Goal: Task Accomplishment & Management: Complete application form

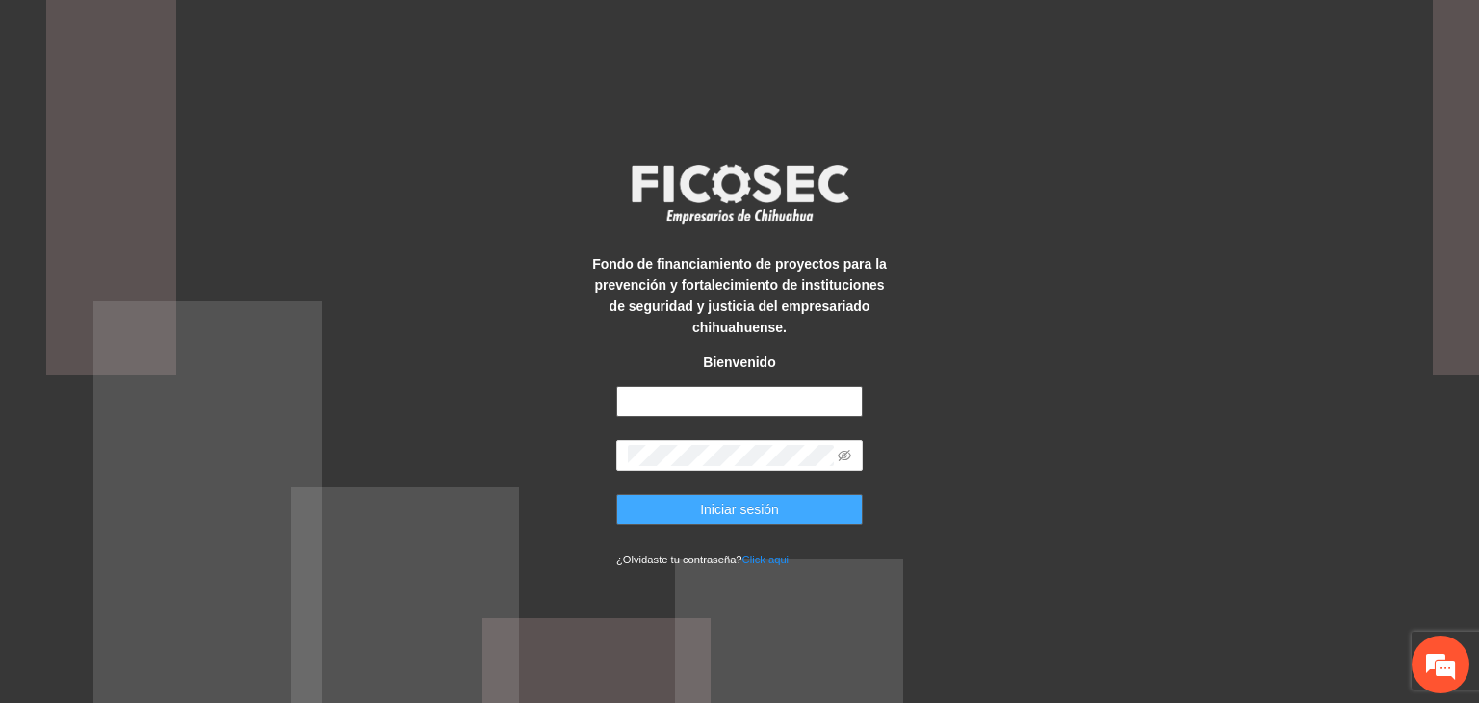
type input "**********"
click at [744, 508] on span "Iniciar sesión" at bounding box center [739, 509] width 79 height 21
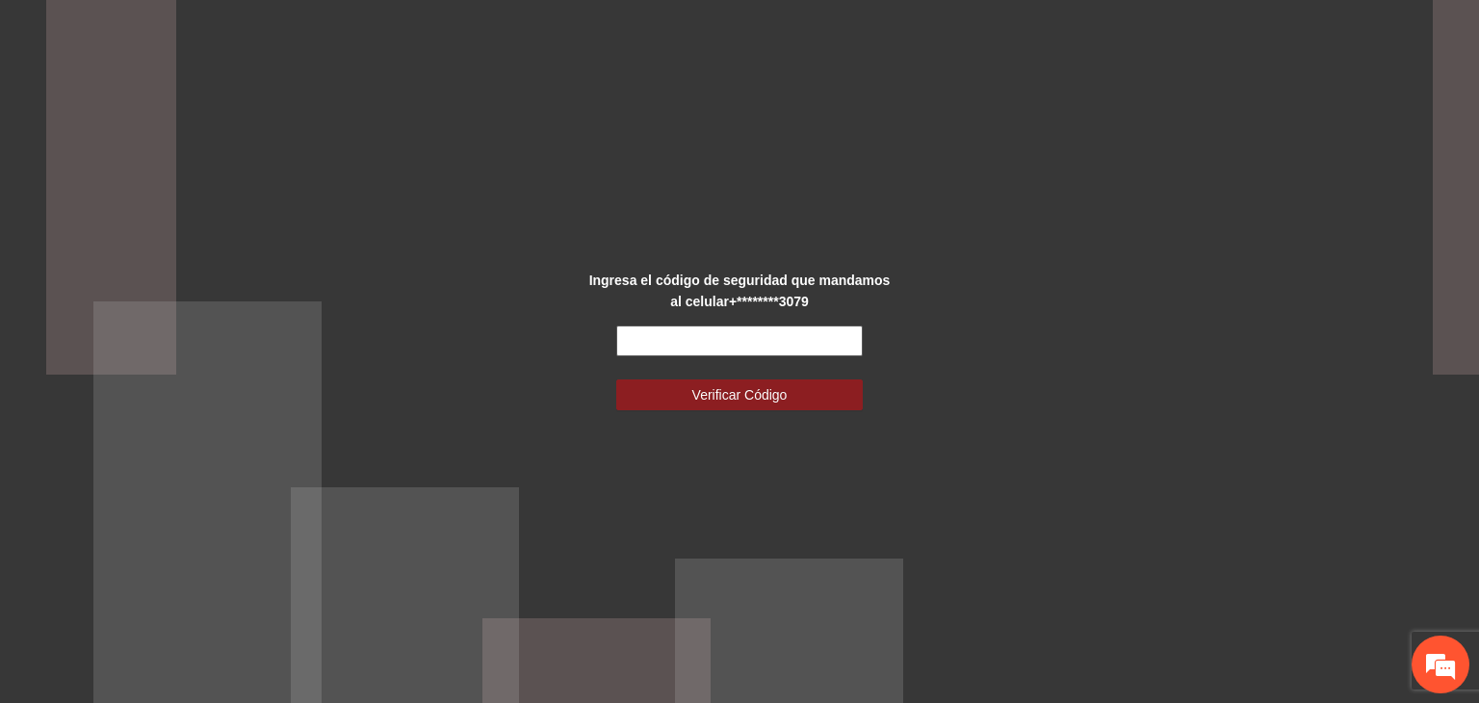
click at [763, 344] on input "text" at bounding box center [739, 340] width 247 height 31
type input "******"
click at [616, 379] on button "Verificar Código" at bounding box center [739, 394] width 247 height 31
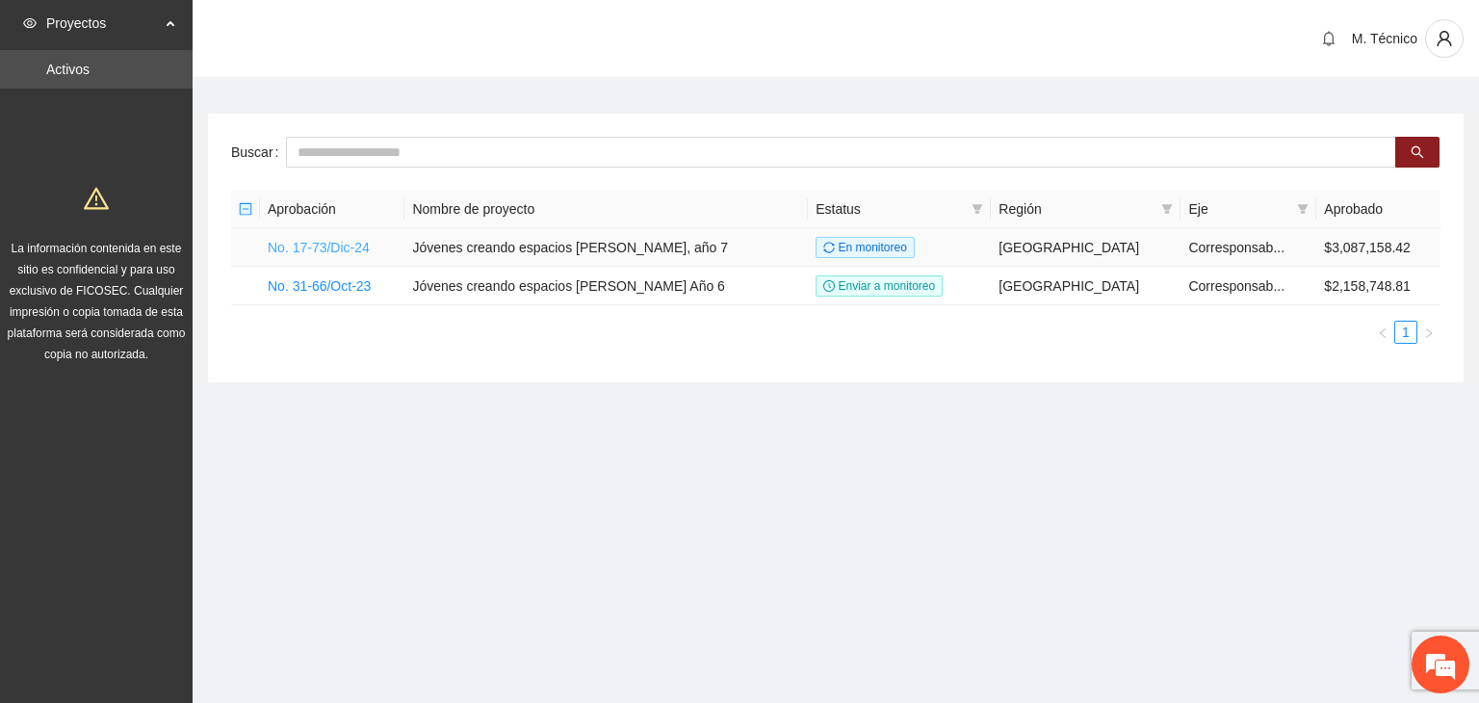
click at [307, 248] on link "No. 17-73/Dic-24" at bounding box center [319, 247] width 102 height 15
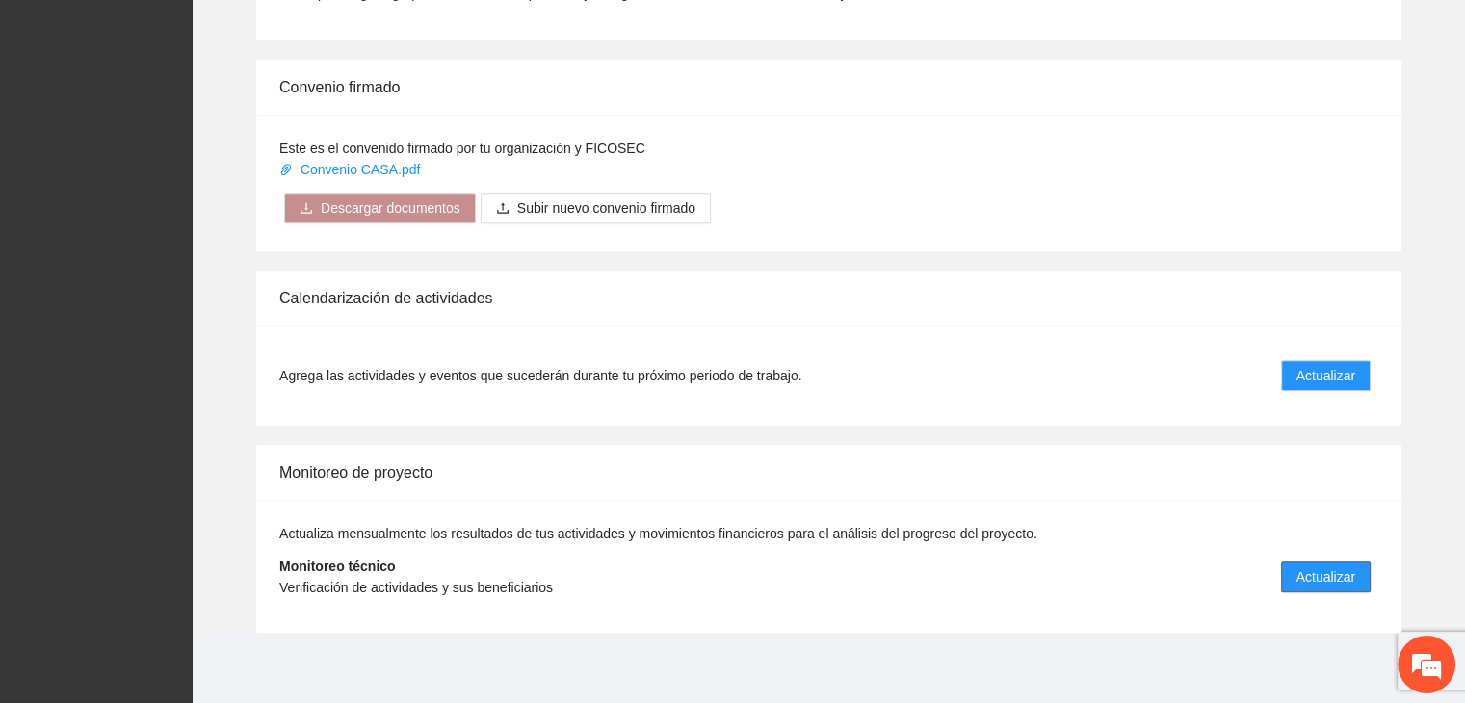
click at [1317, 573] on span "Actualizar" at bounding box center [1325, 576] width 59 height 21
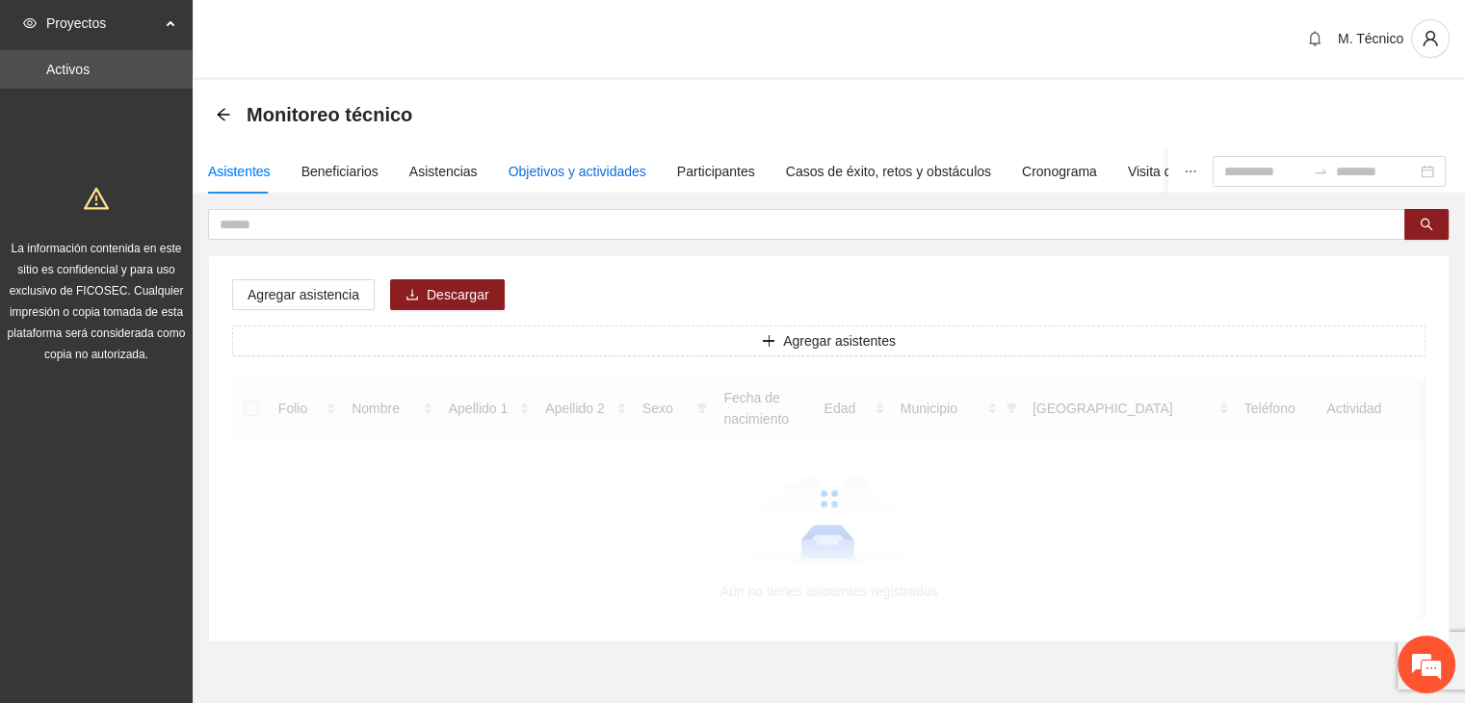
click at [582, 174] on div "Objetivos y actividades" at bounding box center [577, 171] width 138 height 21
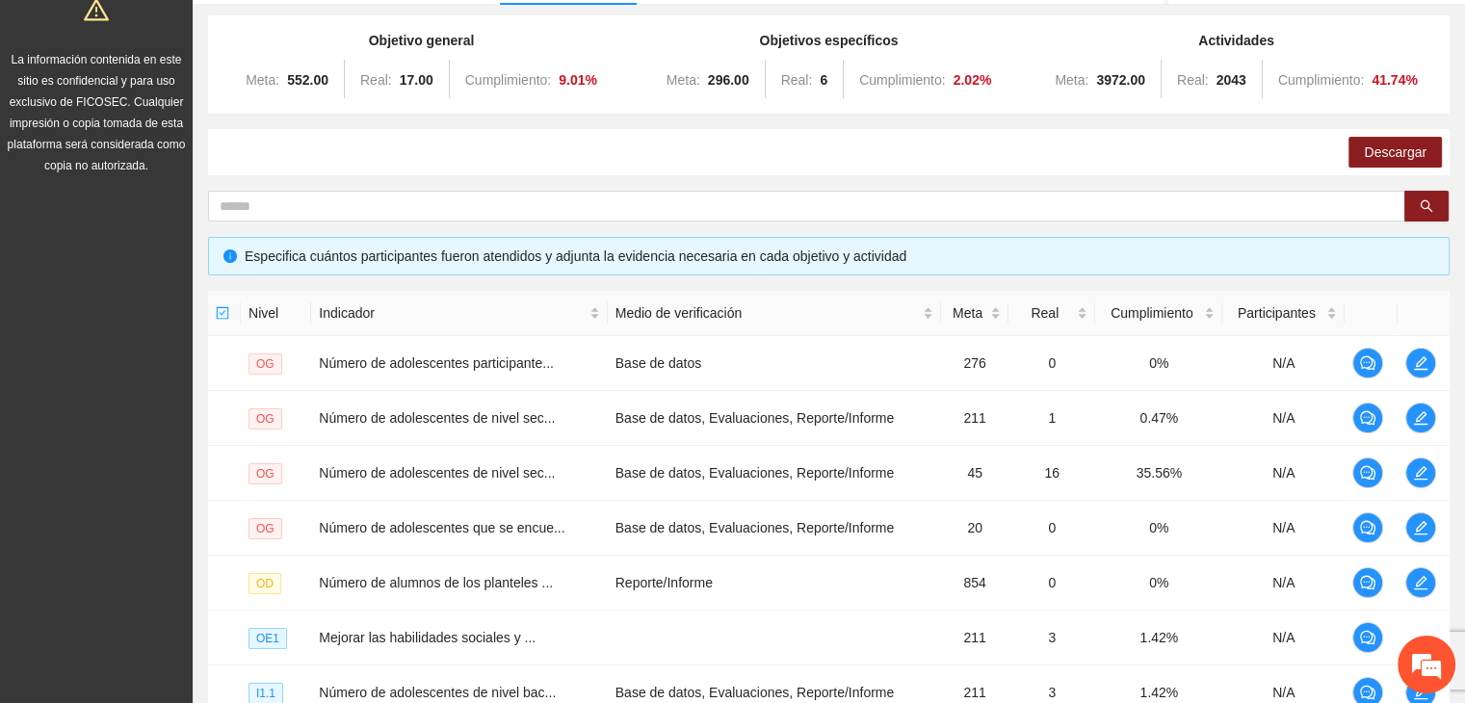
scroll to position [553, 0]
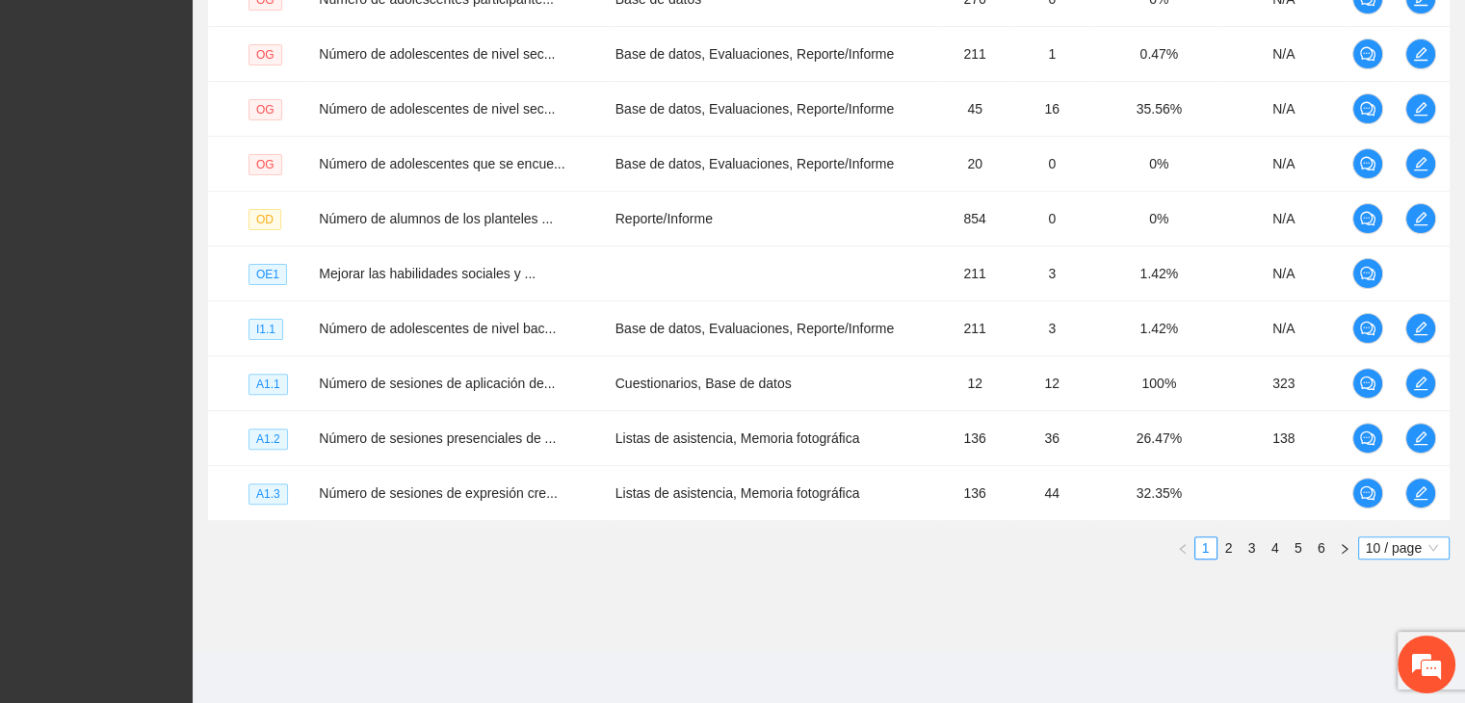
click at [1378, 542] on span "10 / page" at bounding box center [1403, 547] width 76 height 21
click at [1379, 675] on div "100 / page" at bounding box center [1403, 674] width 69 height 21
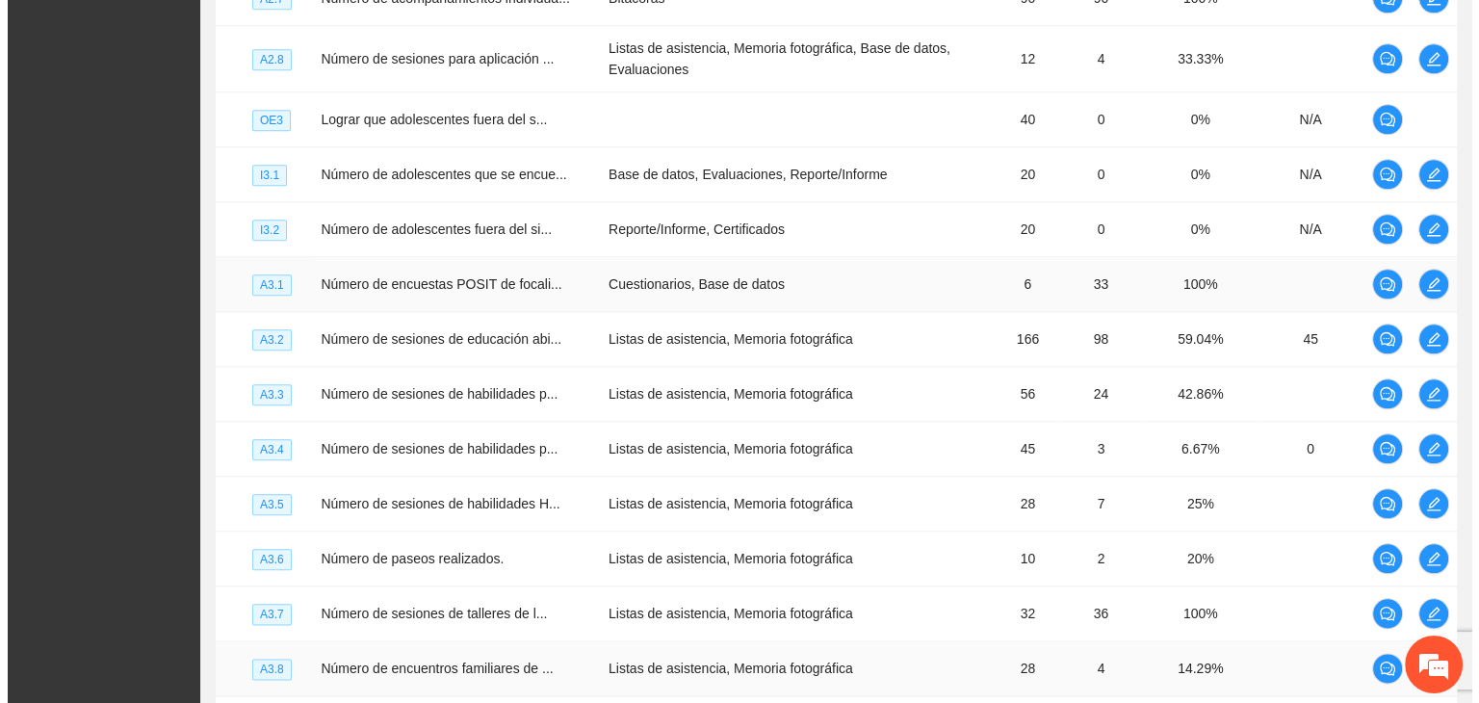
scroll to position [2382, 0]
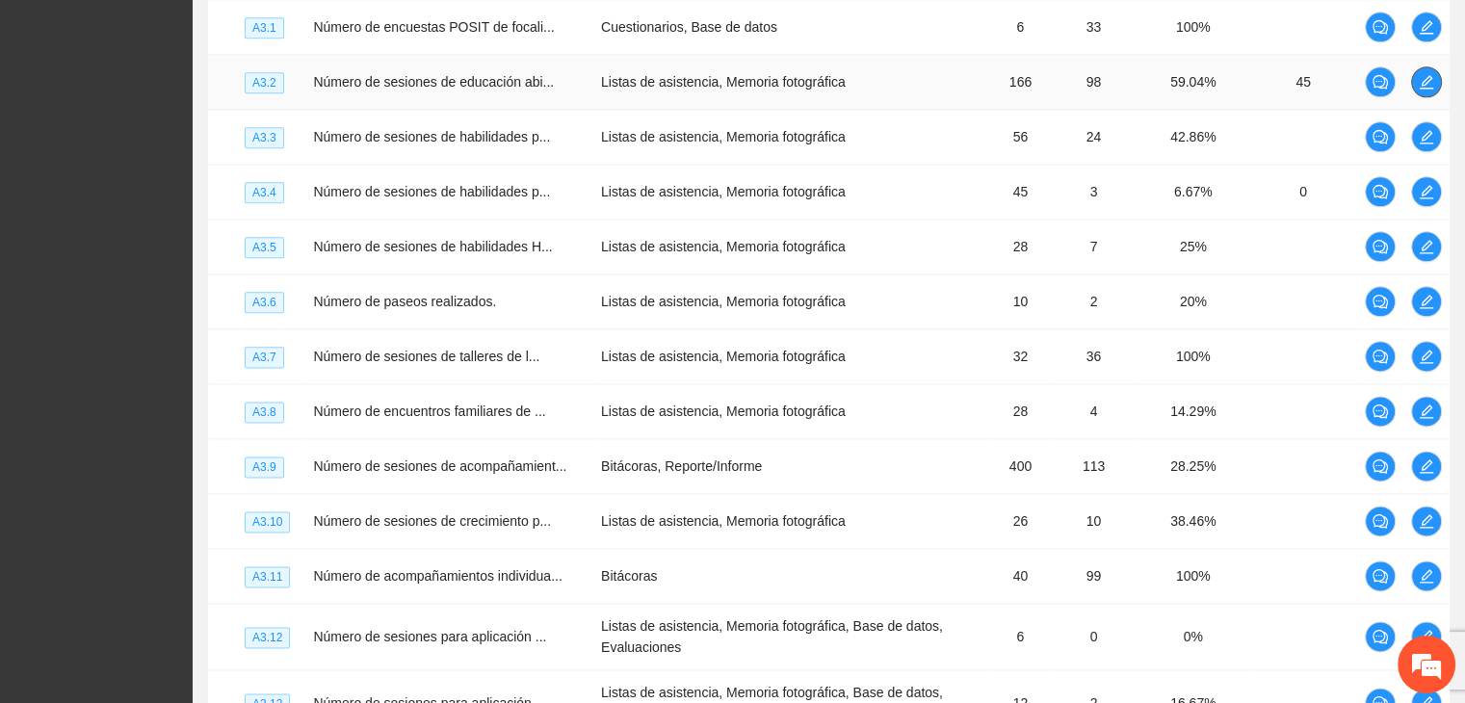
click at [1424, 90] on icon "edit" at bounding box center [1425, 81] width 15 height 15
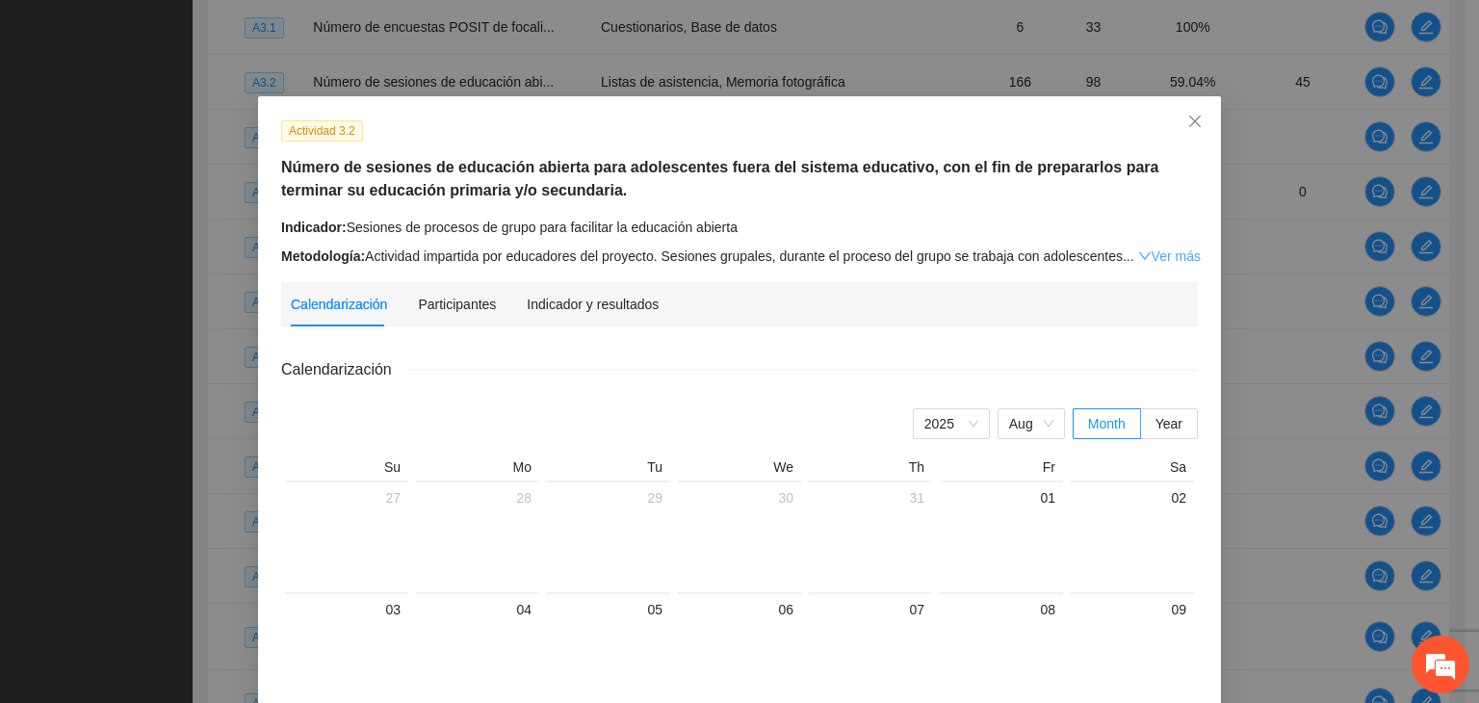
click at [1155, 257] on link "Ver más" at bounding box center [1169, 255] width 63 height 15
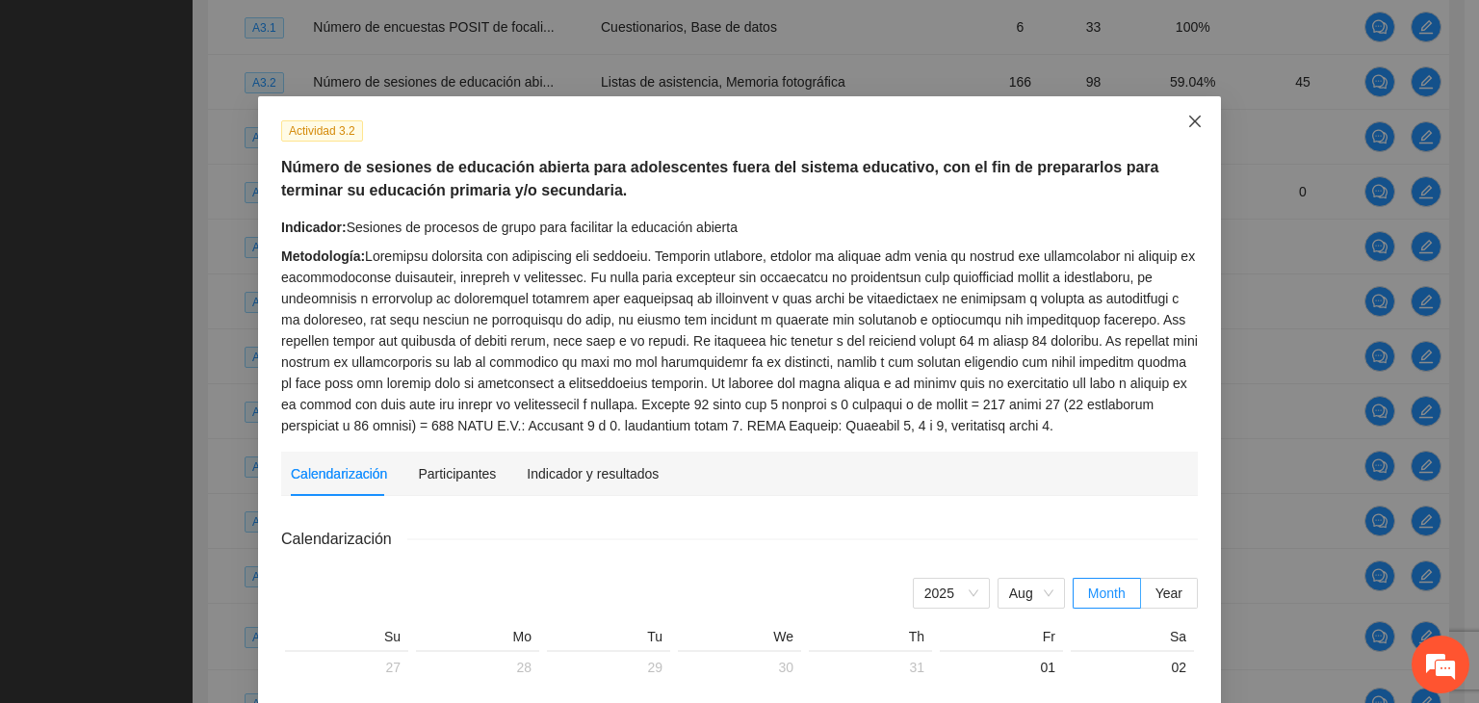
click at [1187, 129] on icon "close" at bounding box center [1194, 121] width 15 height 15
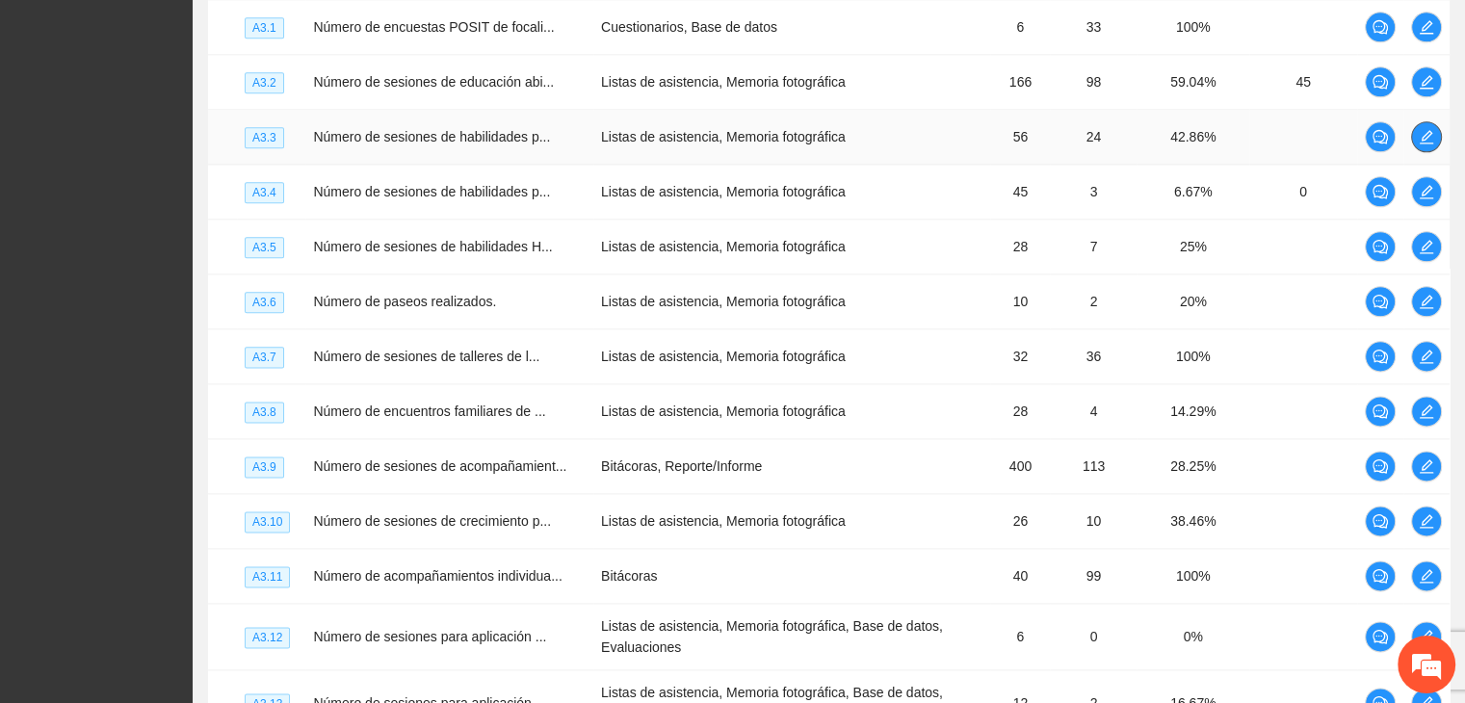
click at [1433, 144] on span "edit" at bounding box center [1426, 136] width 29 height 15
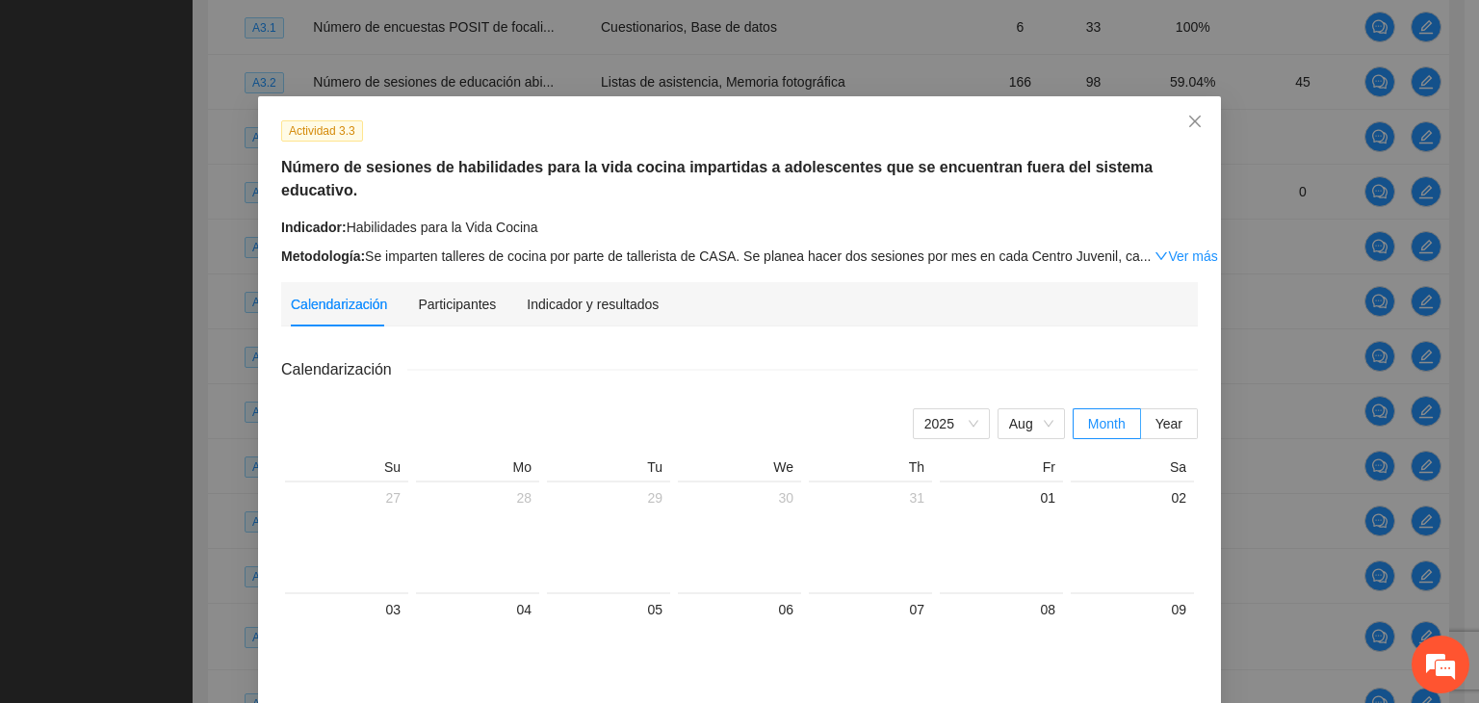
click at [1155, 248] on link "Ver más" at bounding box center [1186, 255] width 63 height 15
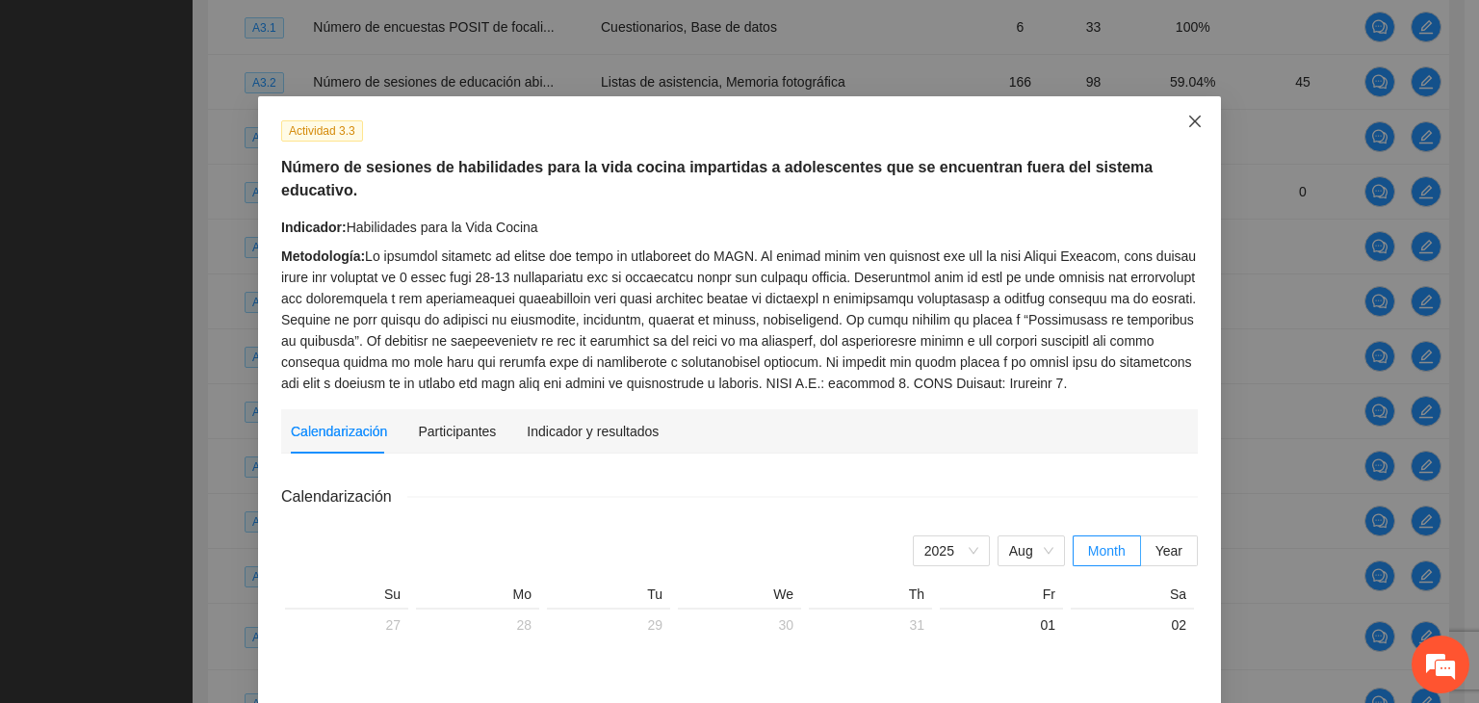
click at [1189, 124] on icon "close" at bounding box center [1194, 121] width 15 height 15
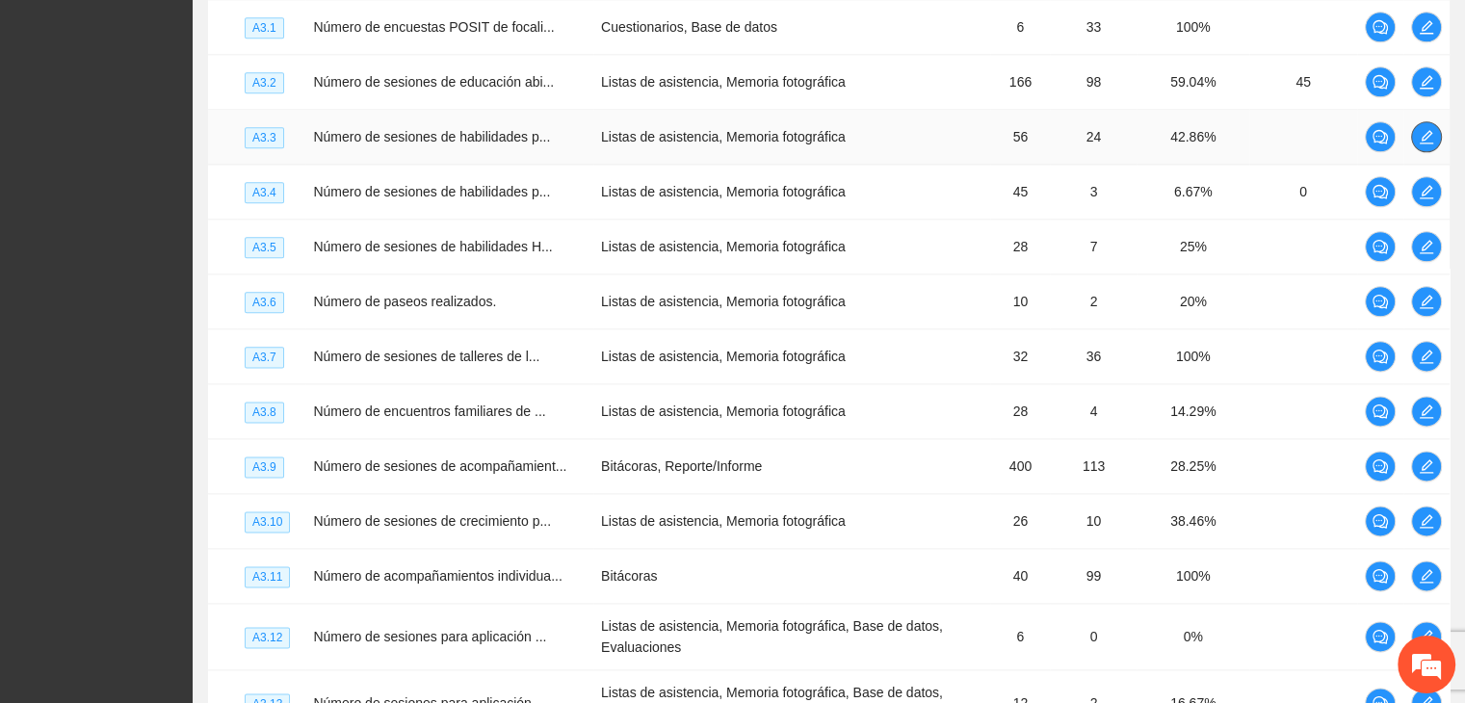
click at [1429, 144] on icon "edit" at bounding box center [1425, 136] width 15 height 15
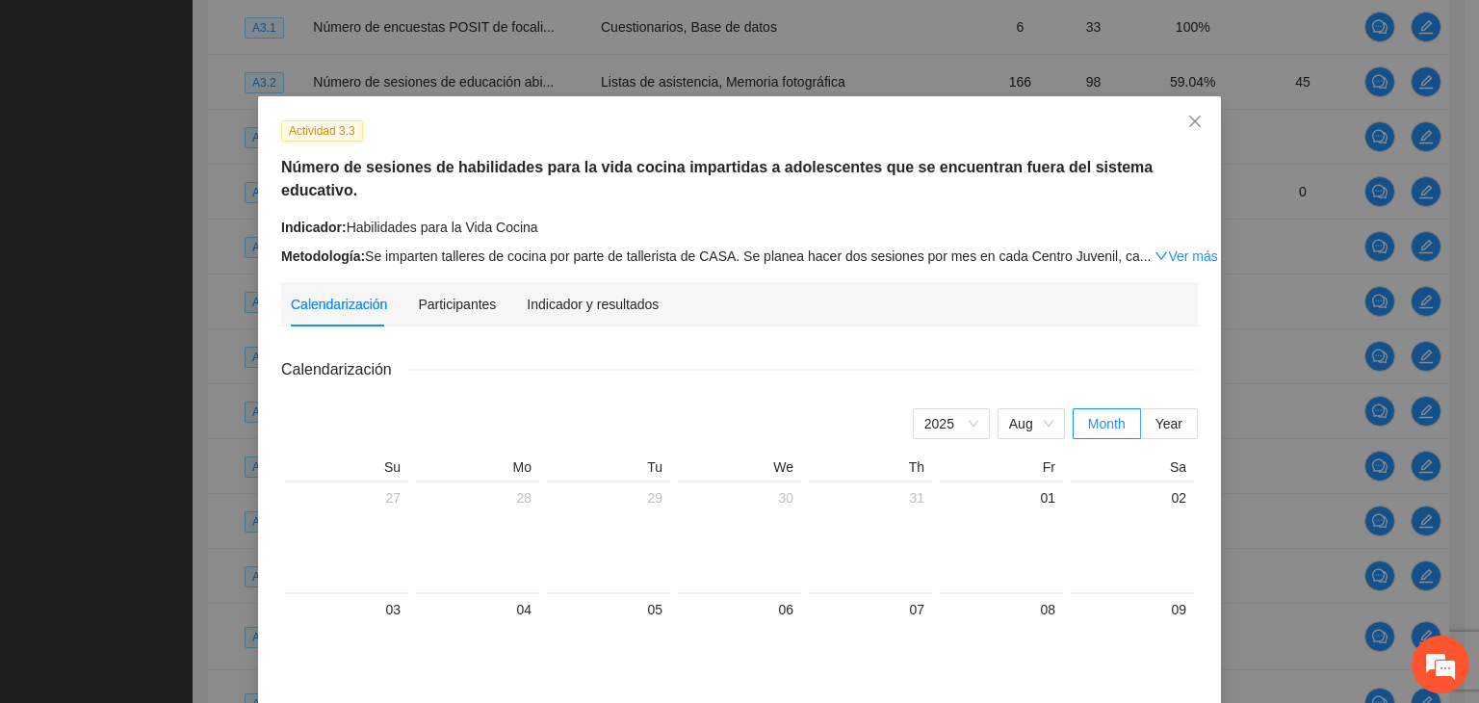
drag, startPoint x: 1156, startPoint y: 232, endPoint x: 1145, endPoint y: 240, distance: 13.9
click at [1157, 248] on link "Ver más" at bounding box center [1186, 255] width 63 height 15
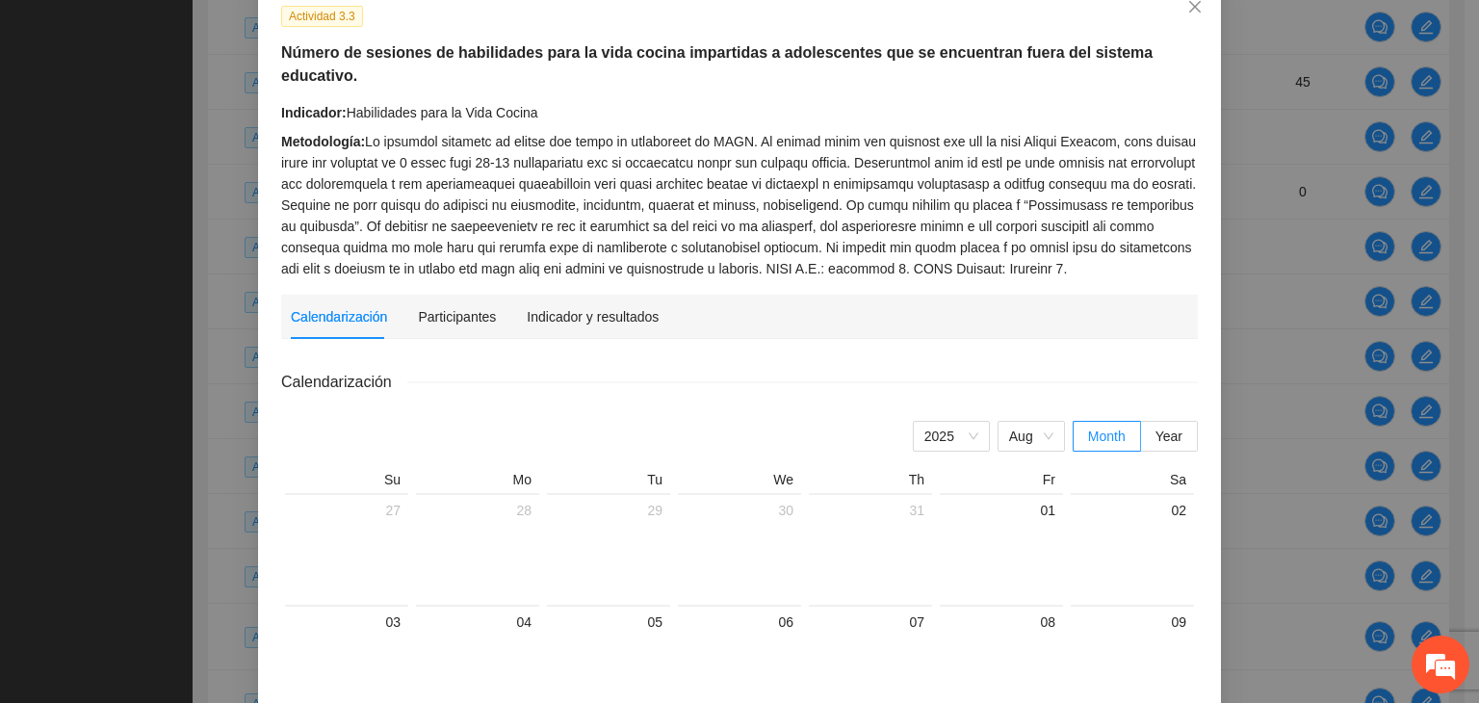
scroll to position [0, 0]
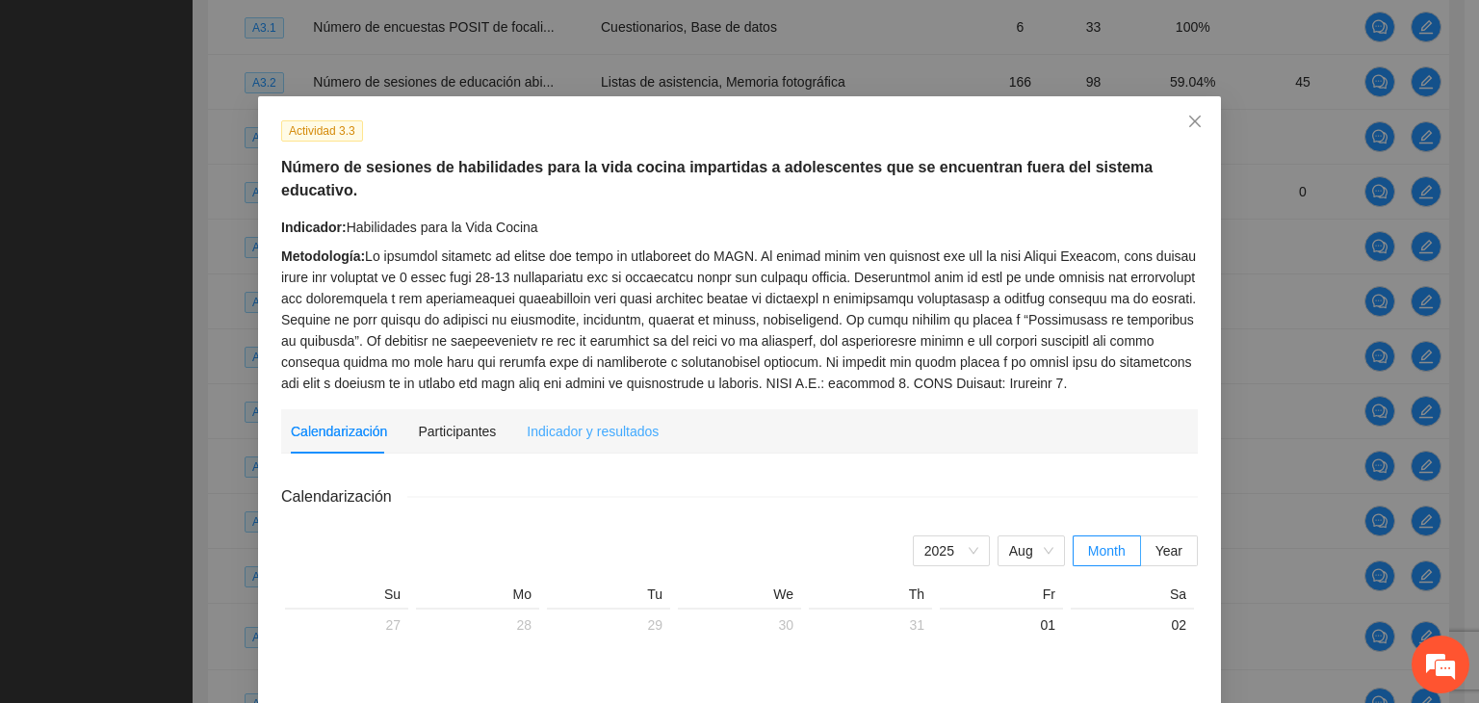
click at [570, 420] on div "Indicador y resultados" at bounding box center [593, 431] width 132 height 44
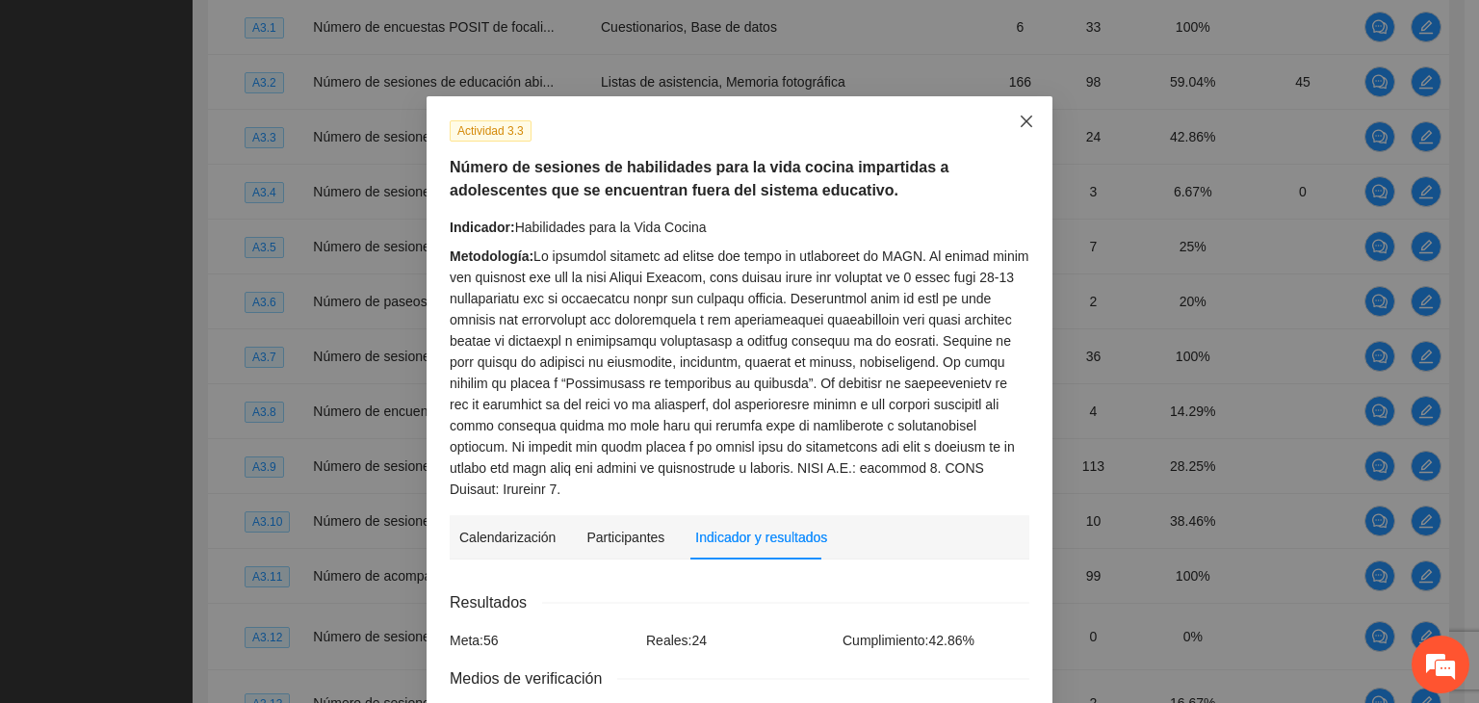
click at [1019, 125] on icon "close" at bounding box center [1026, 121] width 15 height 15
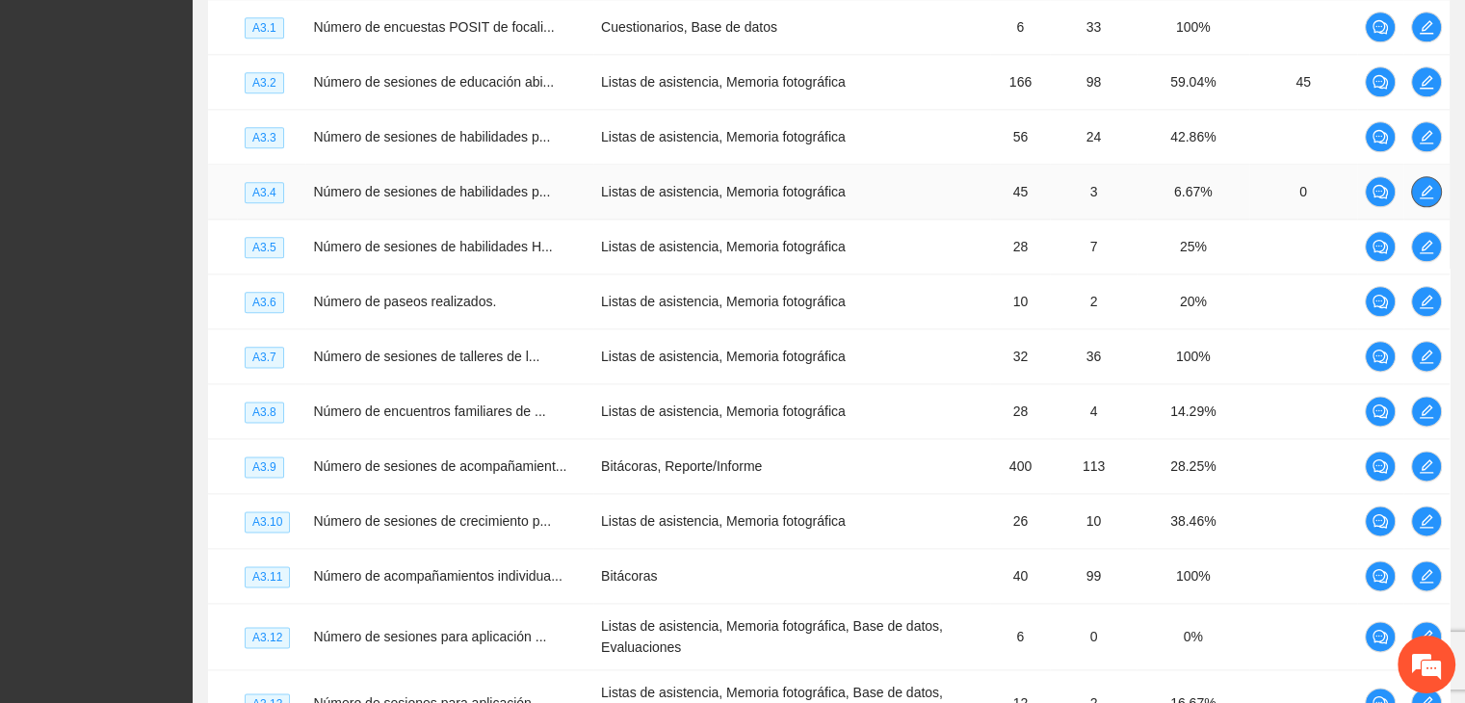
click at [1425, 198] on icon "edit" at bounding box center [1425, 191] width 13 height 13
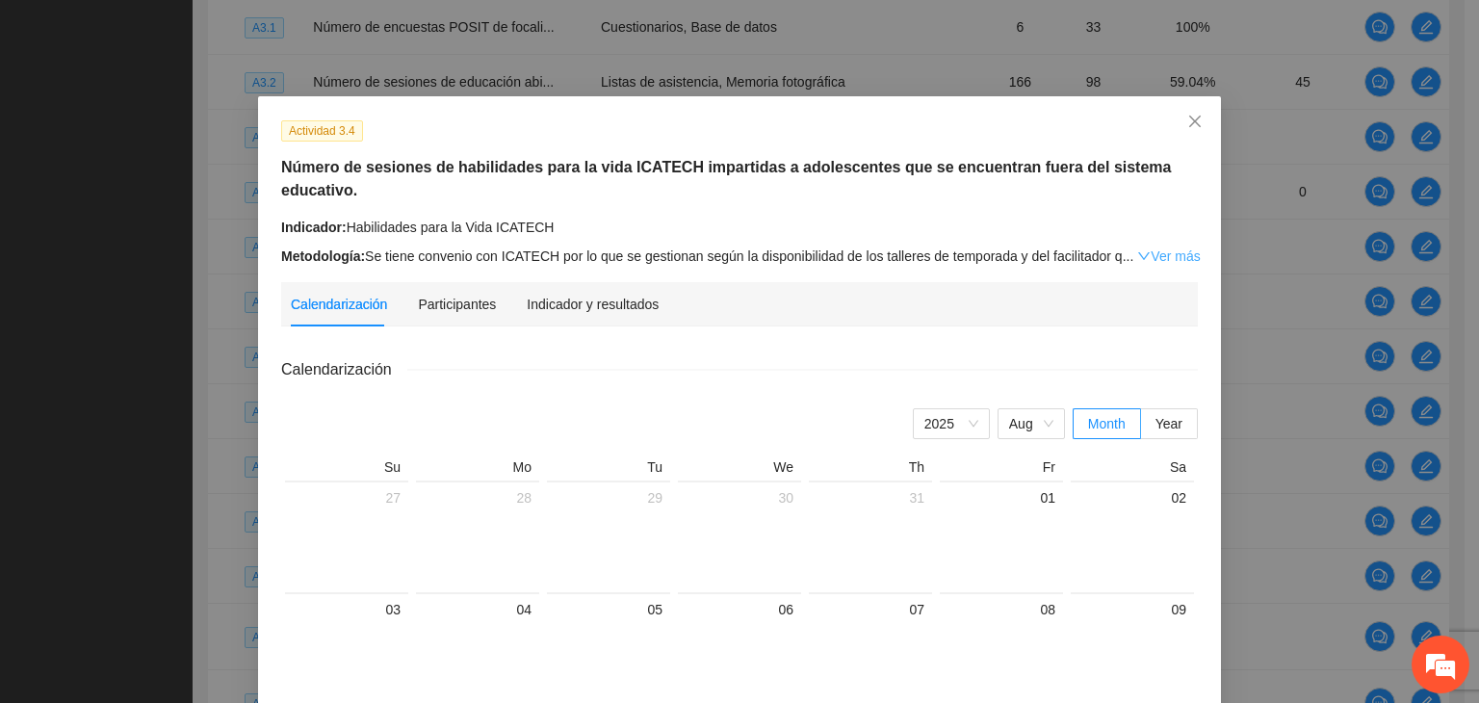
click at [1140, 248] on link "Ver más" at bounding box center [1168, 255] width 63 height 15
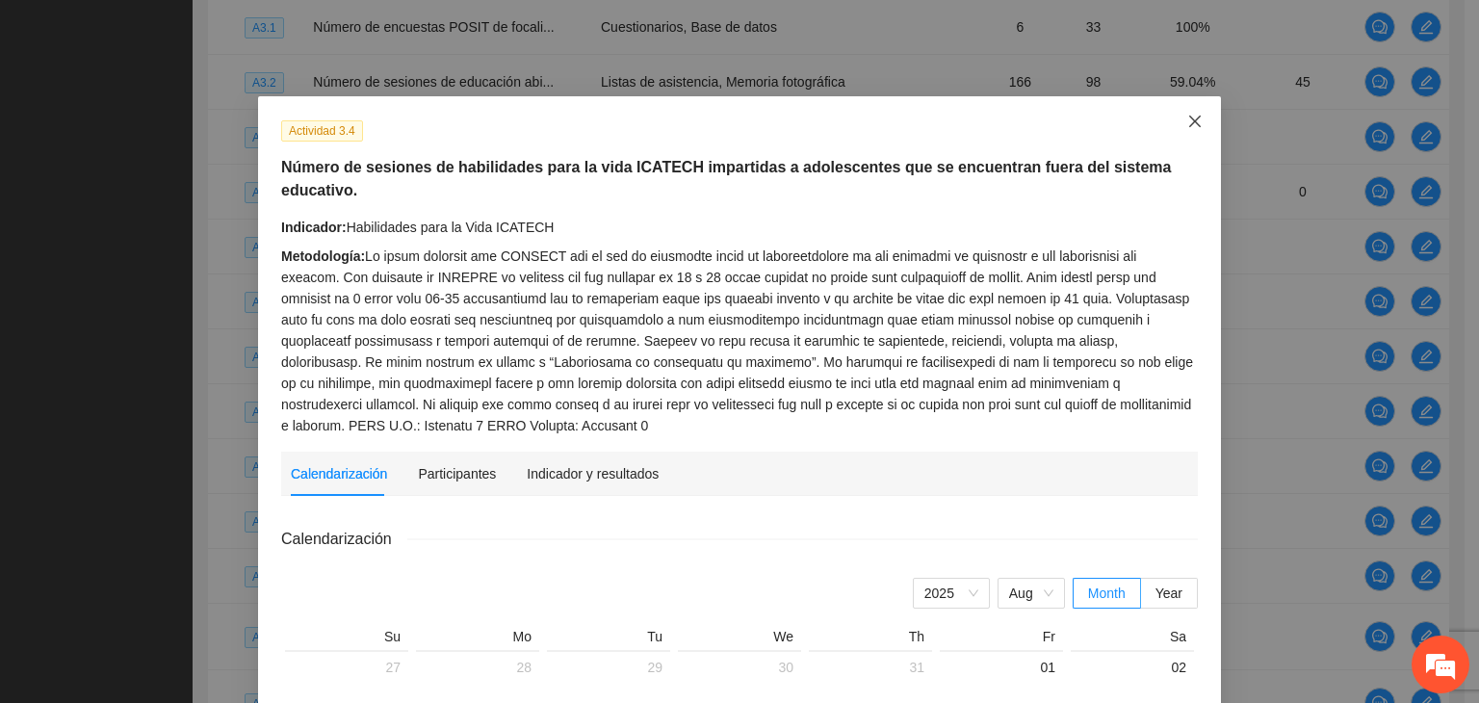
drag, startPoint x: 1182, startPoint y: 118, endPoint x: 1149, endPoint y: 136, distance: 37.9
click at [1187, 118] on icon "close" at bounding box center [1194, 121] width 15 height 15
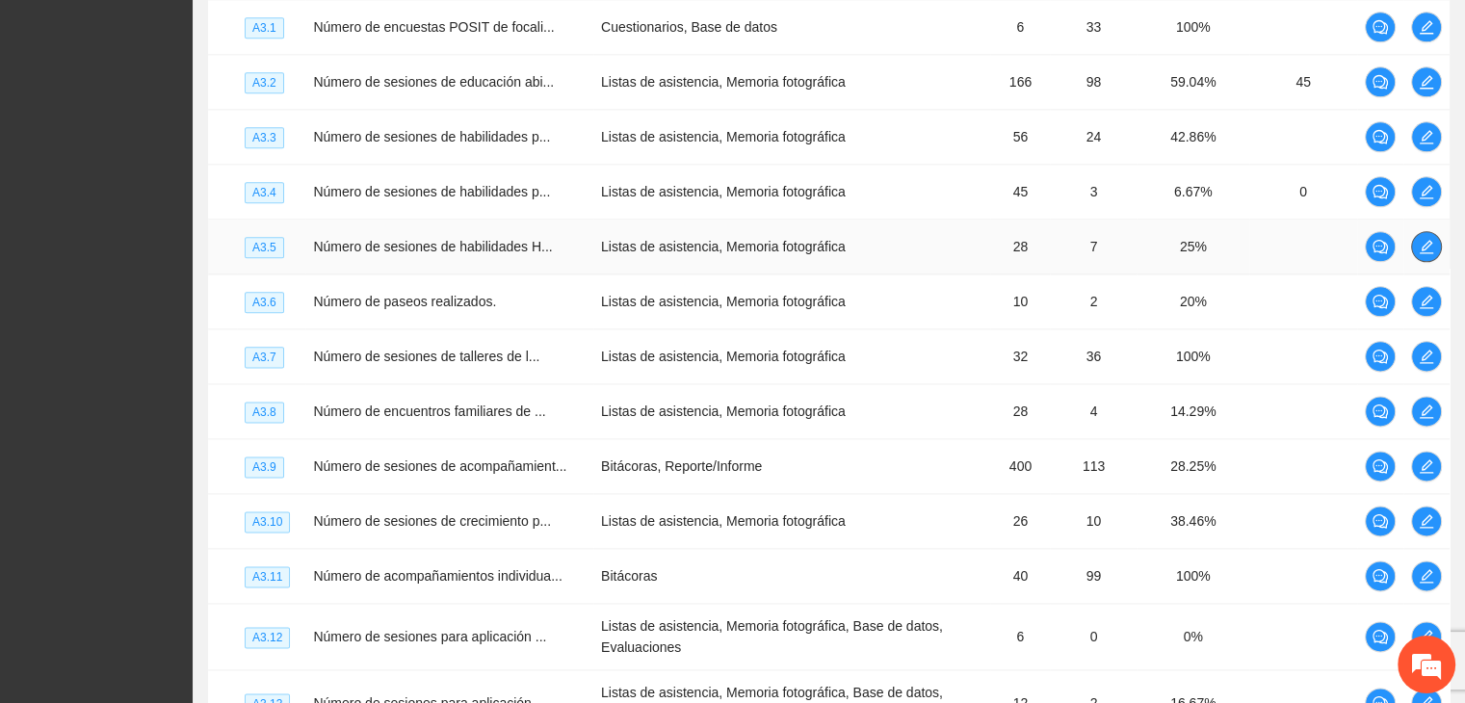
click at [1430, 262] on button "button" at bounding box center [1426, 246] width 31 height 31
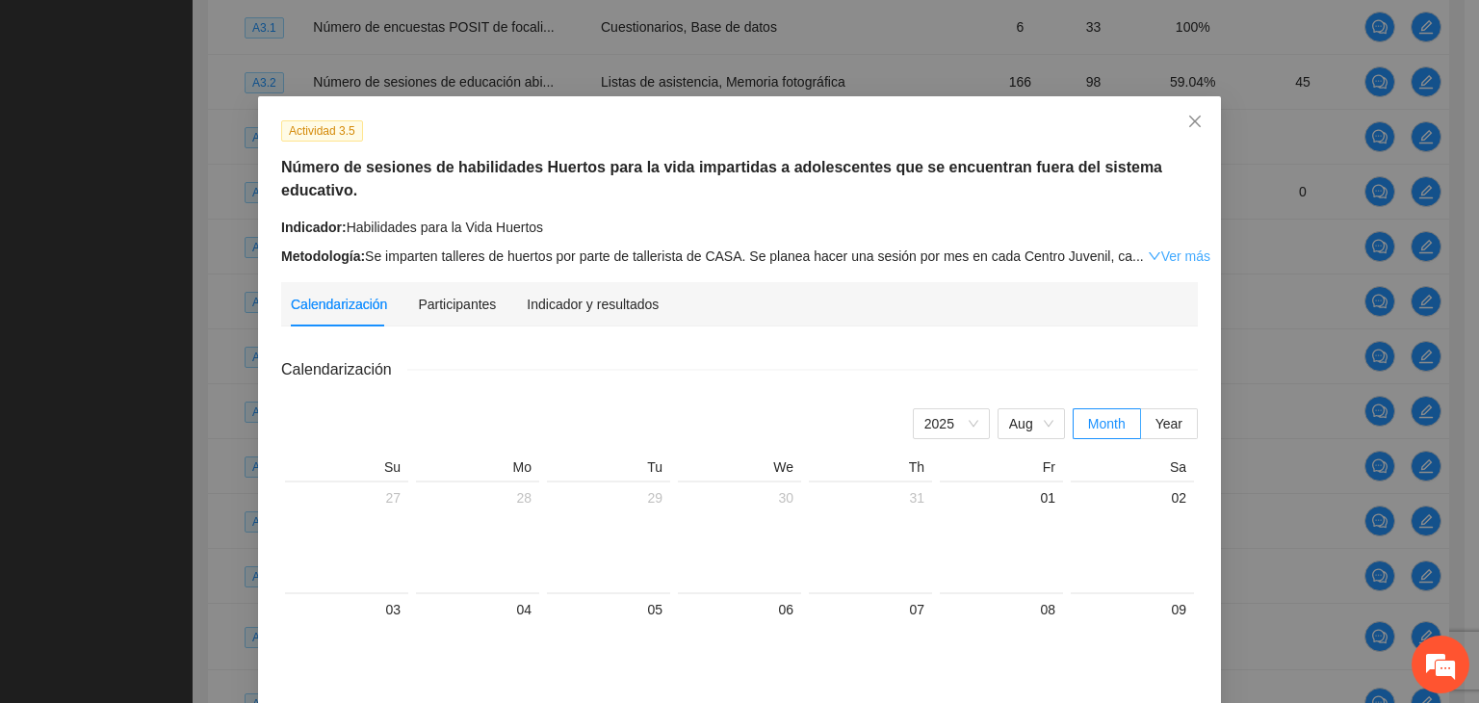
click at [1159, 248] on link "Ver más" at bounding box center [1179, 255] width 63 height 15
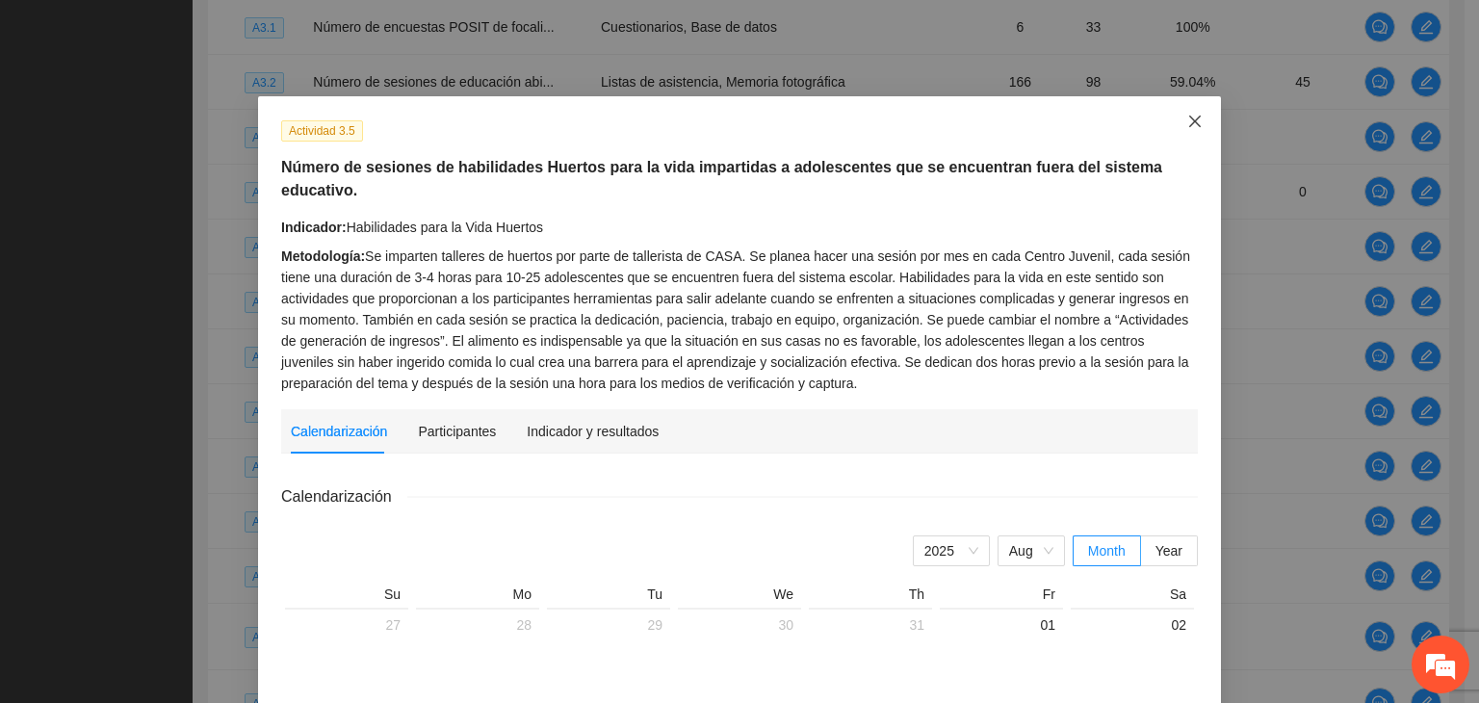
drag, startPoint x: 1184, startPoint y: 117, endPoint x: 1174, endPoint y: 119, distance: 11.0
click at [1187, 116] on icon "close" at bounding box center [1194, 121] width 15 height 15
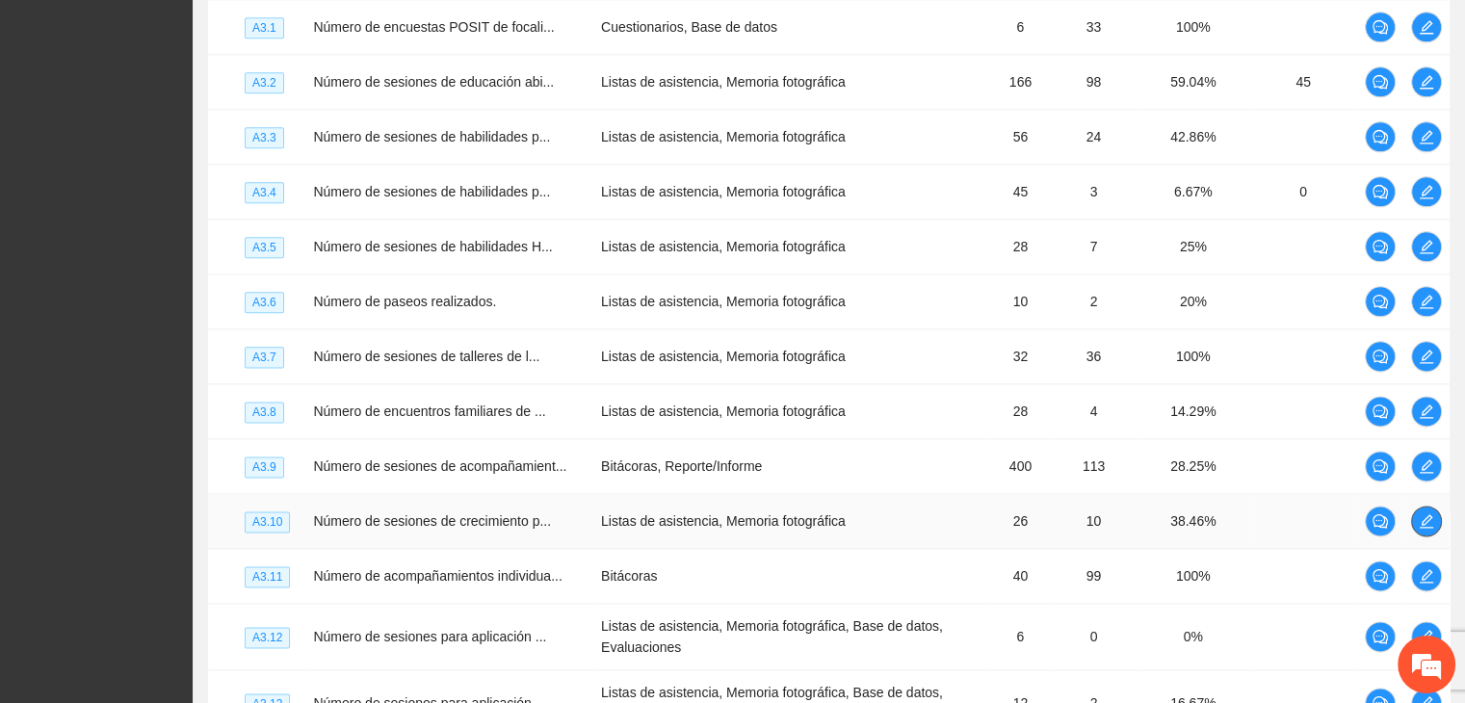
click at [1432, 529] on icon "edit" at bounding box center [1425, 520] width 15 height 15
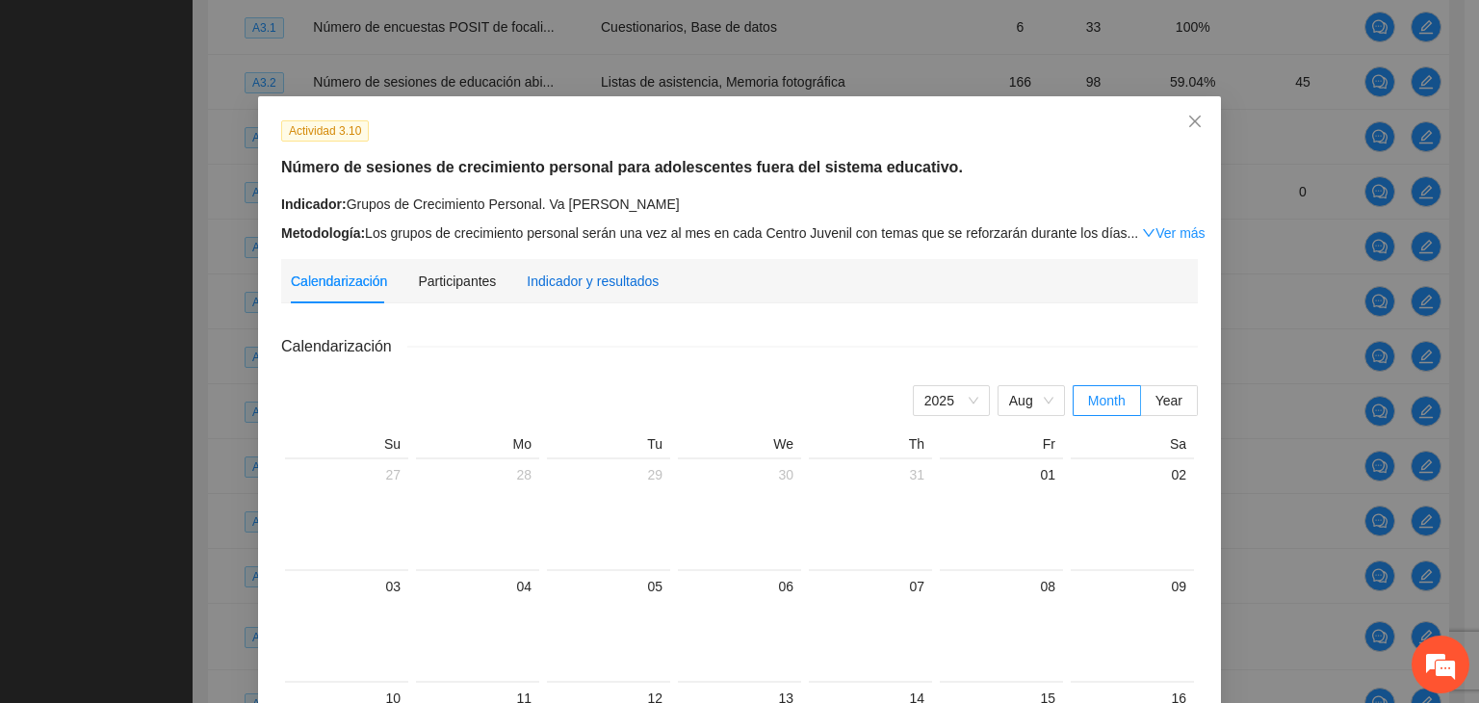
click at [628, 281] on div "Indicador y resultados" at bounding box center [593, 281] width 132 height 21
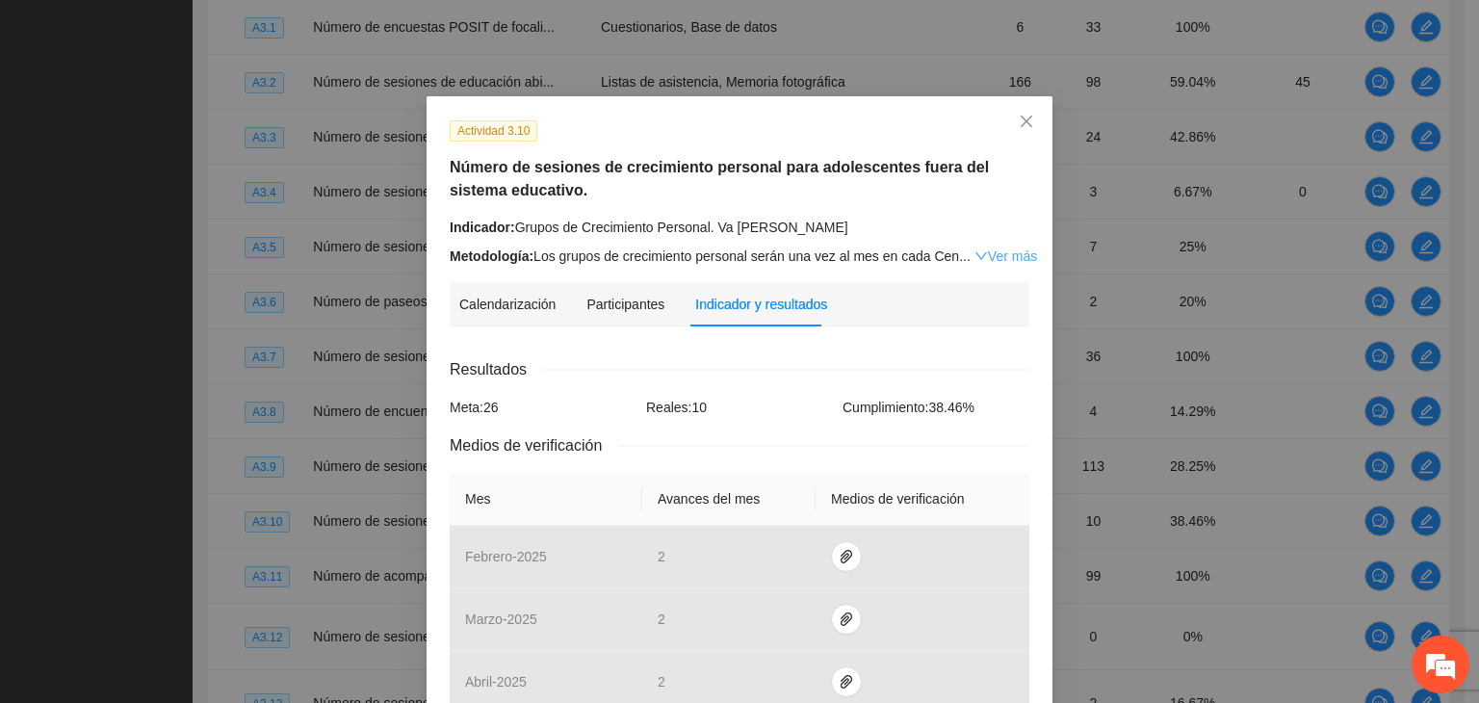
click at [1002, 262] on link "Ver más" at bounding box center [1005, 255] width 63 height 15
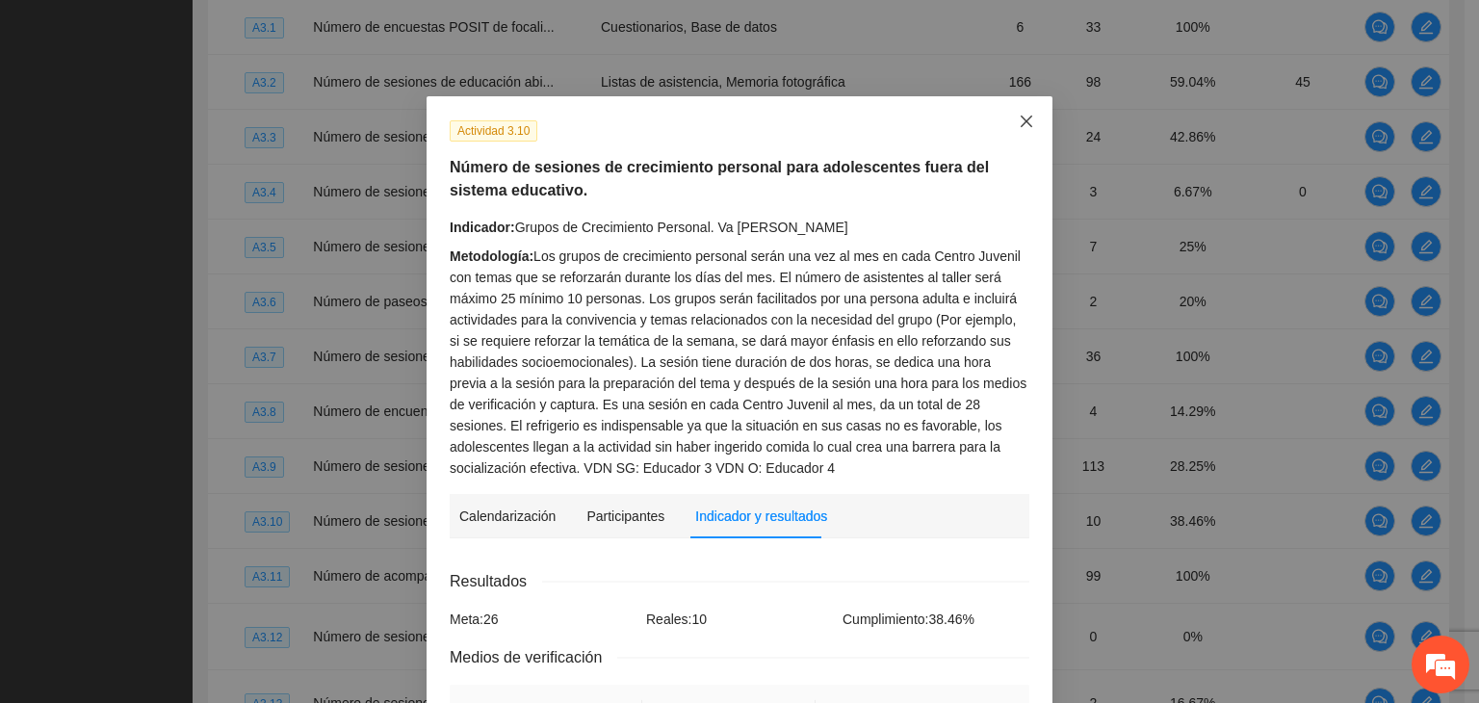
click at [1024, 124] on icon "close" at bounding box center [1026, 121] width 15 height 15
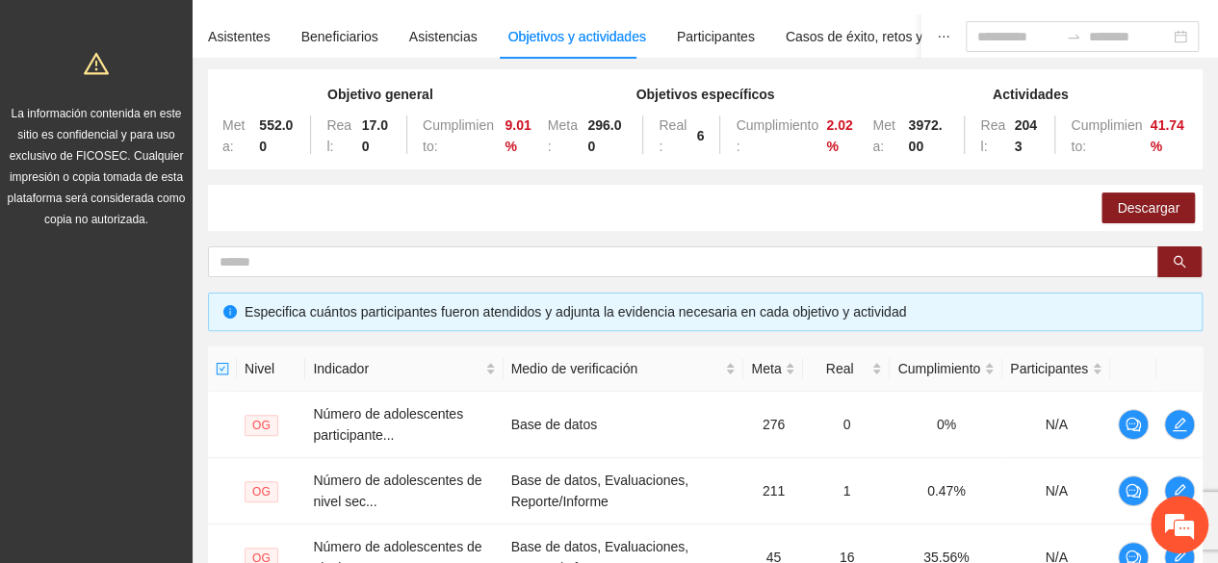
scroll to position [96, 0]
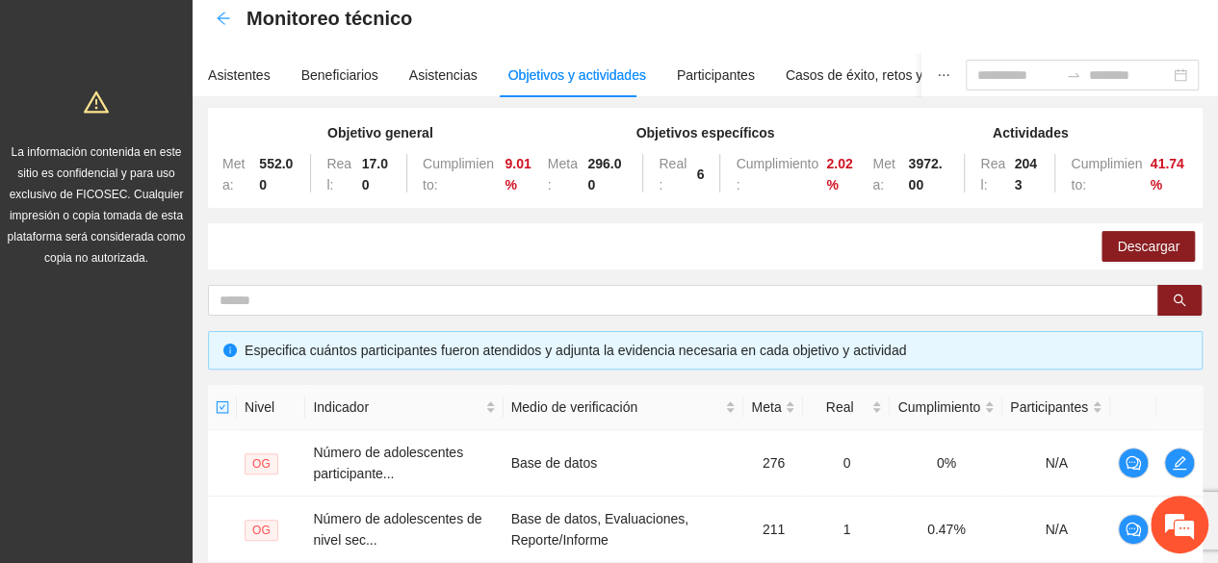
click at [221, 16] on icon "arrow-left" at bounding box center [223, 18] width 15 height 15
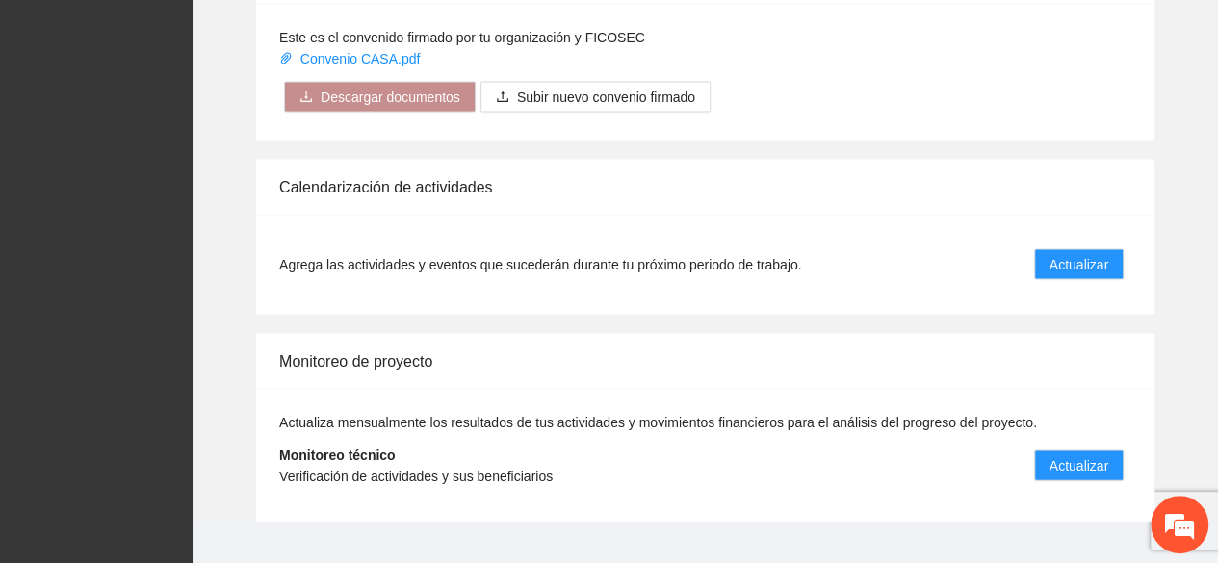
scroll to position [1833, 0]
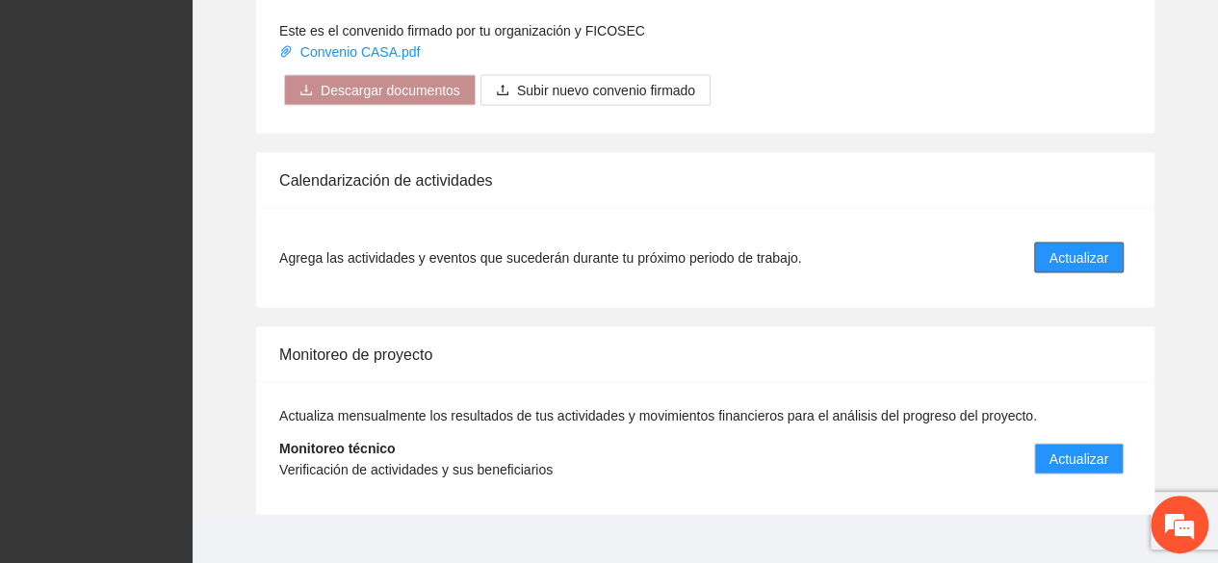
click at [1049, 243] on button "Actualizar" at bounding box center [1079, 258] width 90 height 31
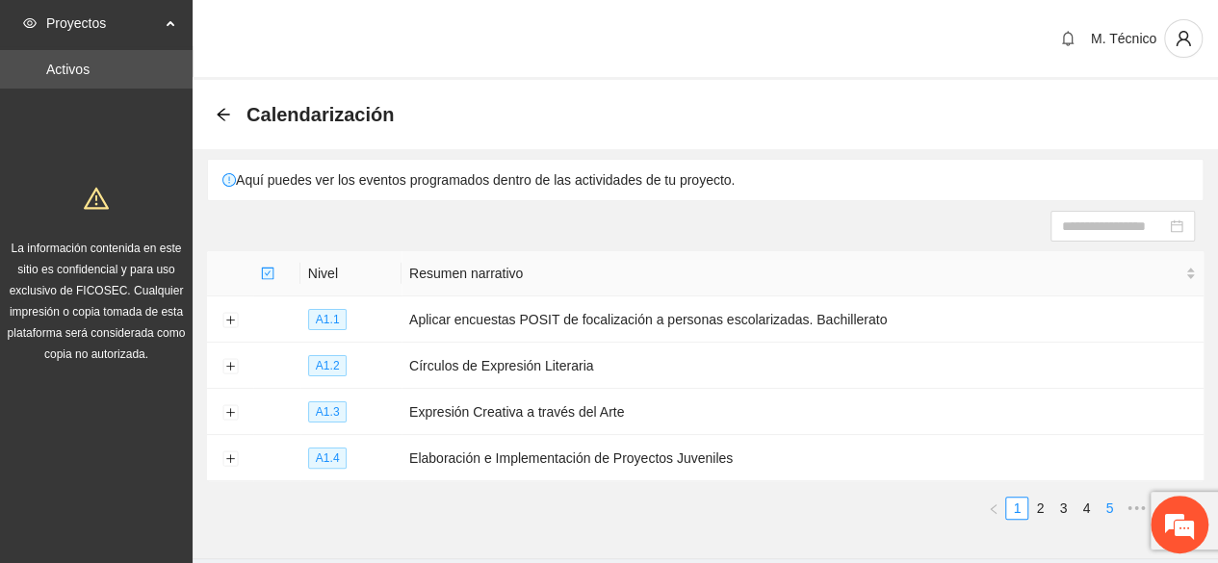
click at [1107, 506] on link "5" at bounding box center [1109, 508] width 21 height 21
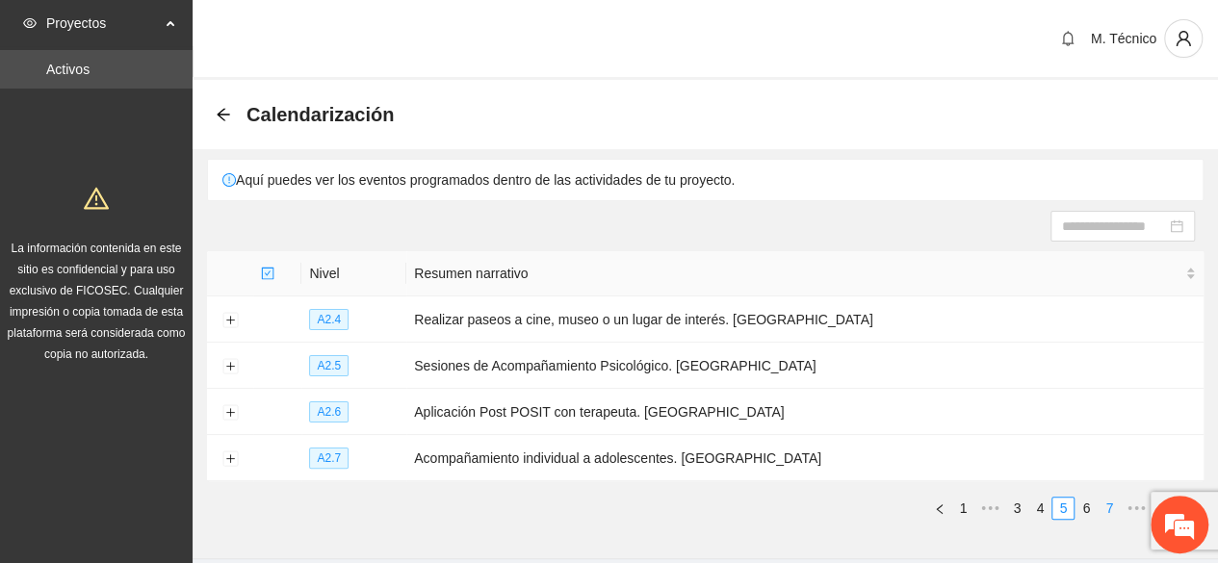
click at [1103, 504] on link "7" at bounding box center [1109, 508] width 21 height 21
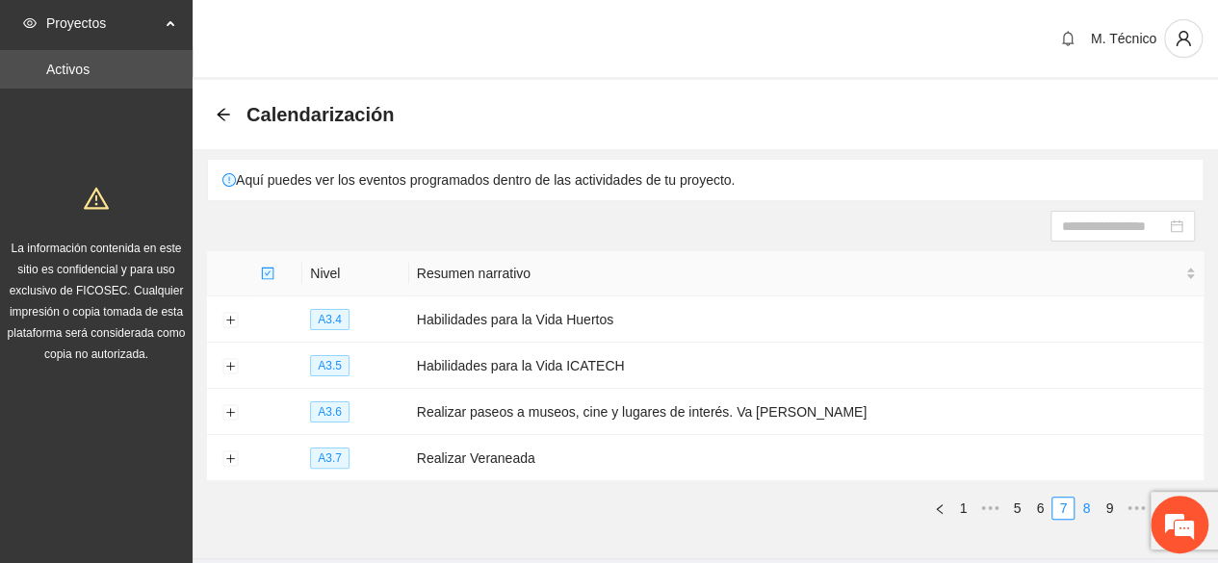
click at [1083, 515] on li "8" at bounding box center [1086, 508] width 23 height 23
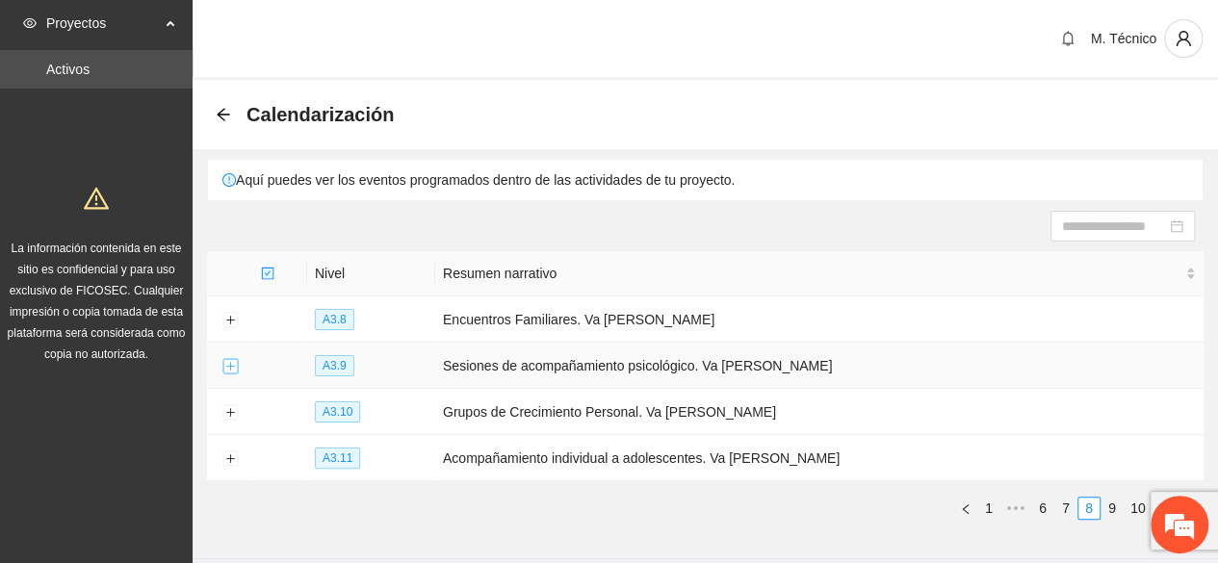
click at [232, 363] on button "Expand row" at bounding box center [229, 366] width 15 height 15
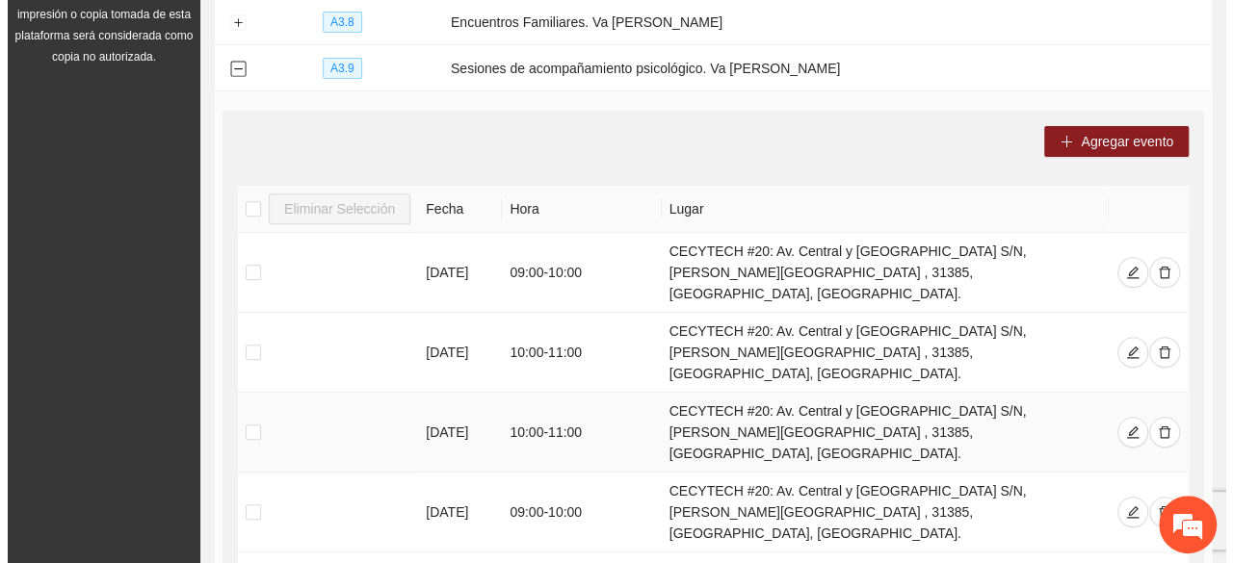
scroll to position [297, 0]
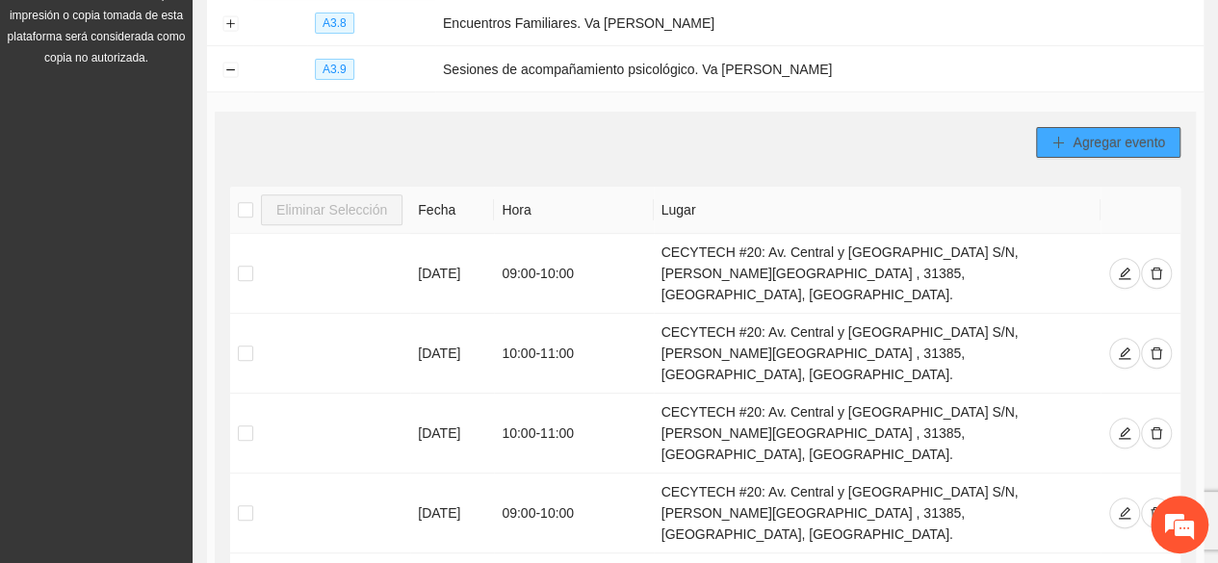
click at [1068, 145] on button "Agregar evento" at bounding box center [1108, 142] width 144 height 31
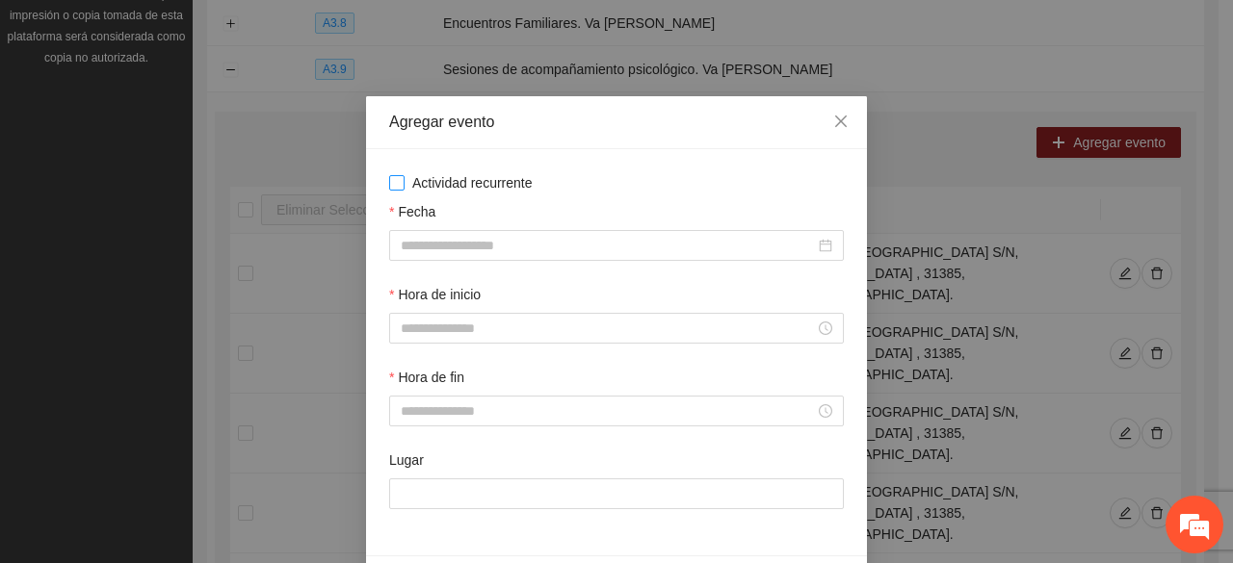
click at [522, 192] on span "Actividad recurrente" at bounding box center [472, 182] width 136 height 21
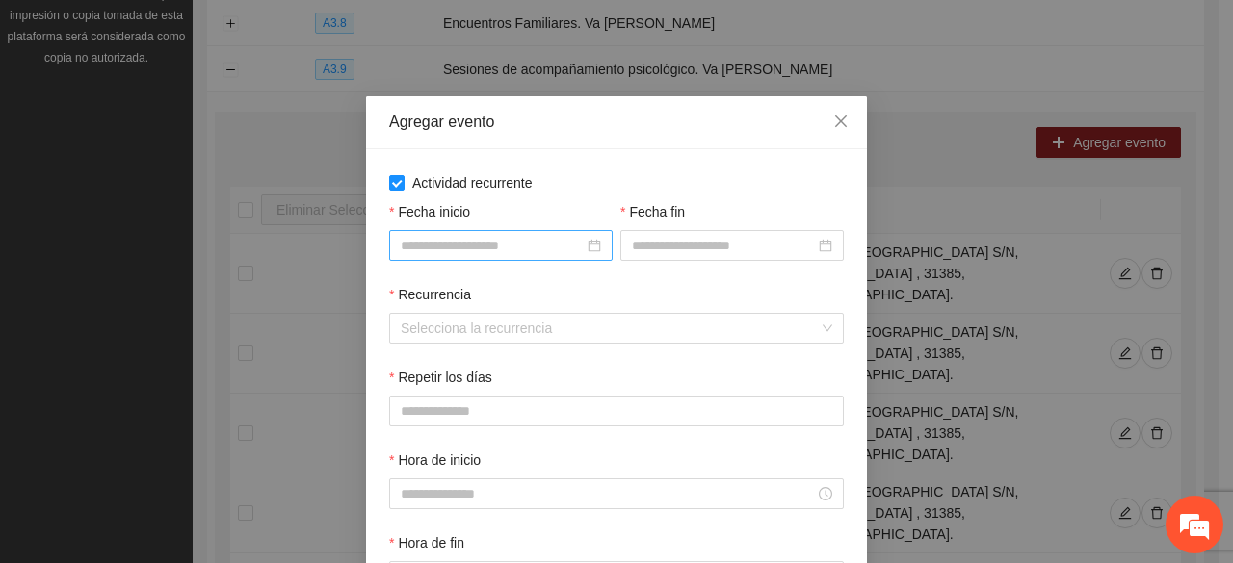
click at [464, 246] on input "Fecha inicio" at bounding box center [492, 245] width 183 height 21
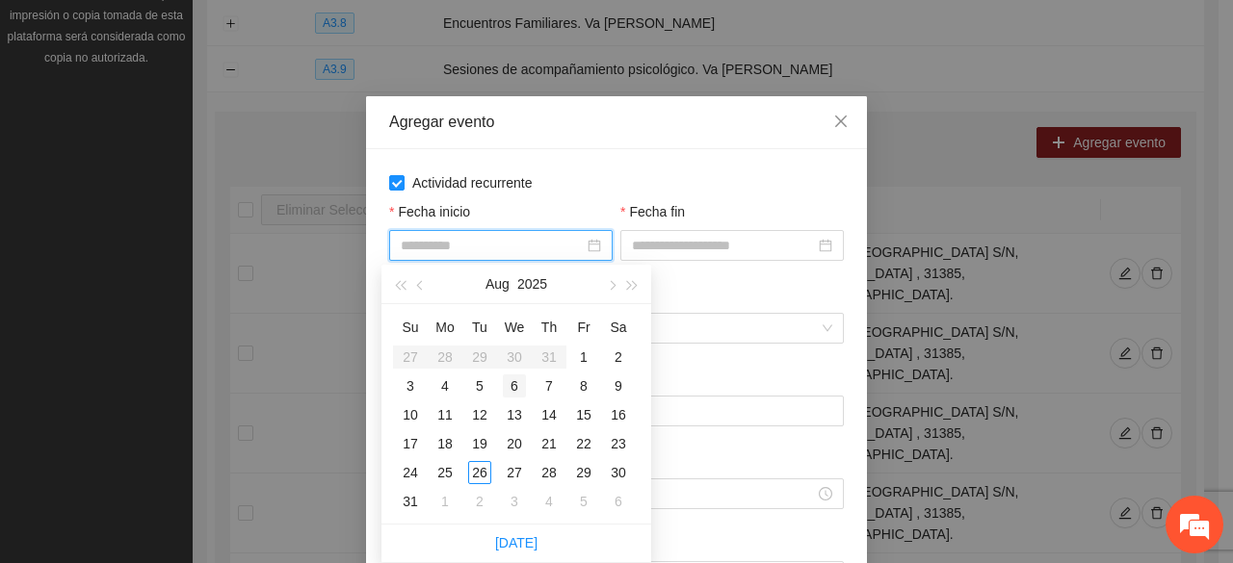
type input "**********"
click at [453, 443] on div "18" at bounding box center [444, 443] width 23 height 23
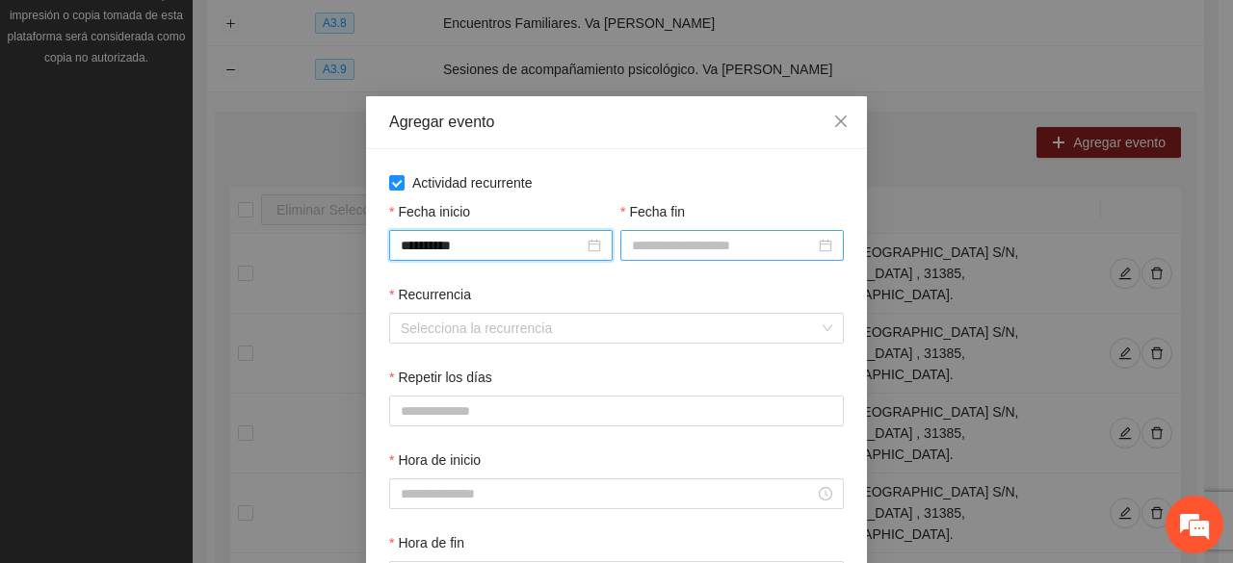
click at [745, 235] on input "Fecha fin" at bounding box center [723, 245] width 183 height 21
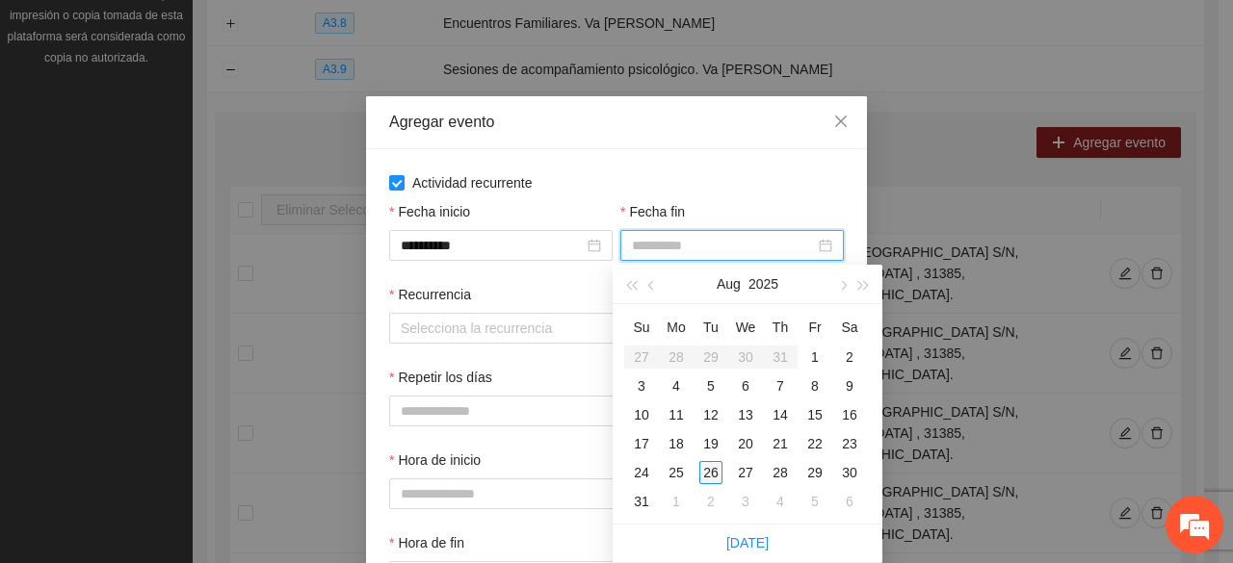
type input "**********"
click at [707, 473] on div "26" at bounding box center [710, 472] width 23 height 23
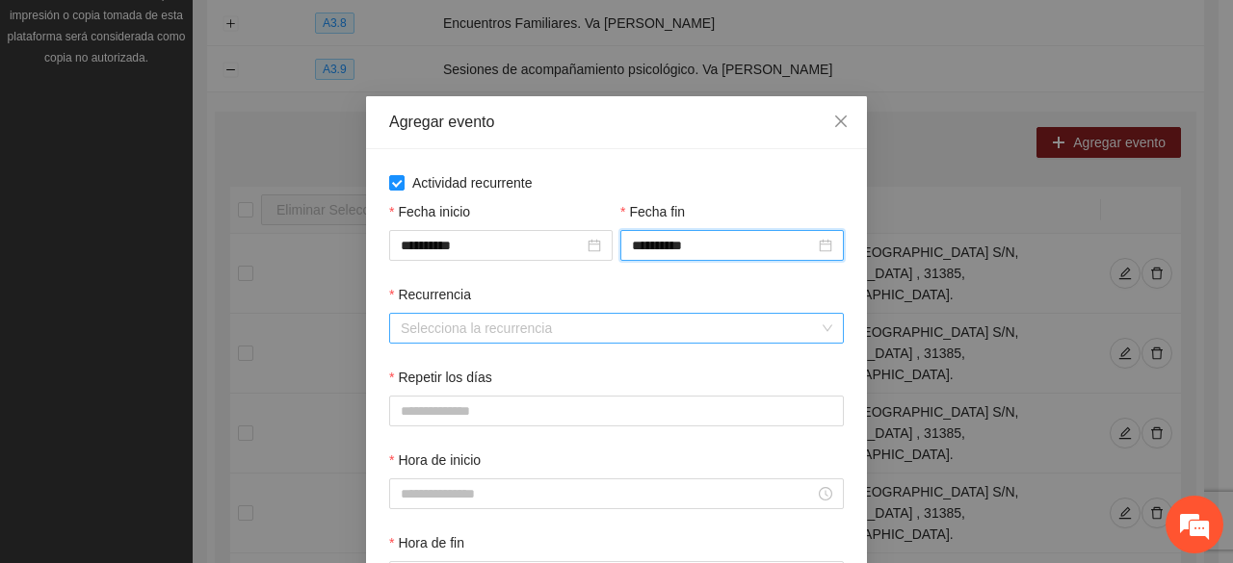
click at [486, 326] on input "Recurrencia" at bounding box center [610, 328] width 418 height 29
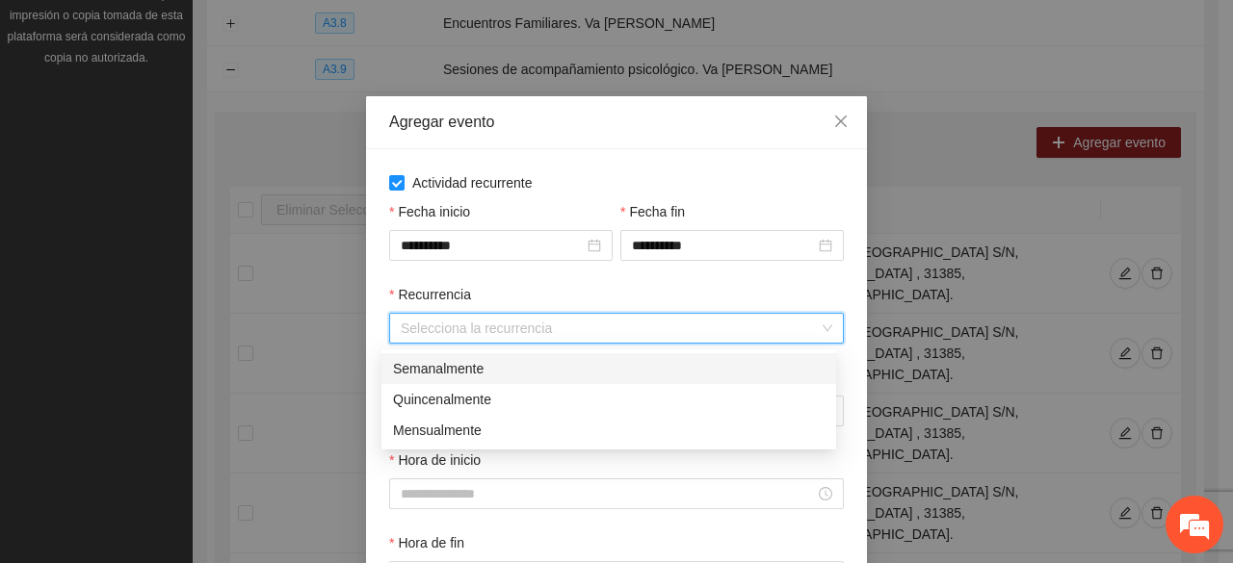
click at [456, 373] on div "Semanalmente" at bounding box center [608, 368] width 431 height 21
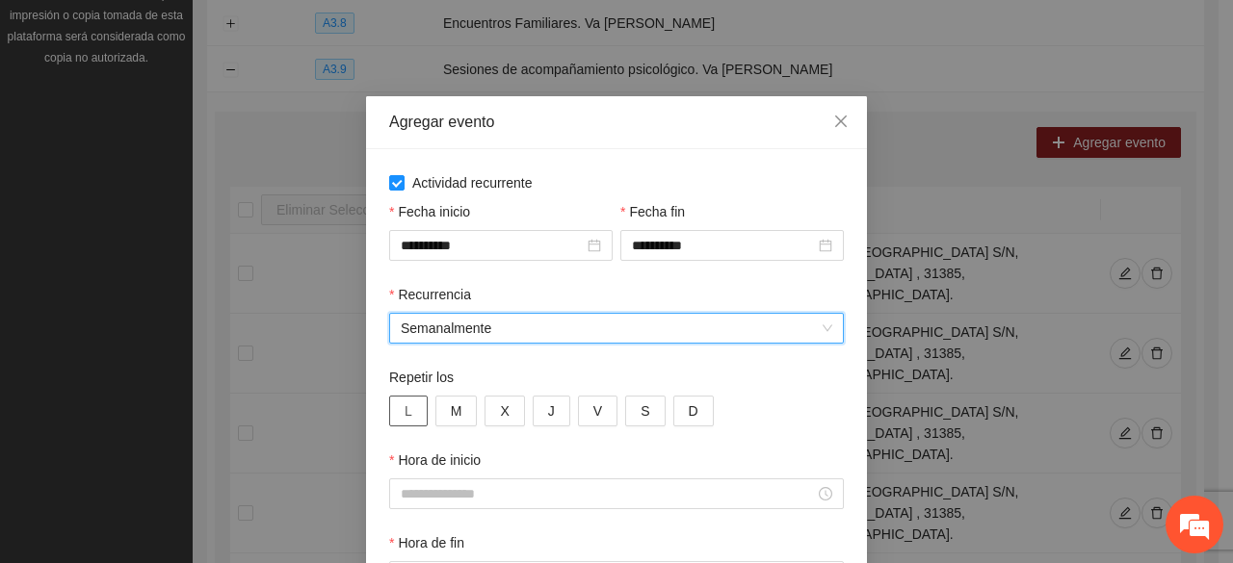
click at [404, 406] on span "L" at bounding box center [408, 411] width 8 height 21
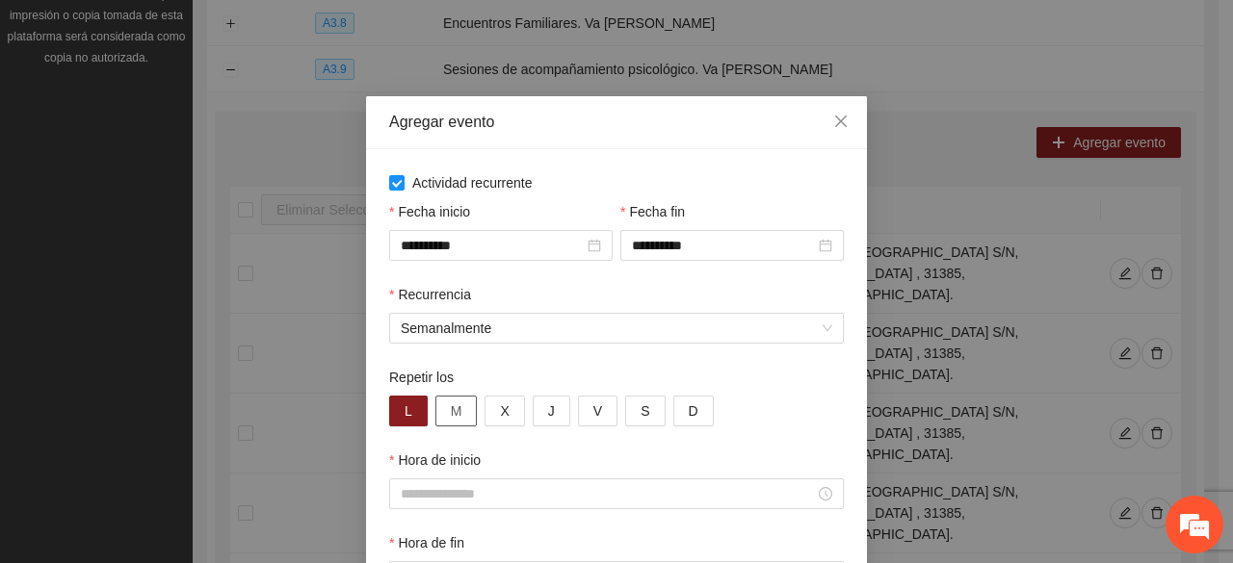
click at [435, 423] on button "M" at bounding box center [456, 411] width 42 height 31
click at [467, 501] on input "Hora de inicio" at bounding box center [608, 493] width 414 height 21
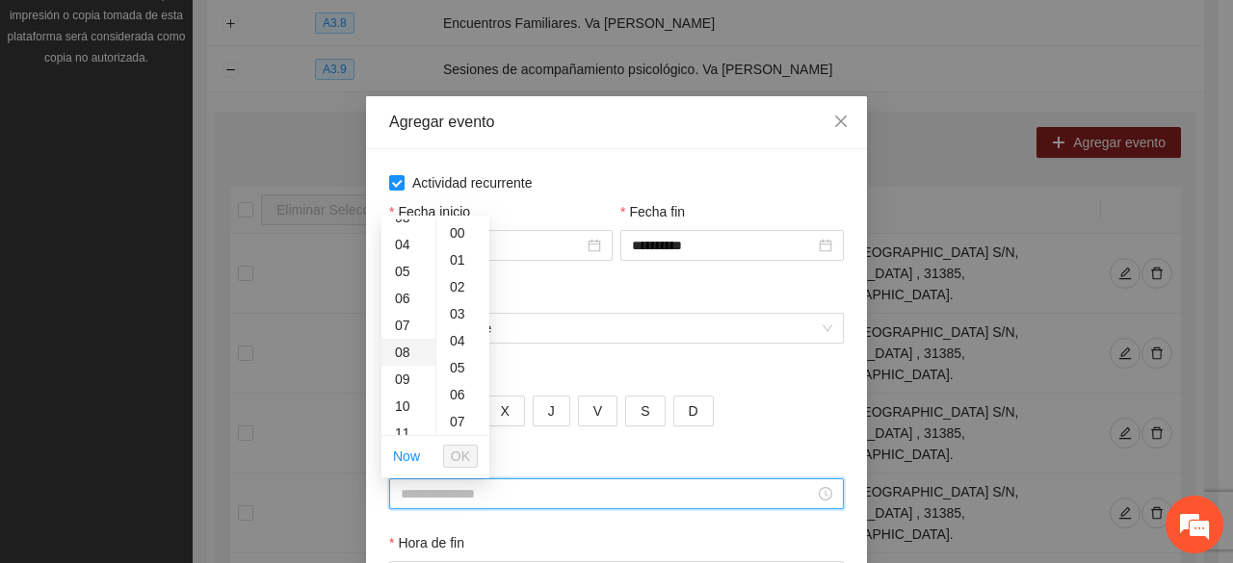
scroll to position [193, 0]
click at [411, 304] on div "10" at bounding box center [408, 310] width 54 height 27
type input "*****"
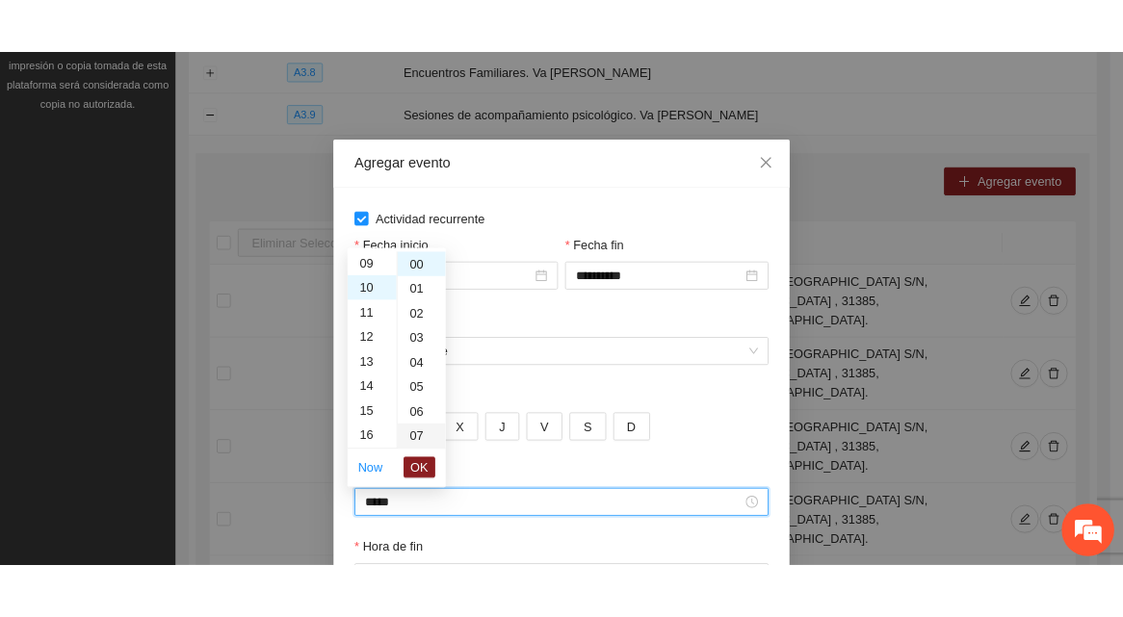
scroll to position [270, 0]
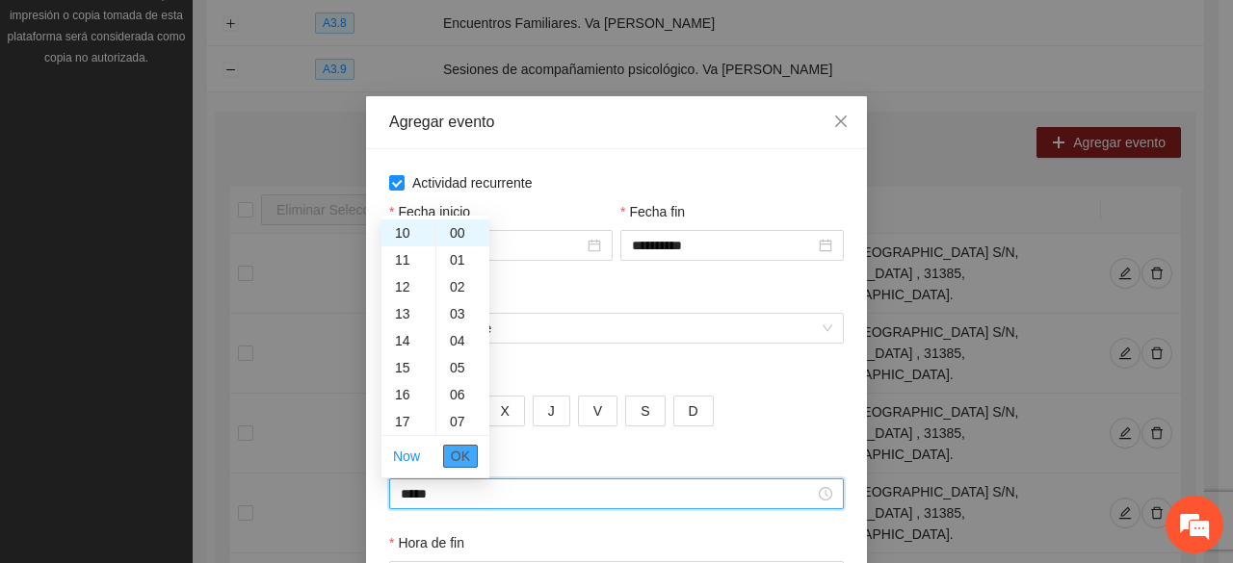
click at [461, 462] on span "OK" at bounding box center [460, 456] width 19 height 21
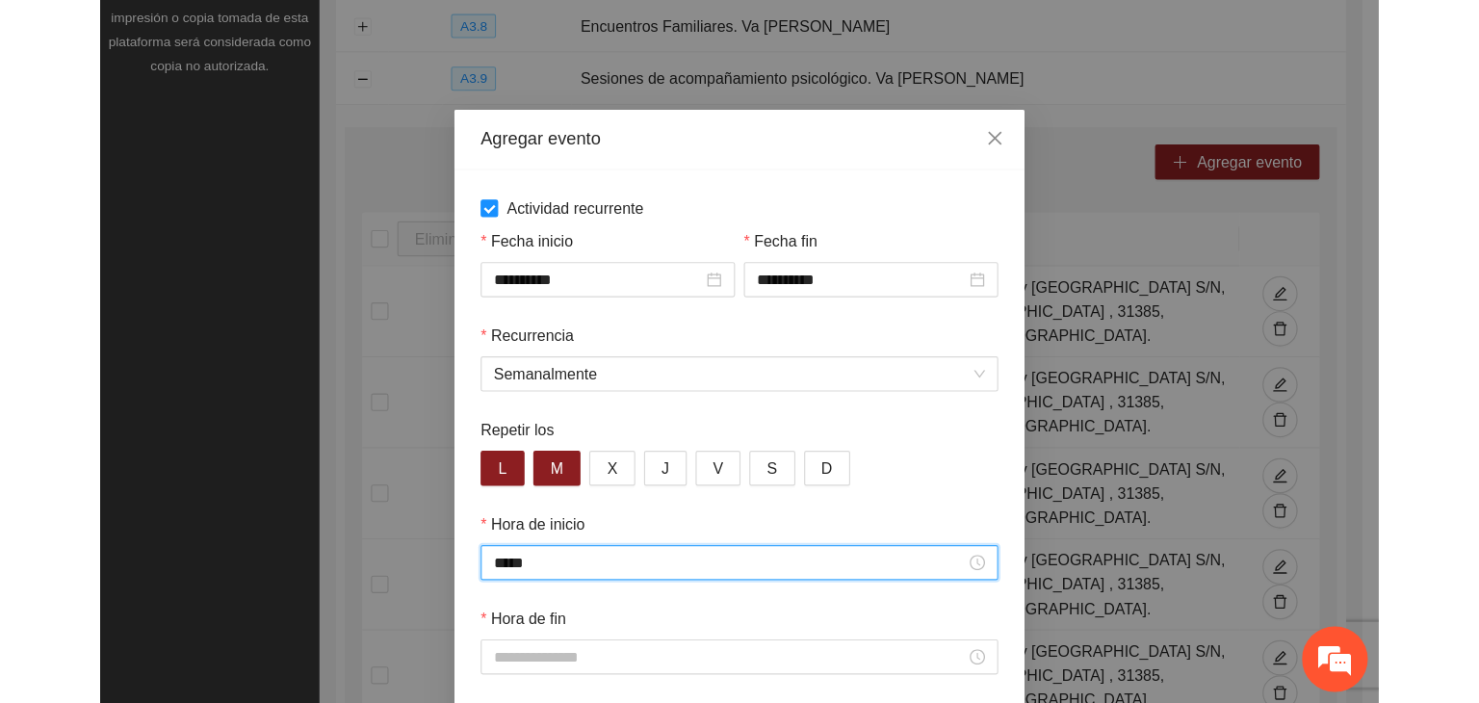
scroll to position [297, 0]
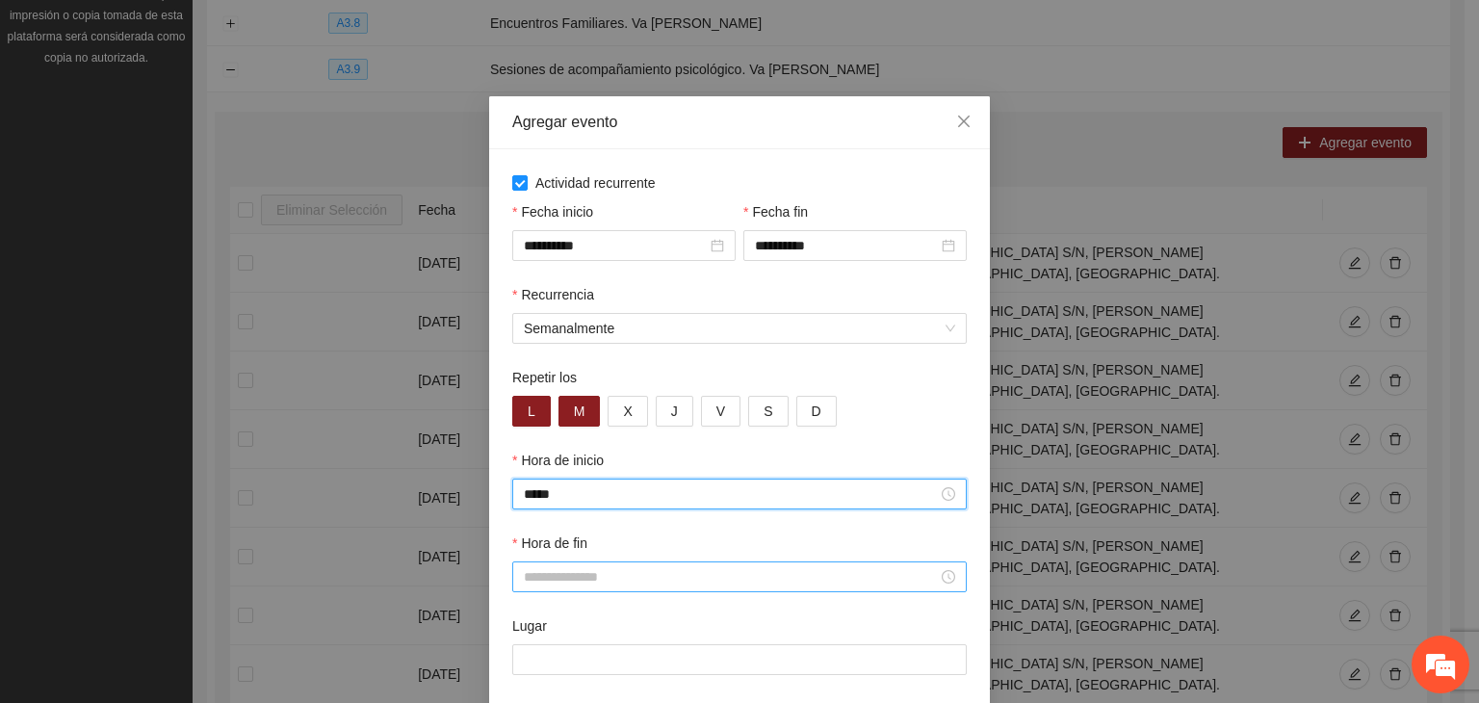
click at [580, 571] on input "Hora de fin" at bounding box center [731, 576] width 414 height 21
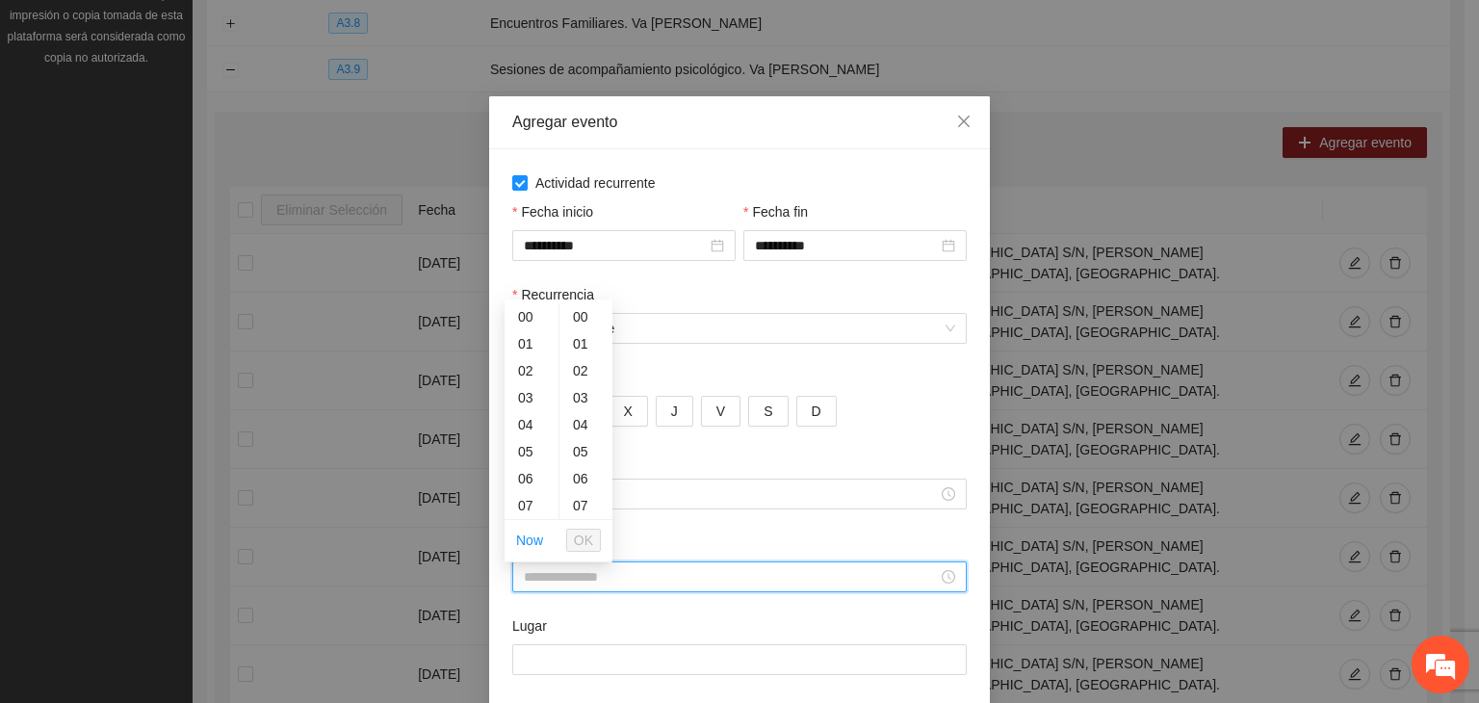
scroll to position [193, 0]
click at [530, 414] on div "11" at bounding box center [532, 420] width 54 height 27
type input "*****"
click at [582, 549] on button "OK" at bounding box center [583, 540] width 35 height 23
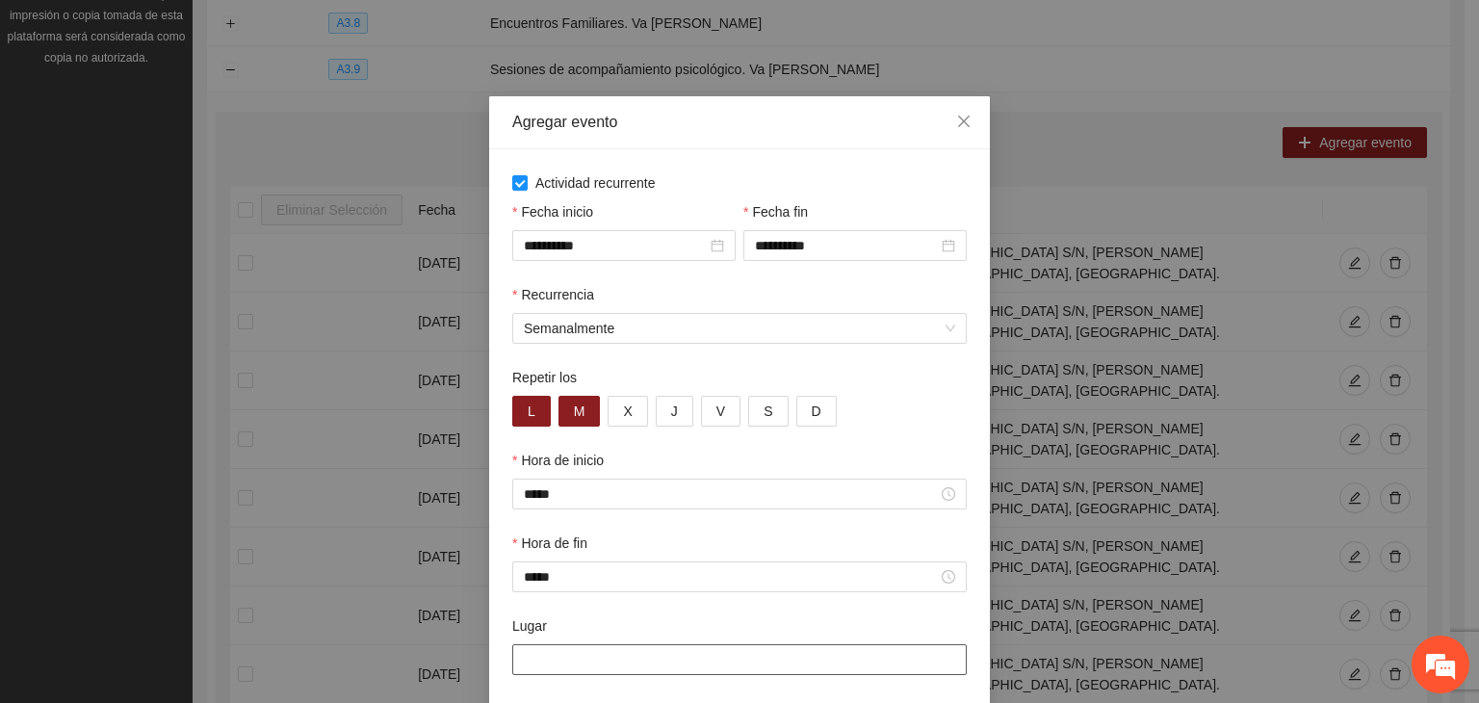
drag, startPoint x: 561, startPoint y: 660, endPoint x: 562, endPoint y: 648, distance: 11.6
click at [560, 660] on input "Lugar" at bounding box center [739, 659] width 455 height 31
type input "**********"
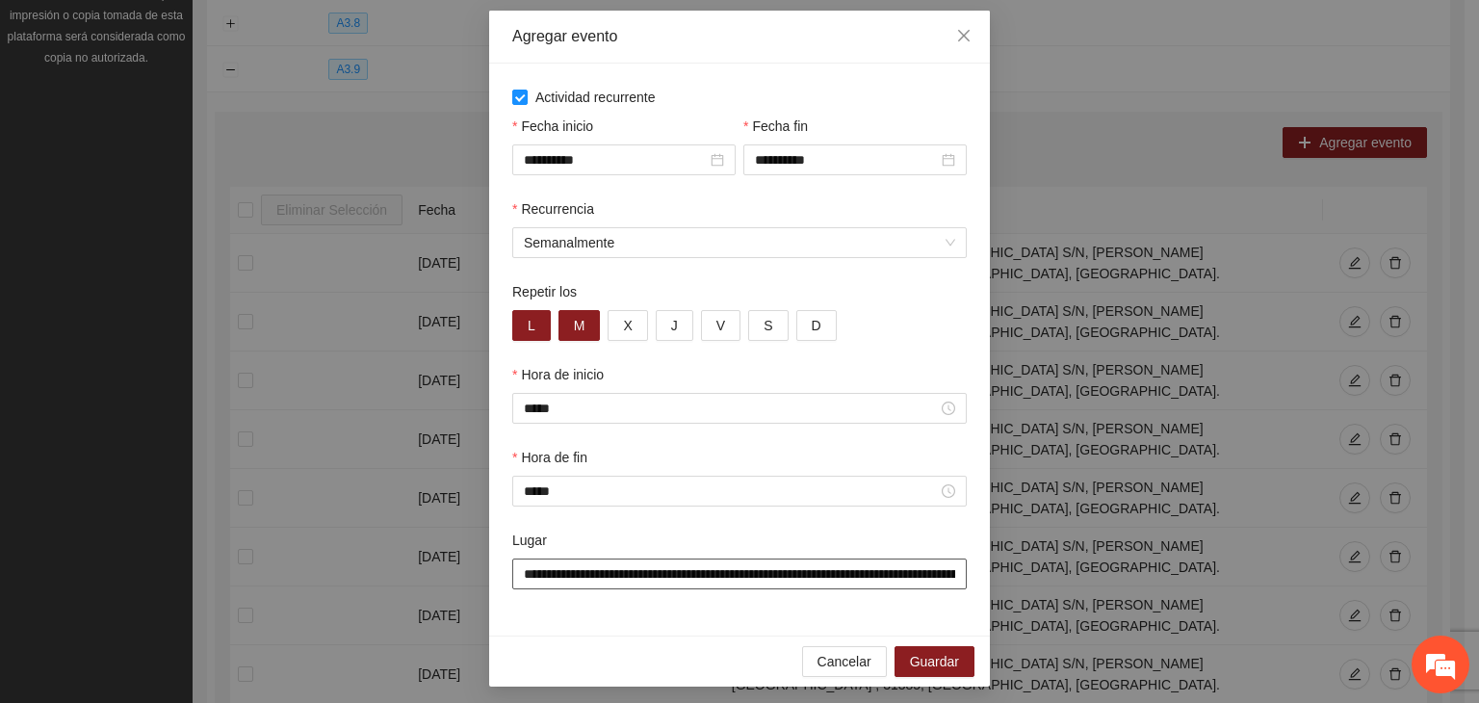
scroll to position [95, 0]
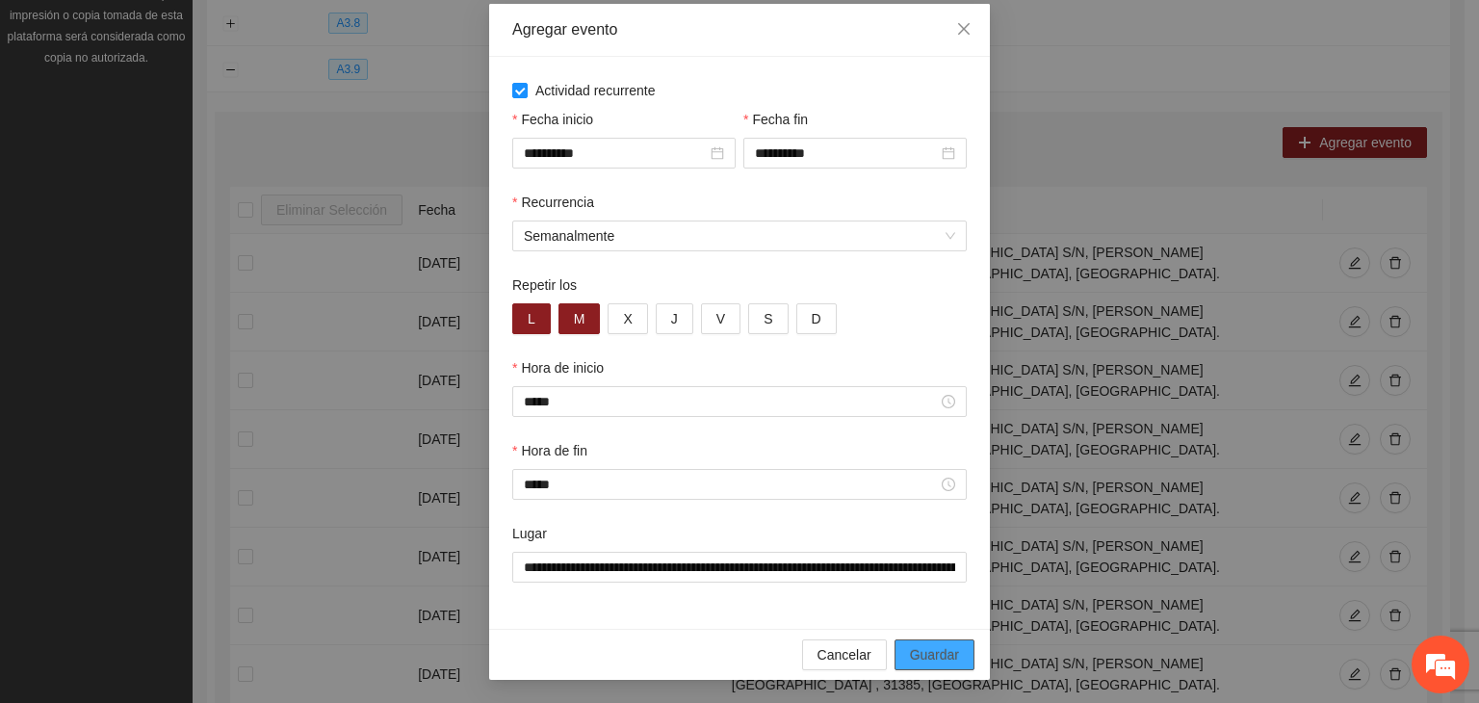
click at [922, 647] on span "Guardar" at bounding box center [934, 654] width 49 height 21
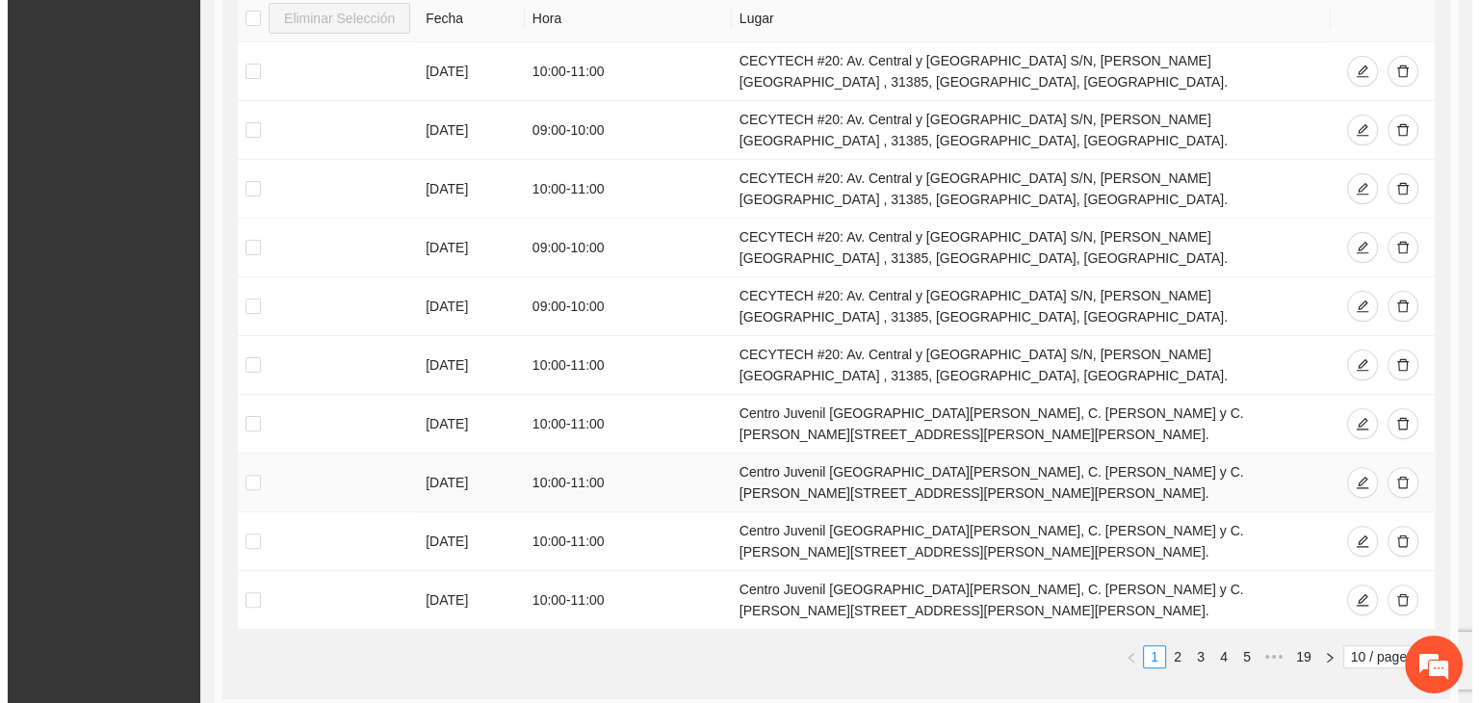
scroll to position [0, 0]
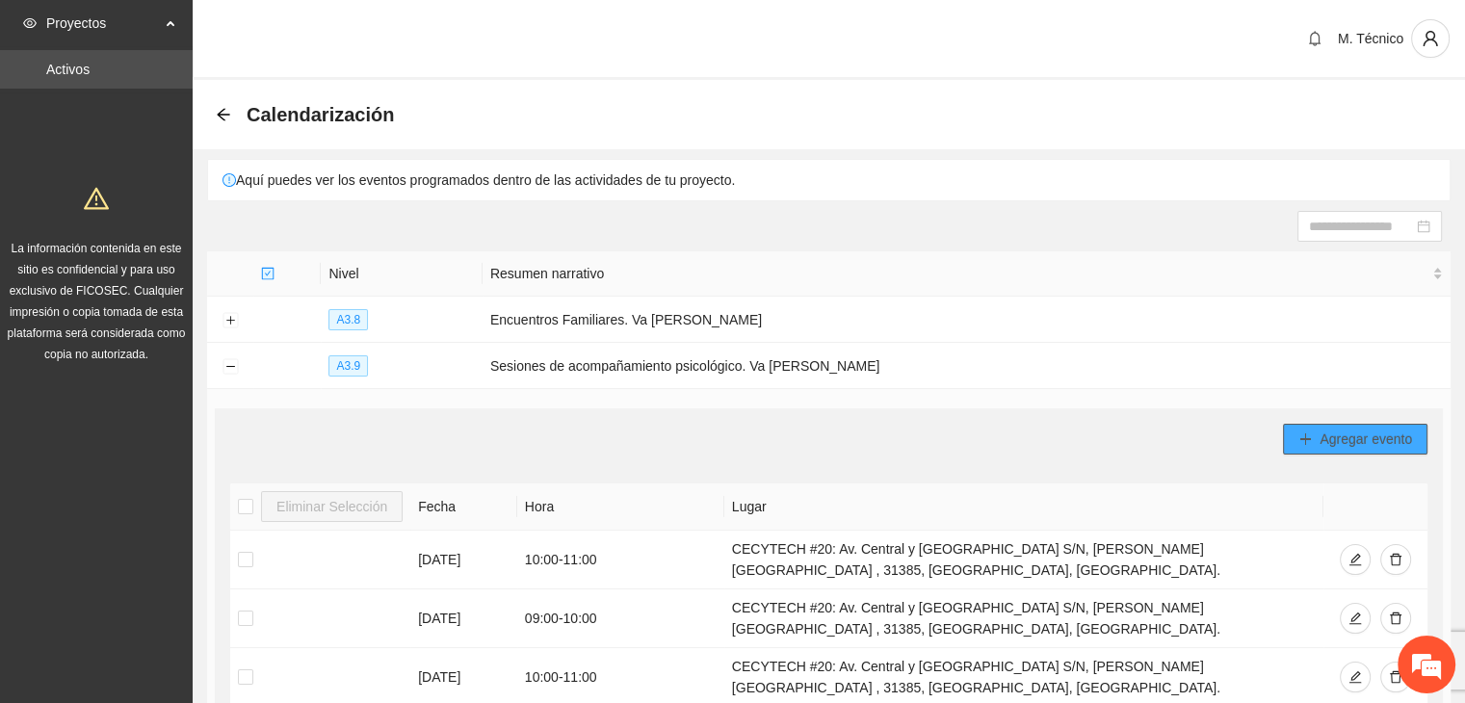
click at [1358, 429] on span "Agregar evento" at bounding box center [1365, 439] width 92 height 21
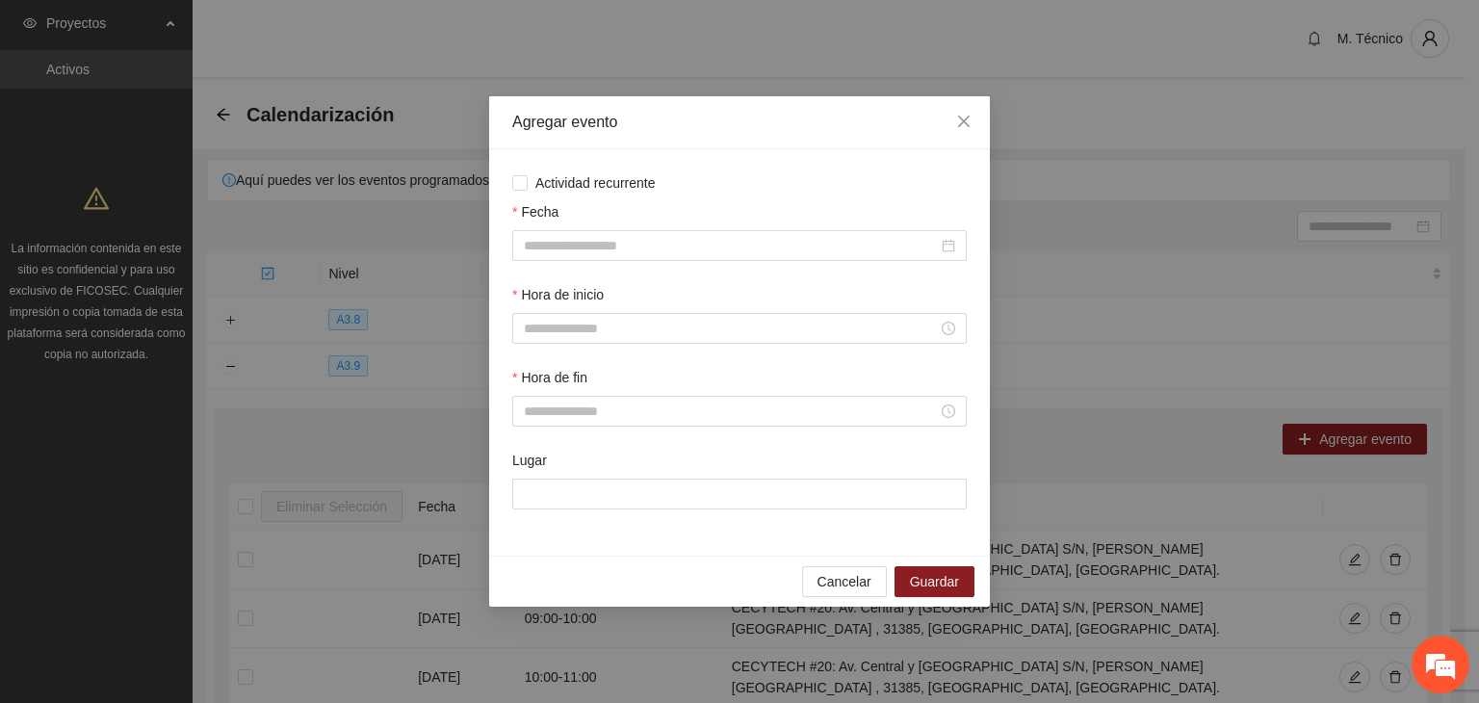
click at [636, 191] on span "Actividad recurrente" at bounding box center [596, 182] width 136 height 21
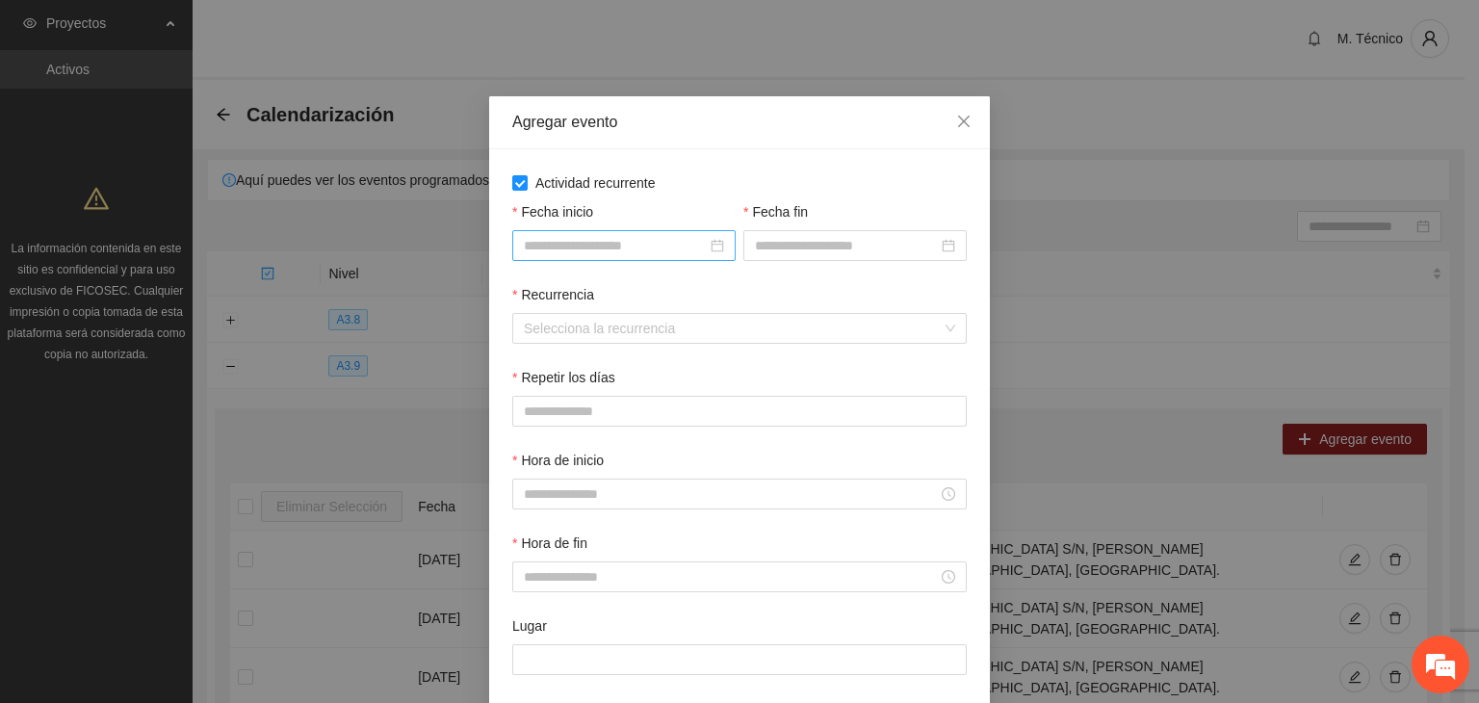
drag, startPoint x: 579, startPoint y: 262, endPoint x: 588, endPoint y: 253, distance: 13.0
click at [579, 263] on div "Fecha inicio" at bounding box center [623, 242] width 231 height 83
click at [599, 240] on input "Fecha inicio" at bounding box center [615, 245] width 183 height 21
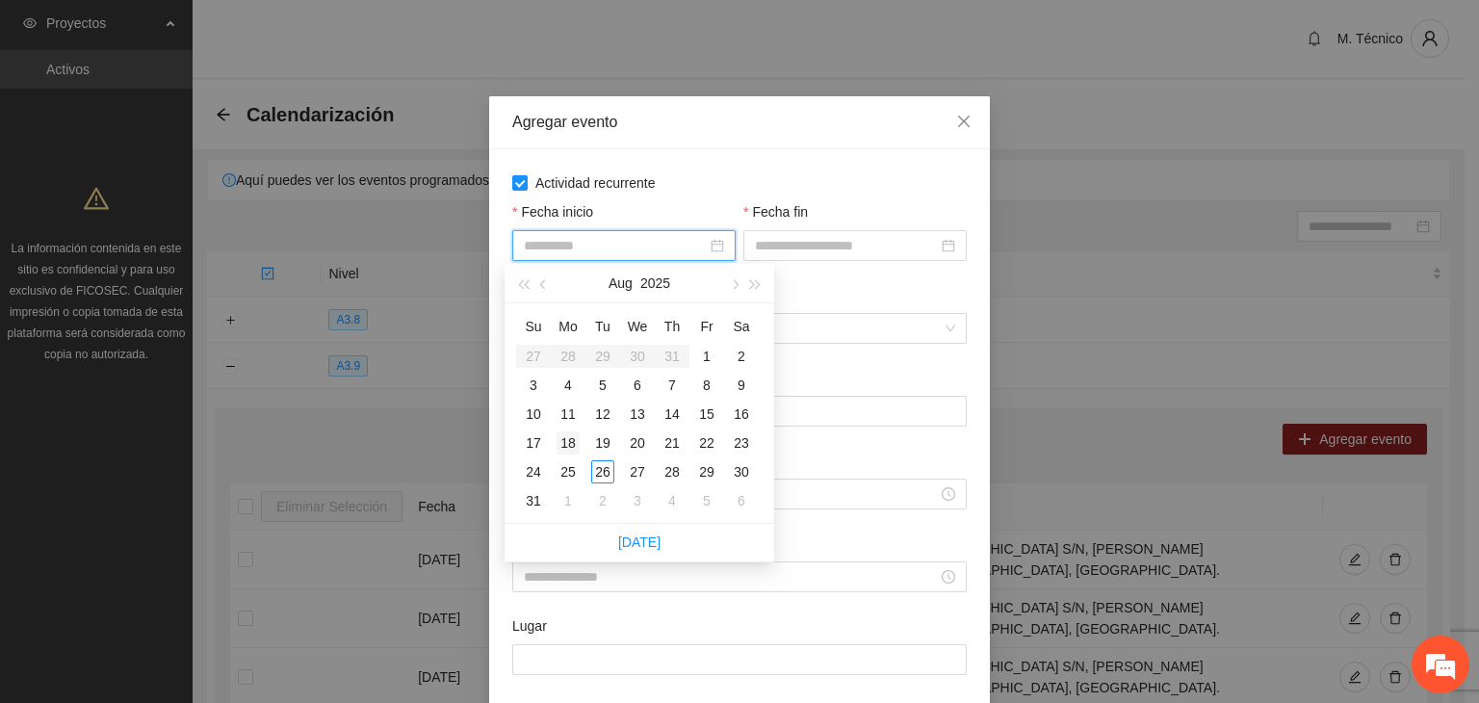
type input "**********"
click at [563, 440] on div "18" at bounding box center [568, 442] width 23 height 23
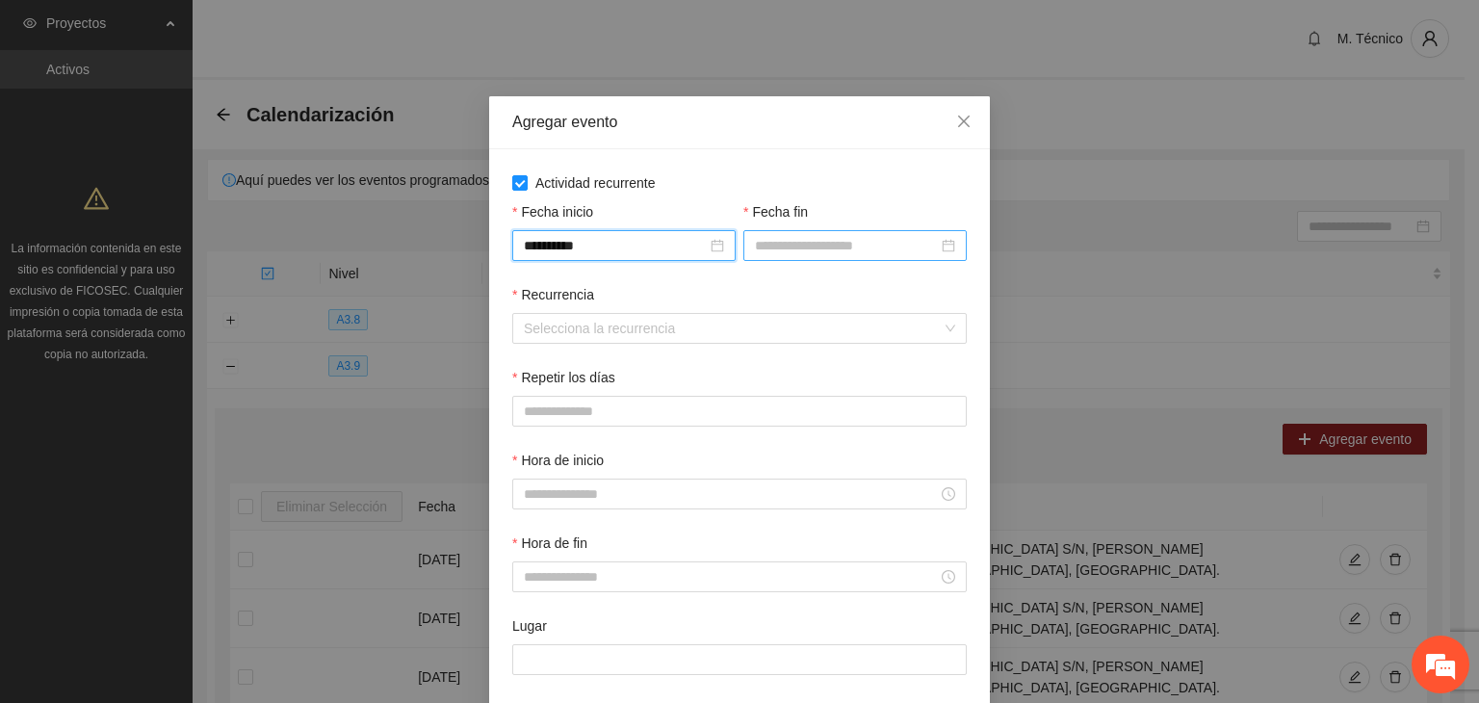
click at [826, 251] on input "Fecha fin" at bounding box center [846, 245] width 183 height 21
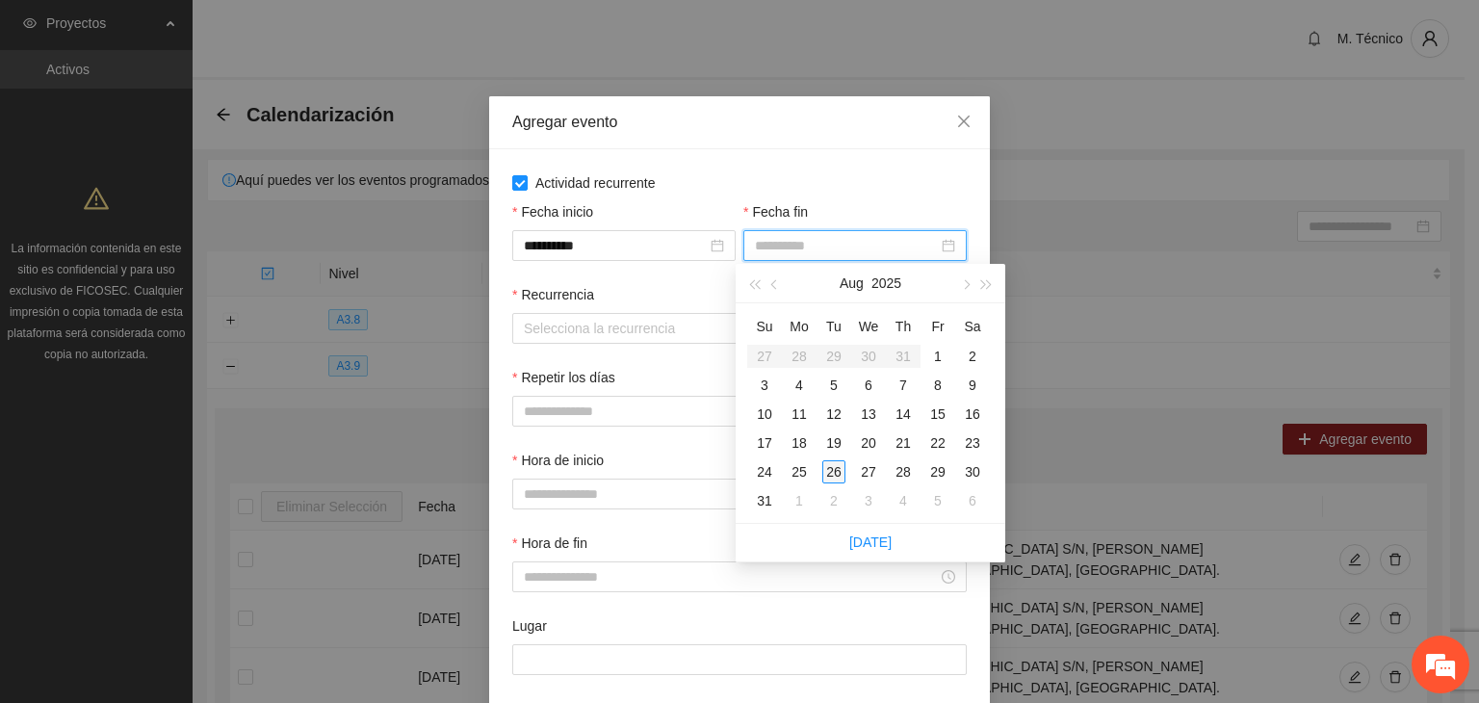
type input "**********"
click at [836, 475] on div "26" at bounding box center [833, 471] width 23 height 23
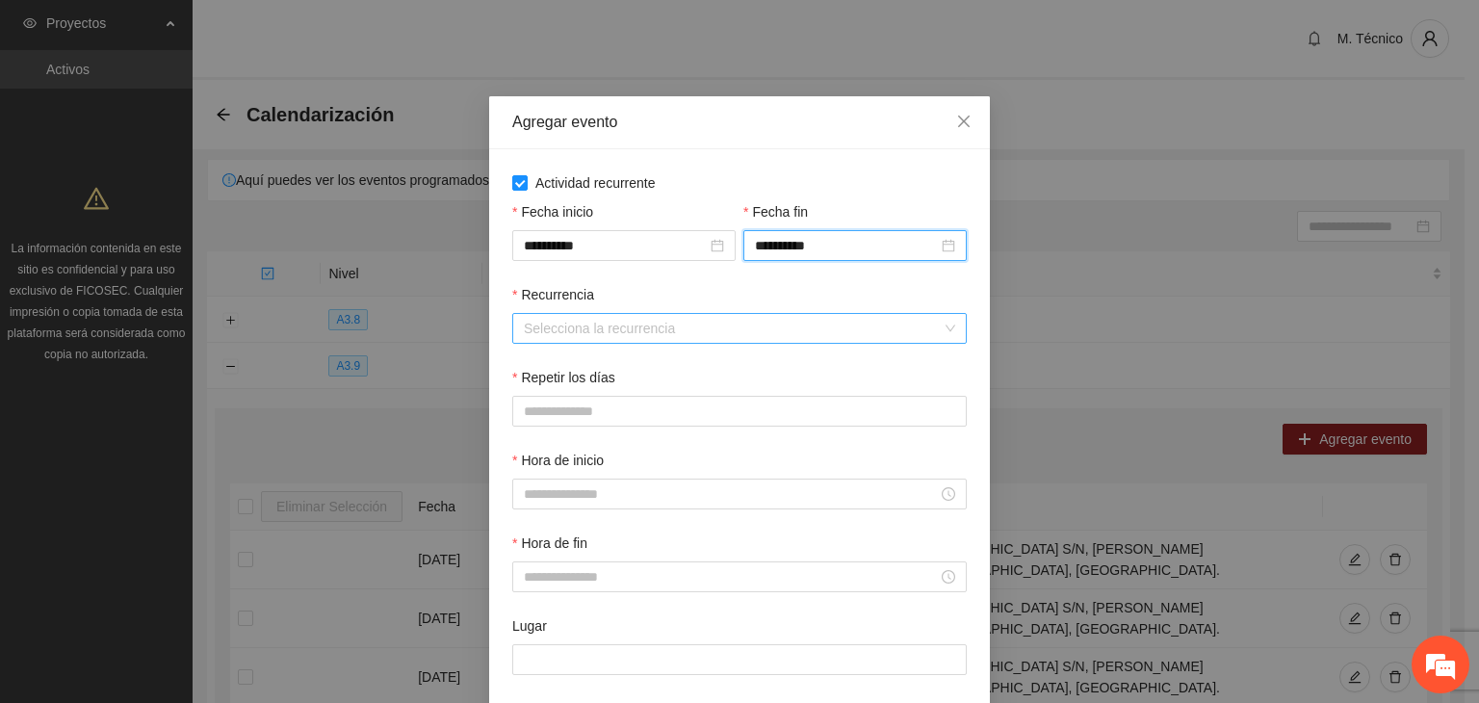
click at [691, 344] on div "Selecciona la recurrencia" at bounding box center [739, 328] width 455 height 31
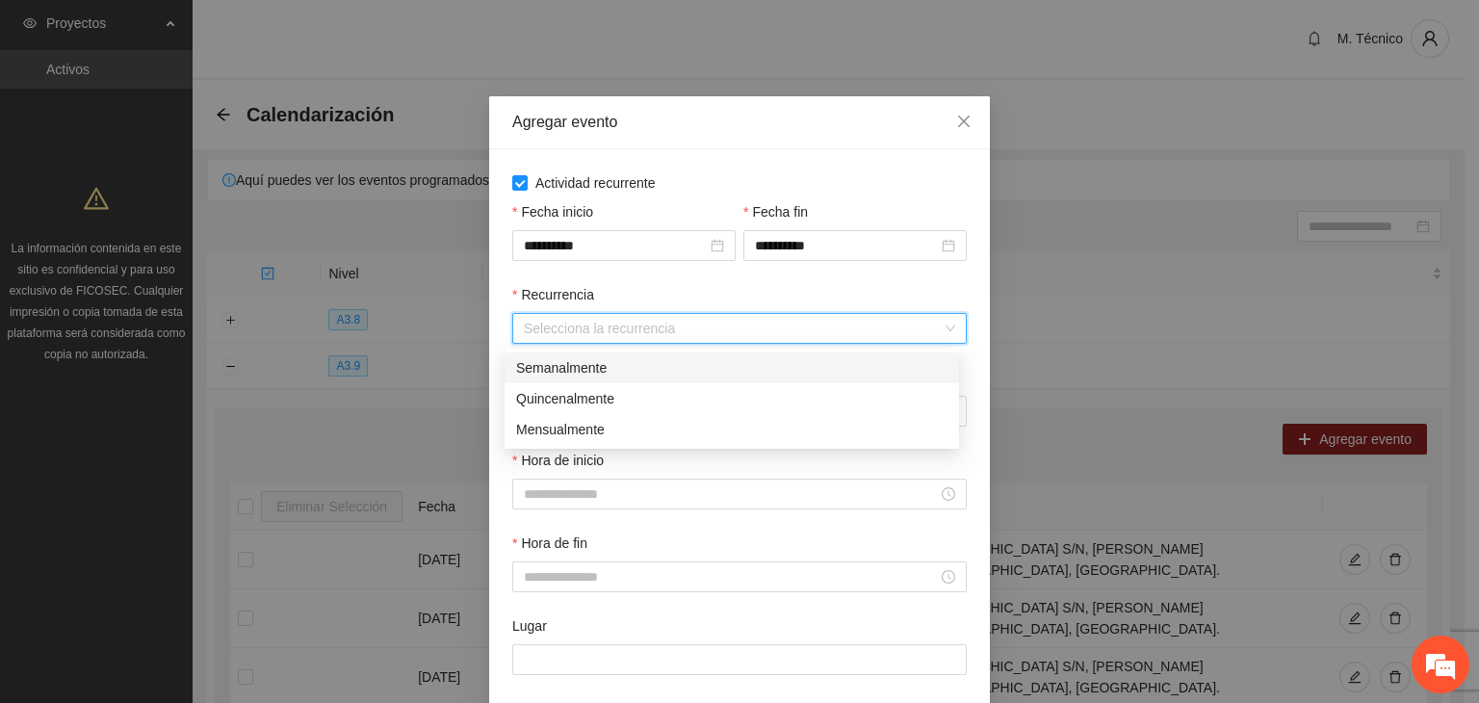
click at [616, 377] on div "Semanalmente" at bounding box center [731, 367] width 431 height 21
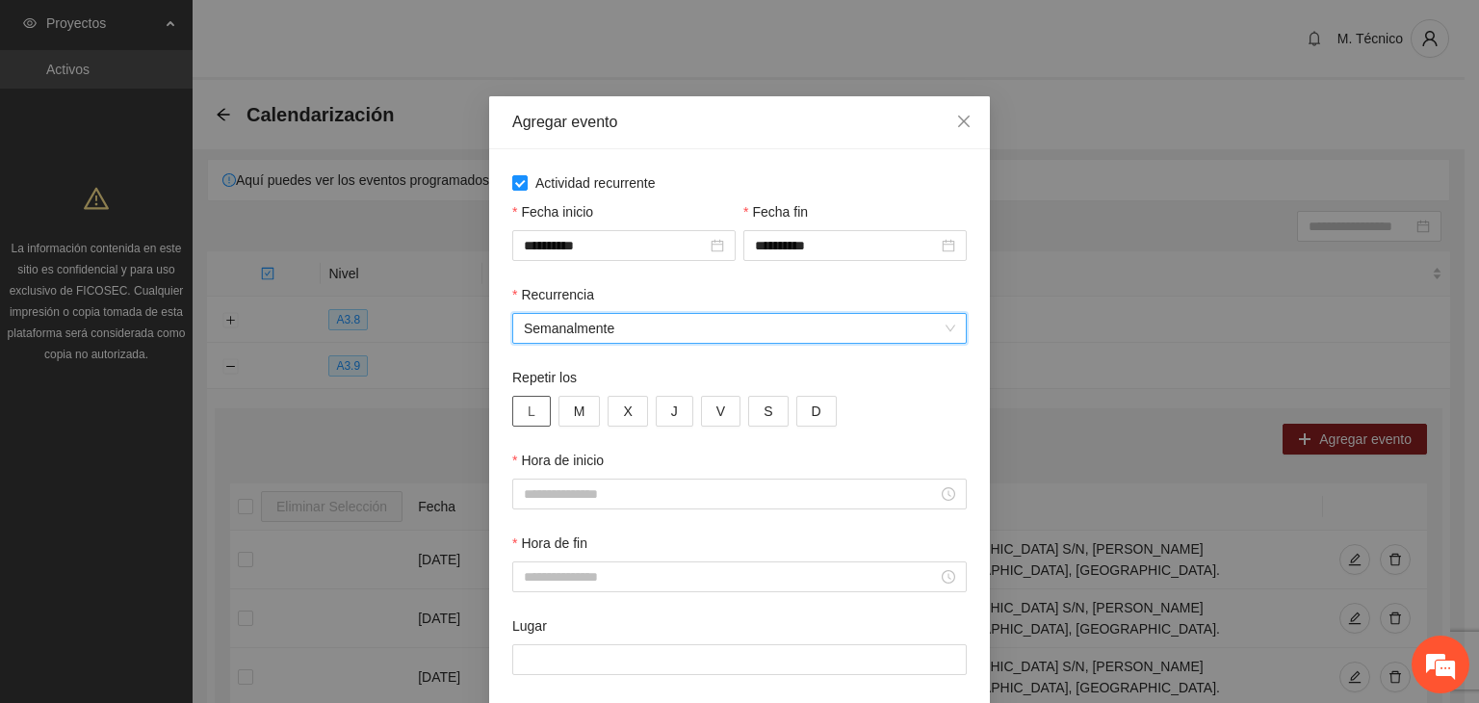
drag, startPoint x: 535, startPoint y: 417, endPoint x: 562, endPoint y: 408, distance: 28.3
click at [535, 415] on button "L" at bounding box center [531, 411] width 39 height 31
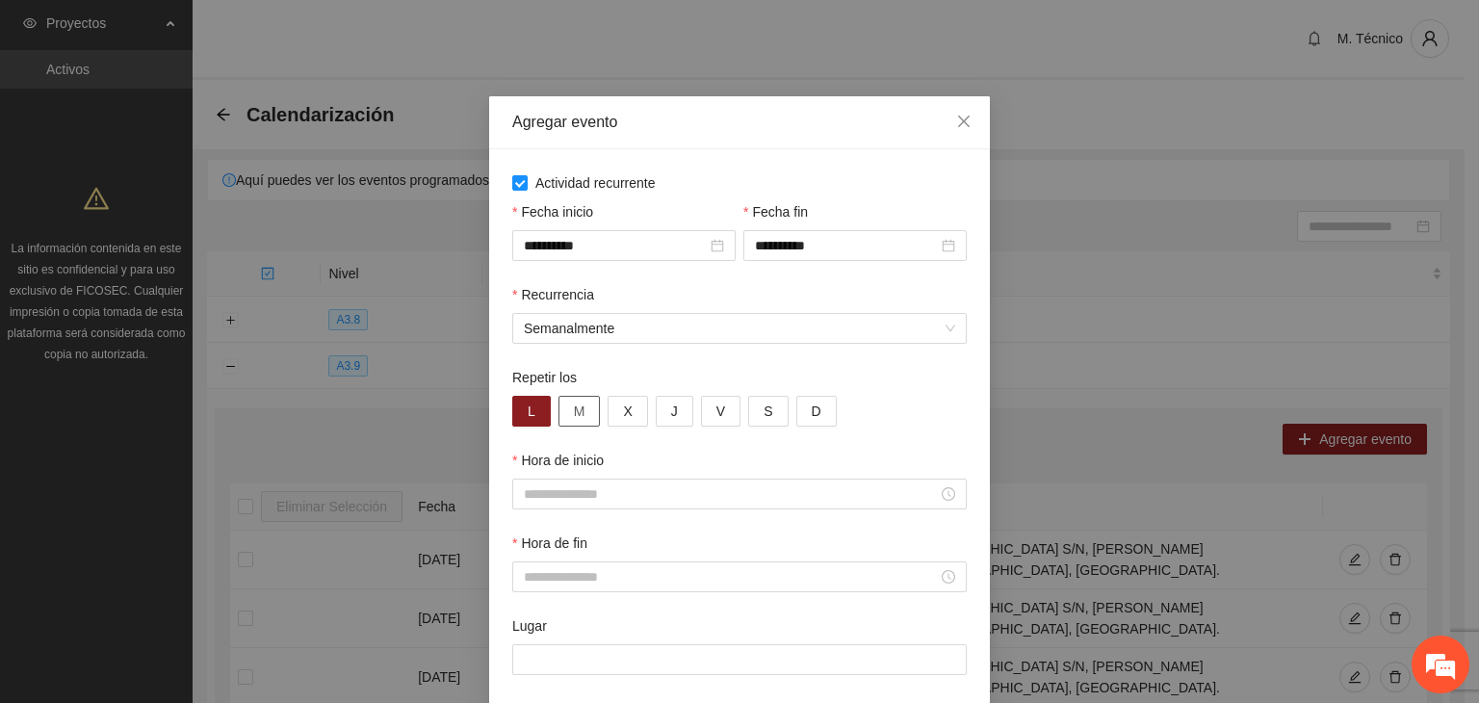
click at [562, 408] on button "M" at bounding box center [580, 411] width 42 height 31
click at [559, 494] on input "Hora de inicio" at bounding box center [731, 493] width 414 height 21
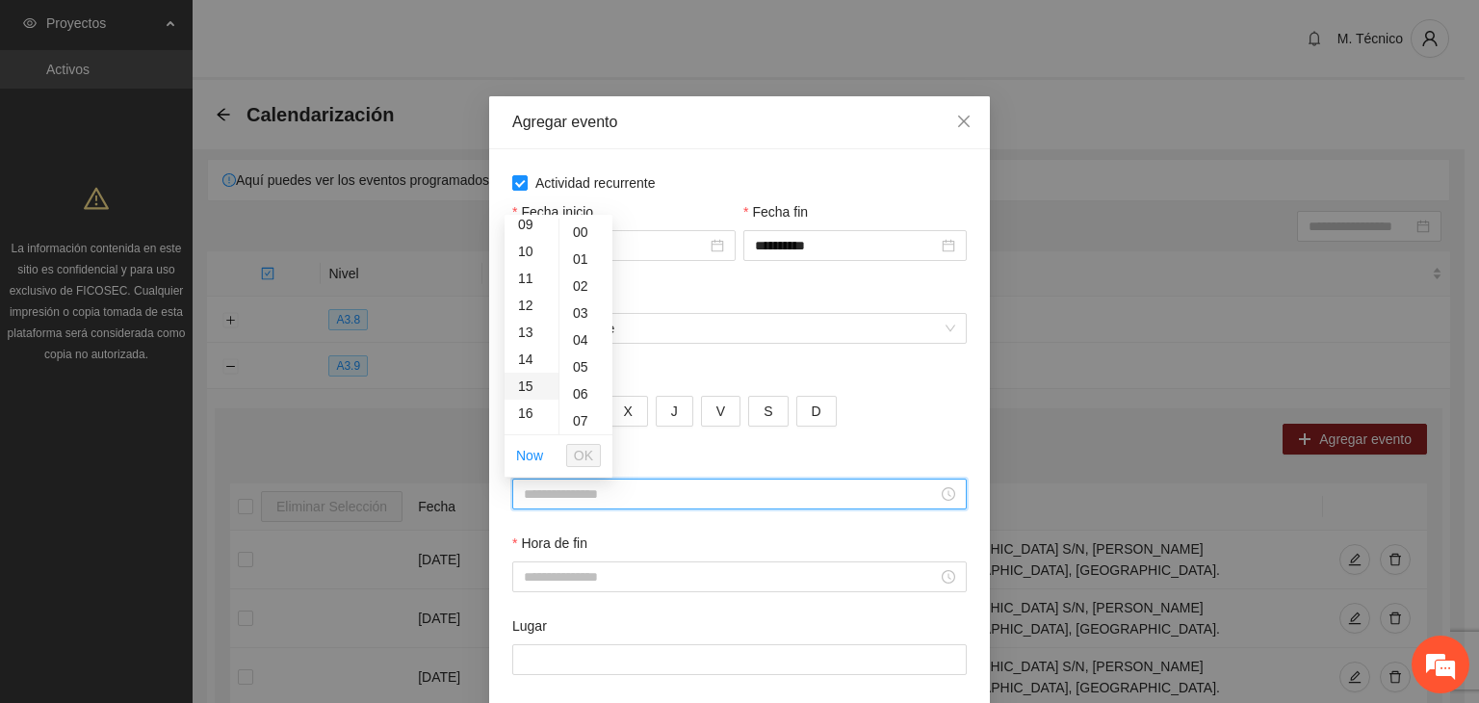
scroll to position [289, 0]
drag, startPoint x: 530, startPoint y: 246, endPoint x: 535, endPoint y: 351, distance: 106.1
click at [529, 245] on div "11" at bounding box center [532, 239] width 54 height 27
type input "*****"
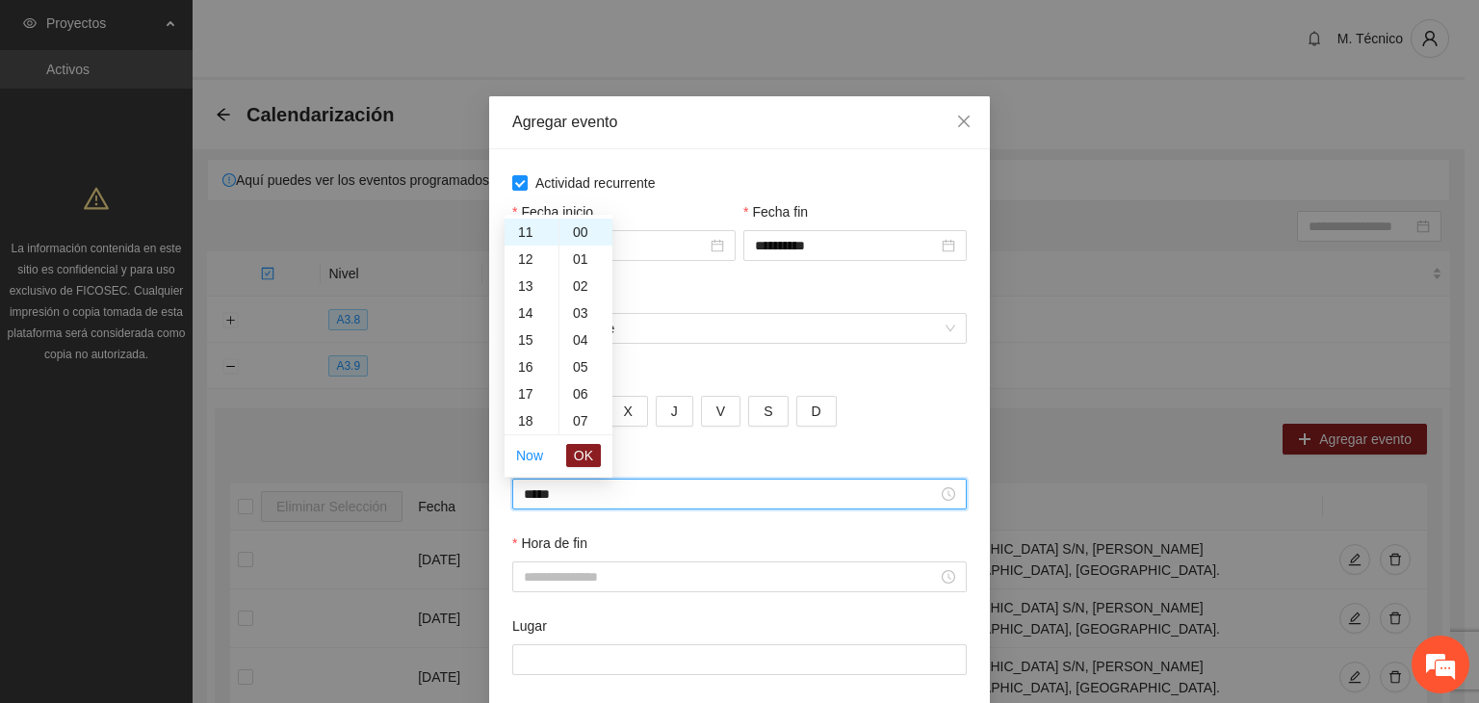
drag, startPoint x: 570, startPoint y: 444, endPoint x: 572, endPoint y: 457, distance: 13.6
click at [570, 445] on button "OK" at bounding box center [583, 455] width 35 height 23
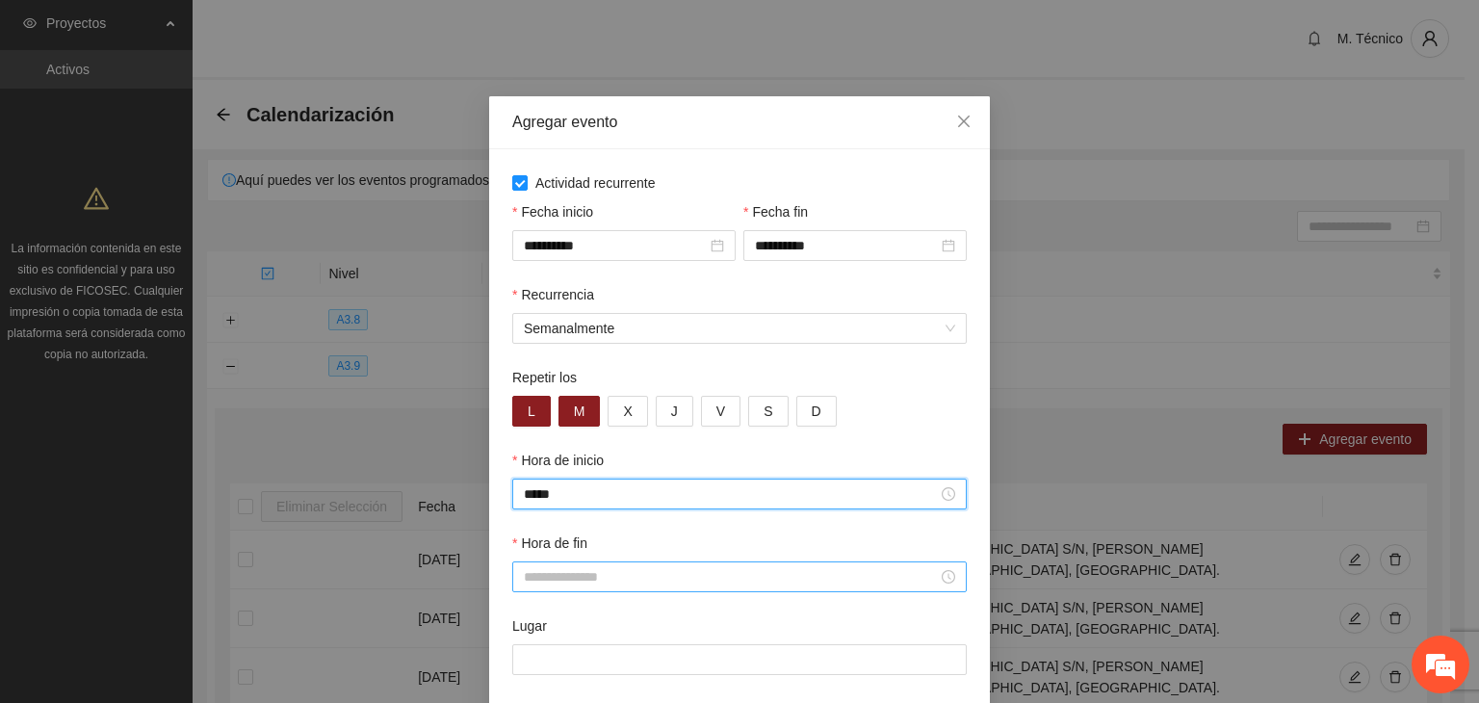
click at [559, 589] on div at bounding box center [739, 576] width 455 height 31
click at [561, 585] on input "Hora de fin" at bounding box center [731, 576] width 414 height 21
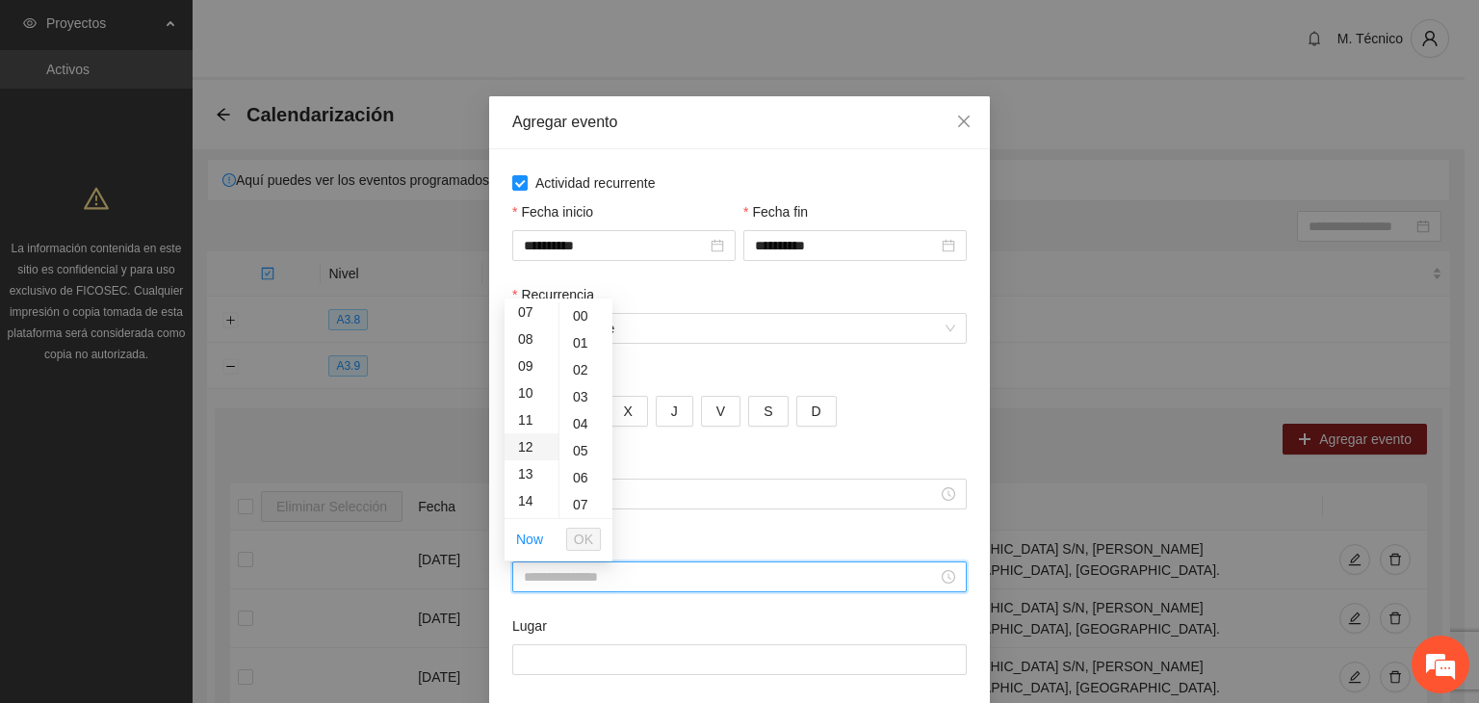
click at [529, 436] on div "12" at bounding box center [532, 446] width 54 height 27
type input "*****"
click at [570, 526] on ul "Now OK" at bounding box center [559, 539] width 108 height 40
click at [574, 534] on button "OK" at bounding box center [583, 539] width 35 height 23
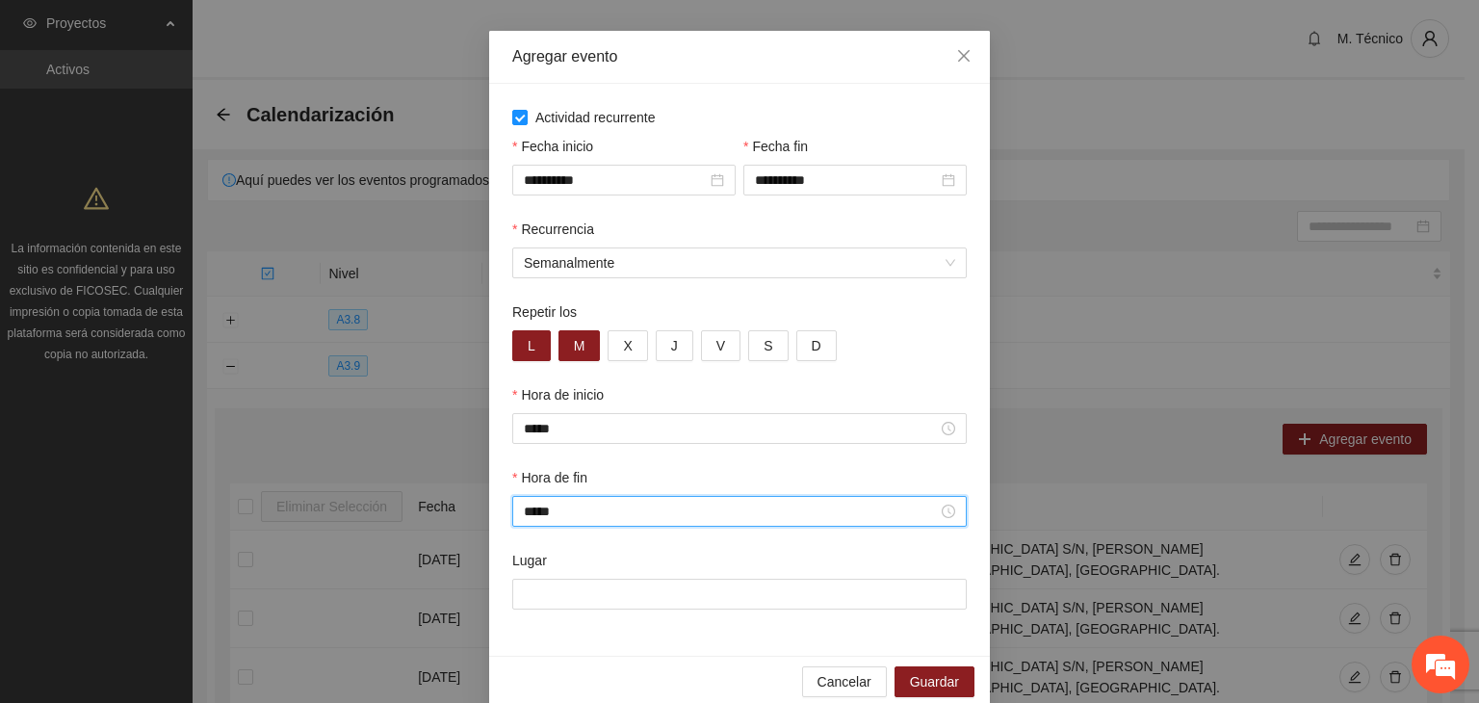
scroll to position [95, 0]
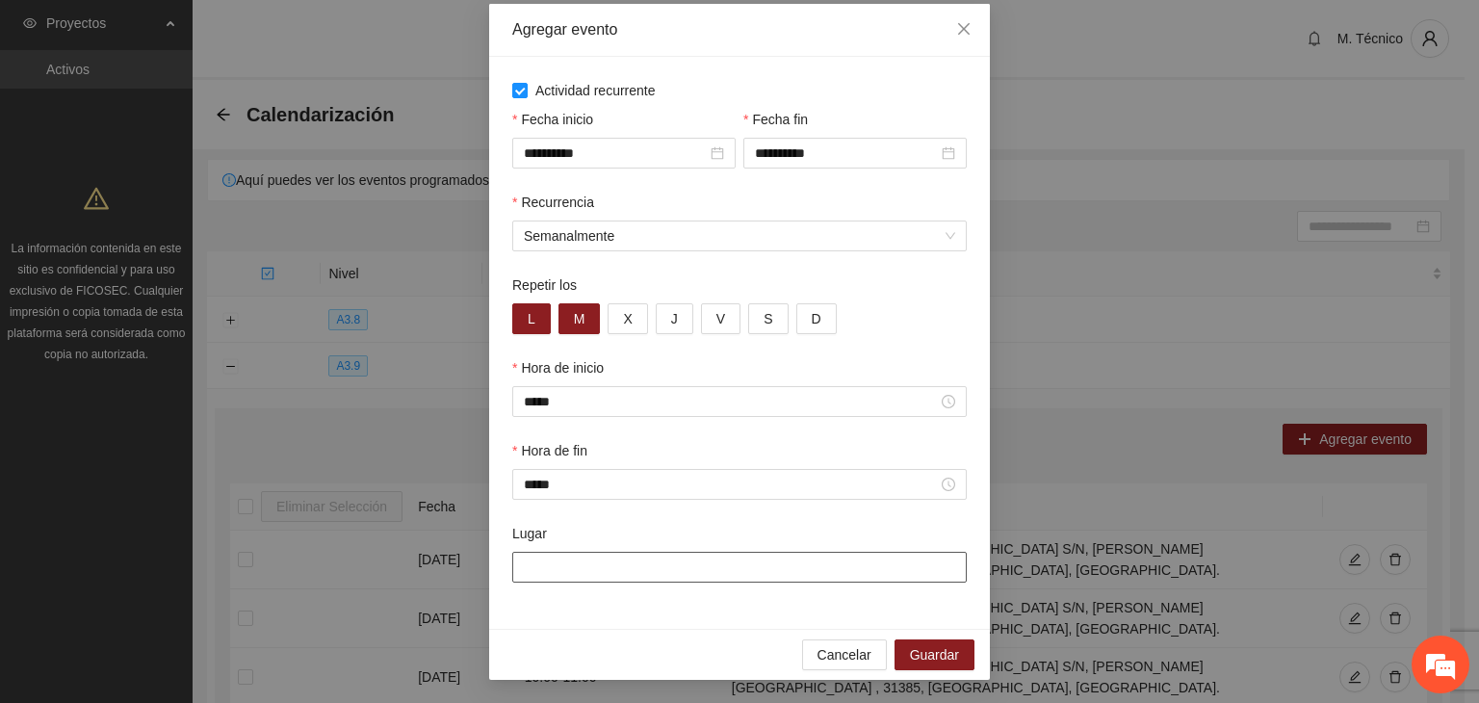
click at [605, 558] on input "Lugar" at bounding box center [739, 567] width 455 height 31
type input "**********"
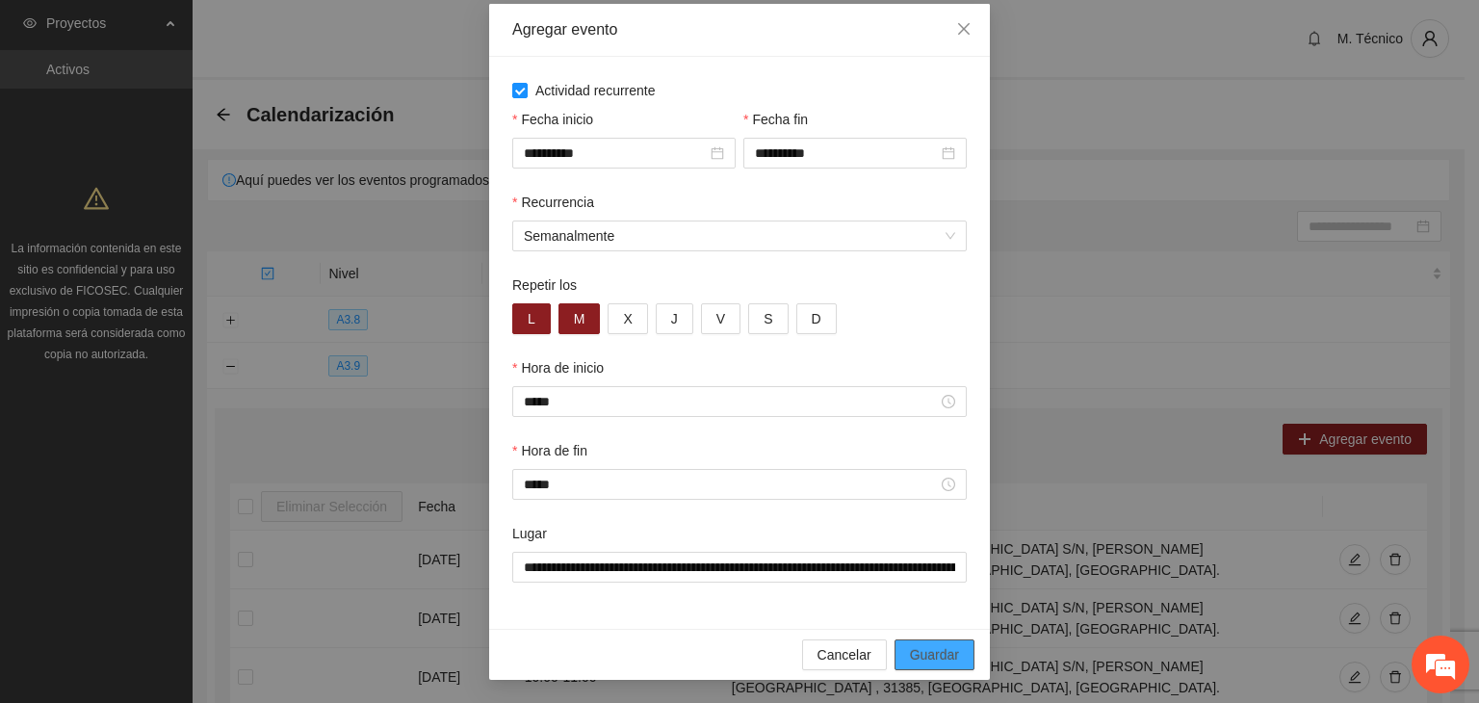
click at [922, 656] on span "Guardar" at bounding box center [934, 654] width 49 height 21
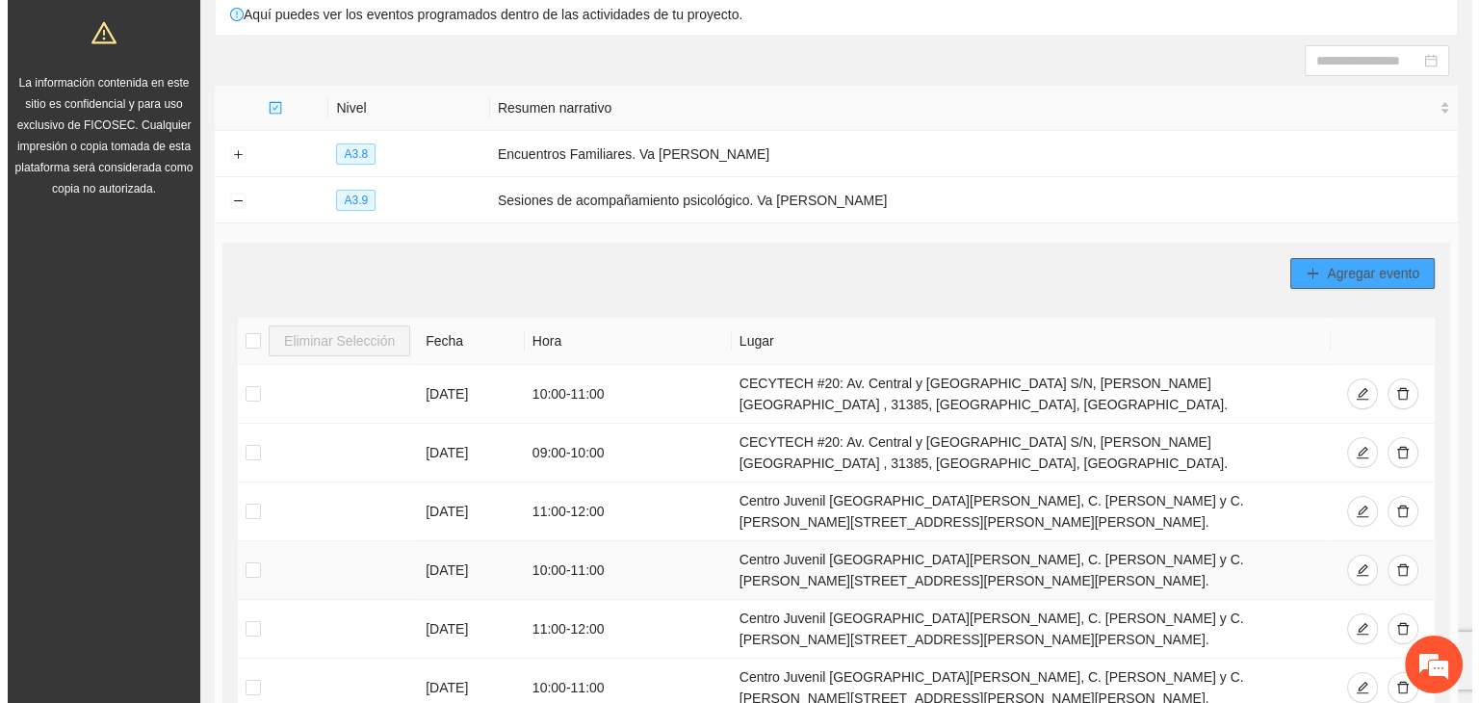
scroll to position [0, 0]
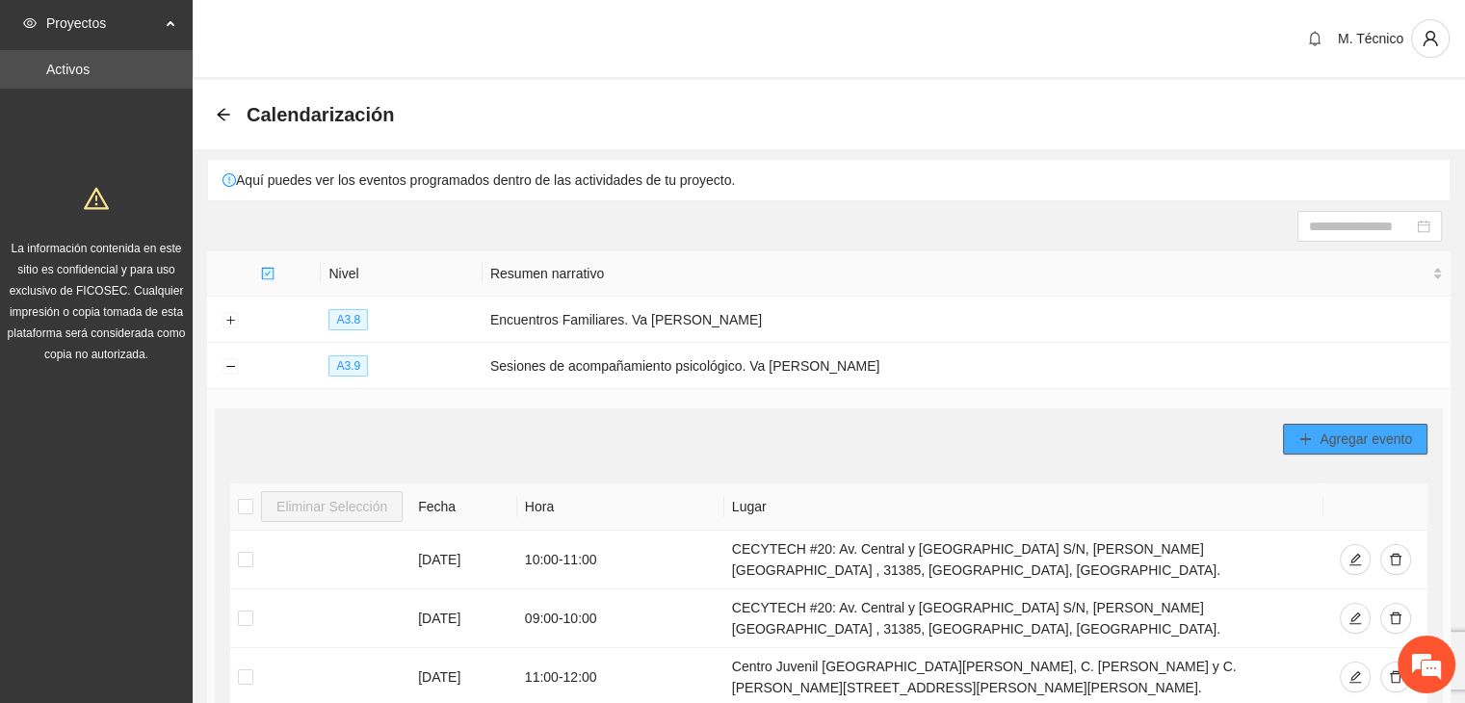
click at [1320, 448] on button "Agregar evento" at bounding box center [1355, 439] width 144 height 31
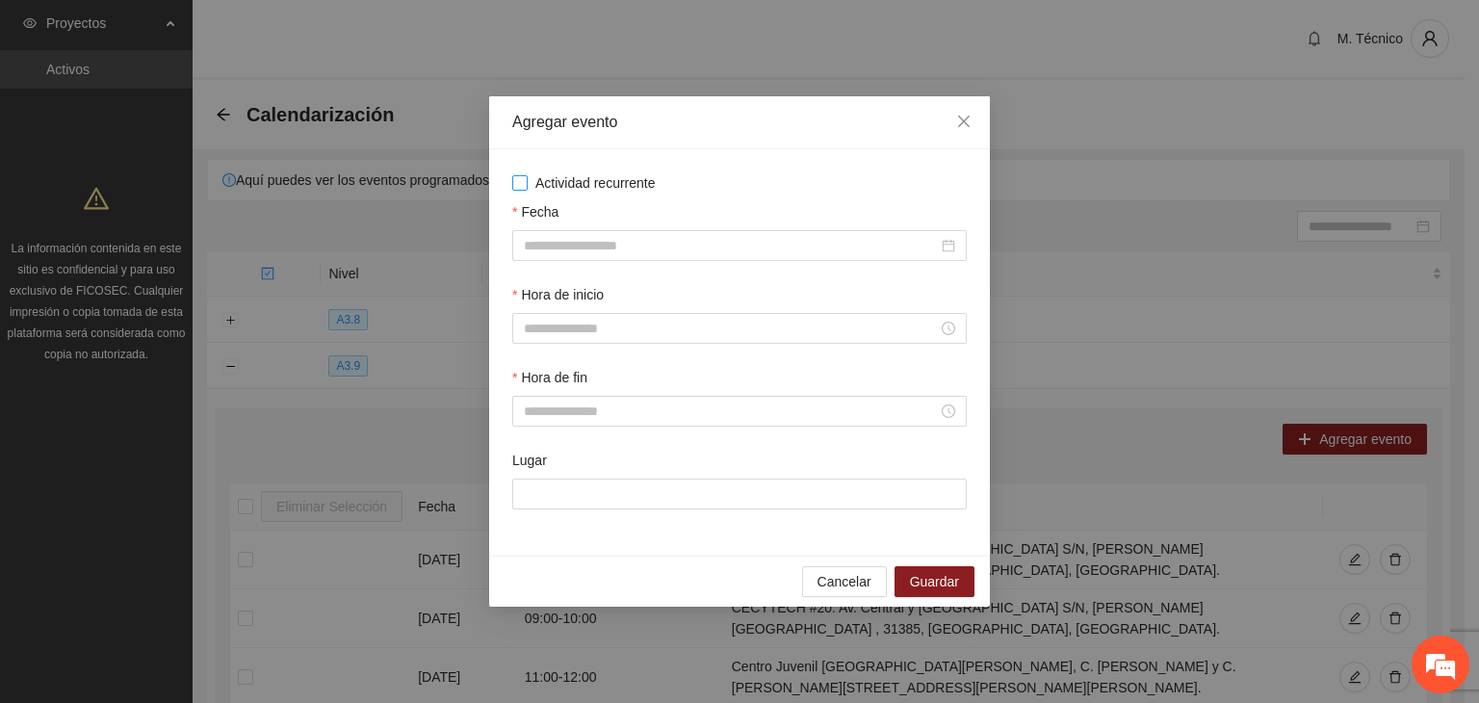
click at [616, 179] on span "Actividad recurrente" at bounding box center [596, 182] width 136 height 21
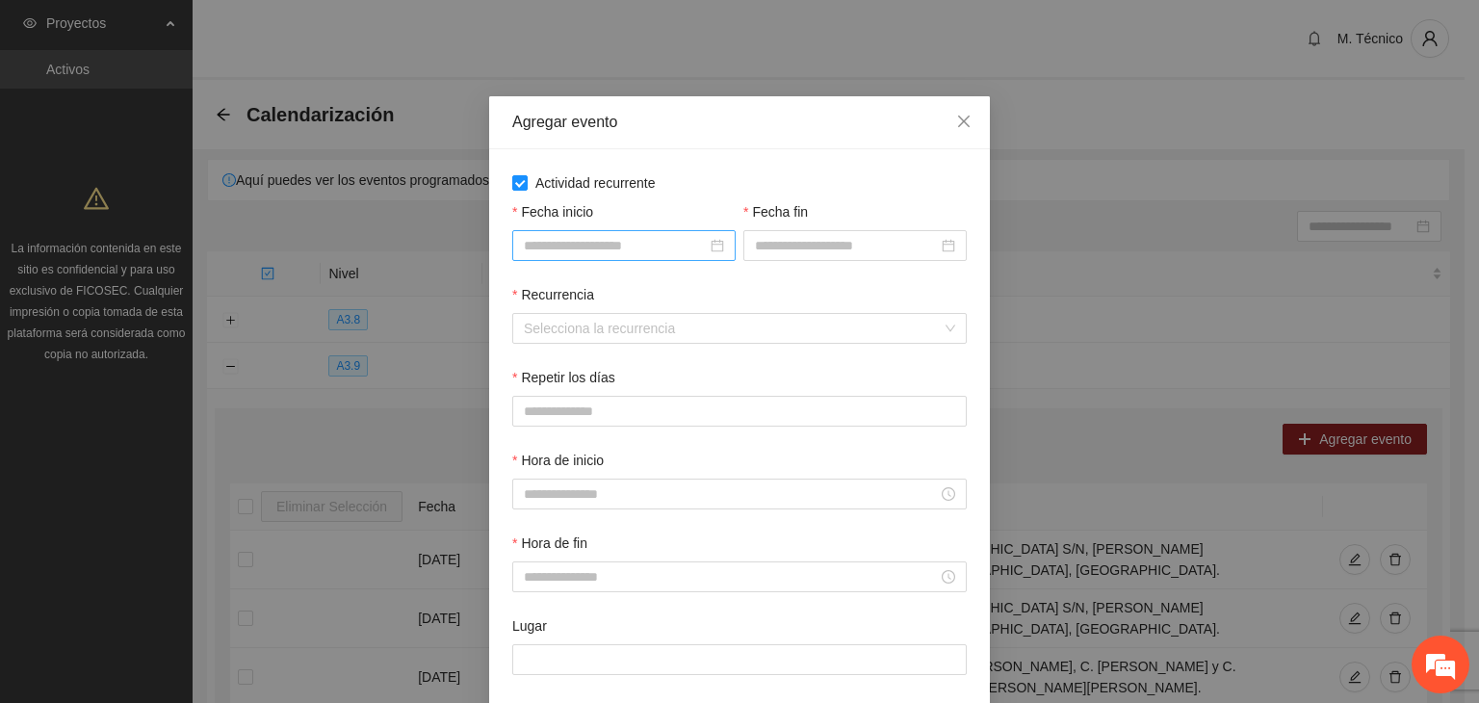
click at [628, 250] on input "Fecha inicio" at bounding box center [615, 245] width 183 height 21
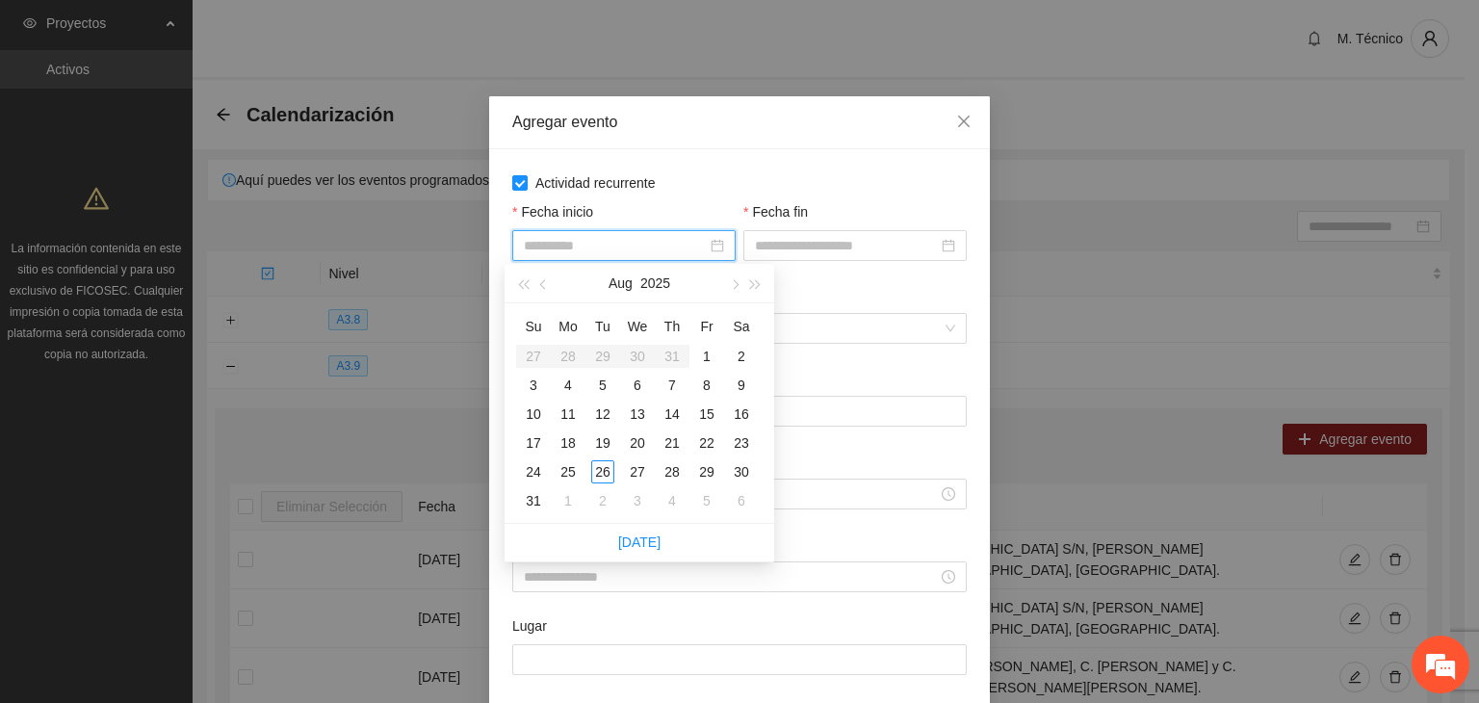
type input "**********"
drag, startPoint x: 571, startPoint y: 448, endPoint x: 666, endPoint y: 377, distance: 119.0
click at [570, 446] on div "18" at bounding box center [568, 442] width 23 height 23
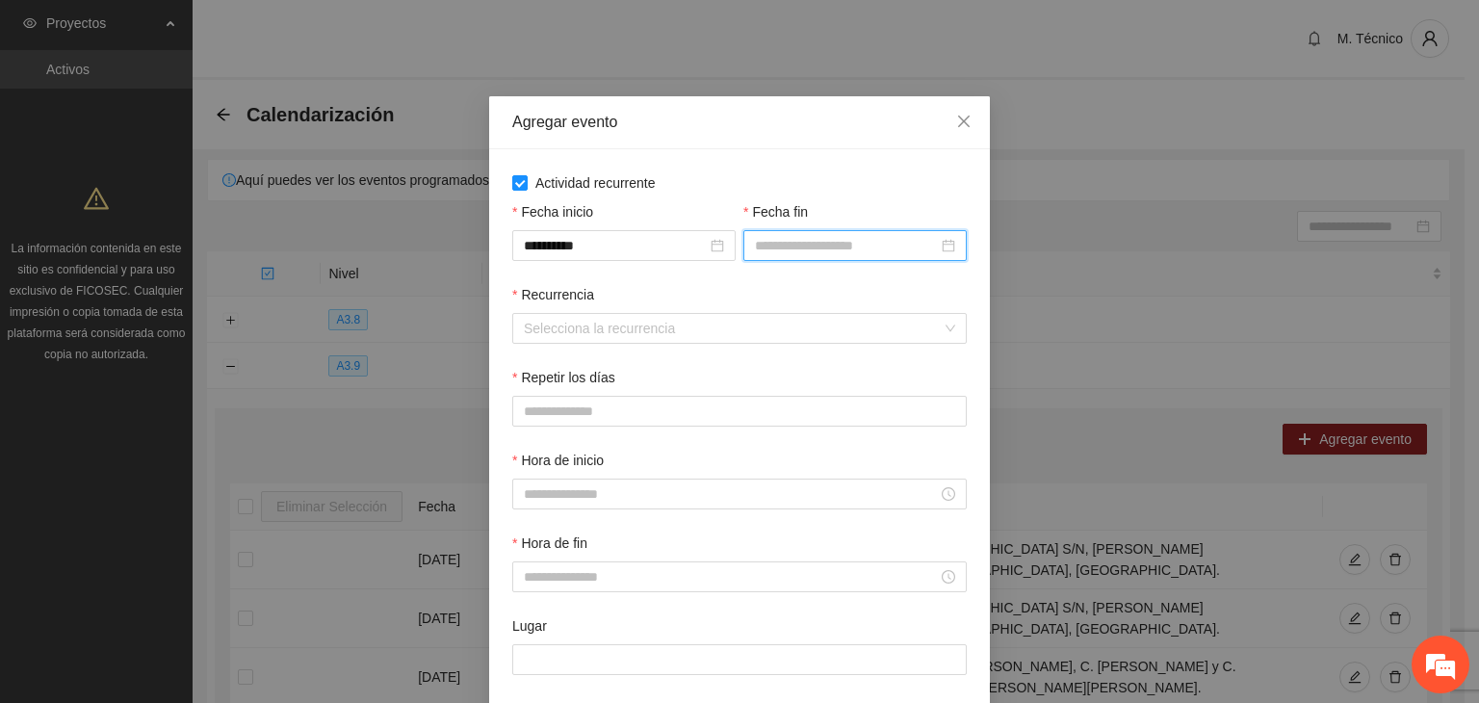
drag, startPoint x: 839, startPoint y: 246, endPoint x: 804, endPoint y: 298, distance: 62.5
click at [838, 245] on input "Fecha fin" at bounding box center [846, 245] width 183 height 21
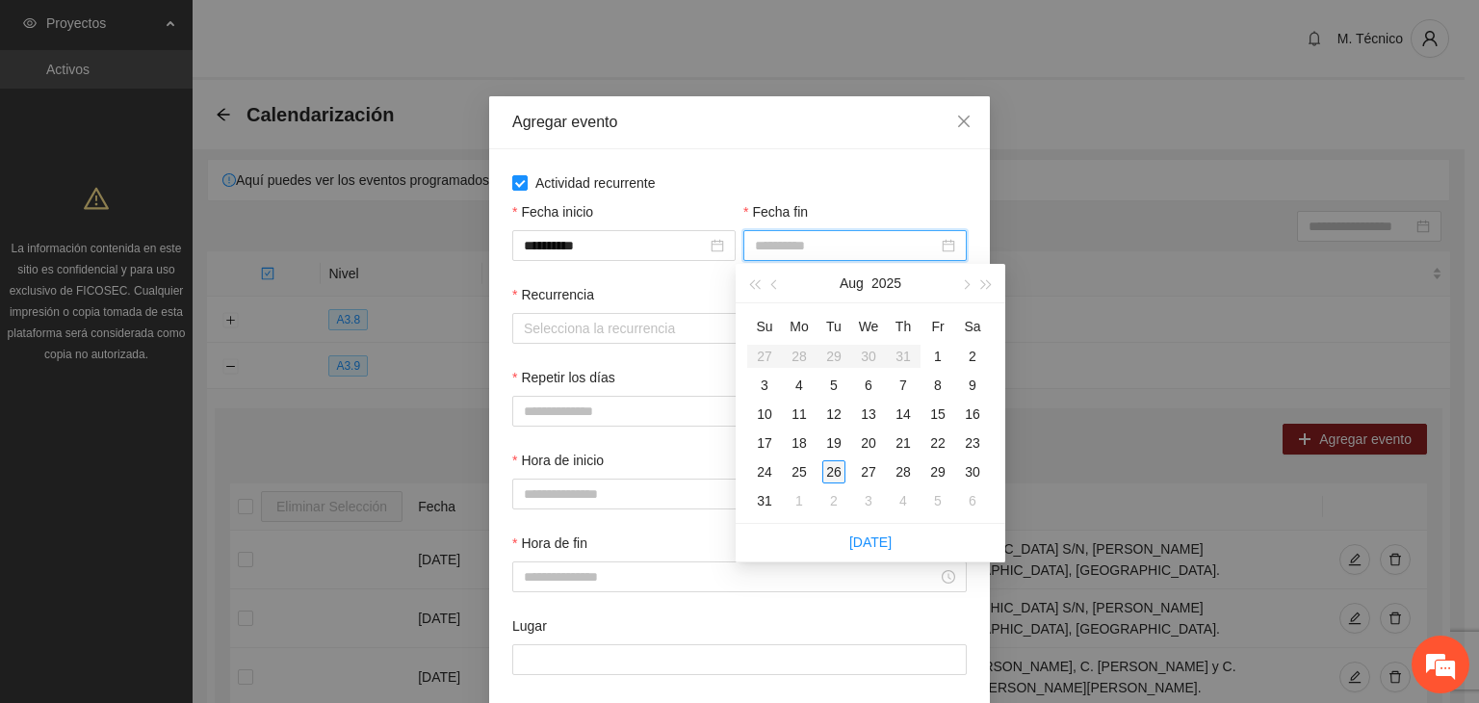
type input "**********"
click at [831, 470] on div "26" at bounding box center [833, 471] width 23 height 23
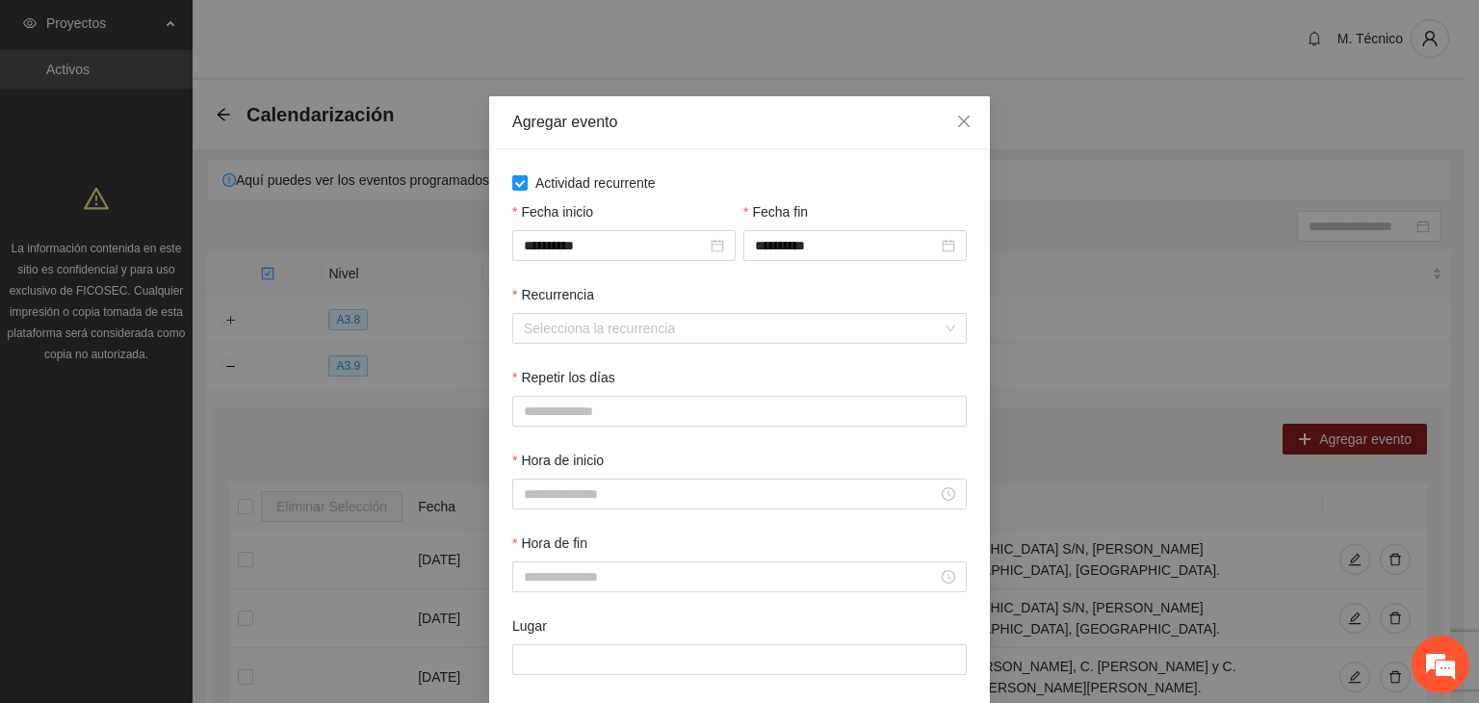
drag, startPoint x: 663, startPoint y: 348, endPoint x: 613, endPoint y: 368, distance: 53.1
click at [659, 346] on div "Recurrencia Selecciona la recurrencia" at bounding box center [739, 325] width 462 height 83
click at [594, 319] on input "Recurrencia" at bounding box center [733, 328] width 418 height 29
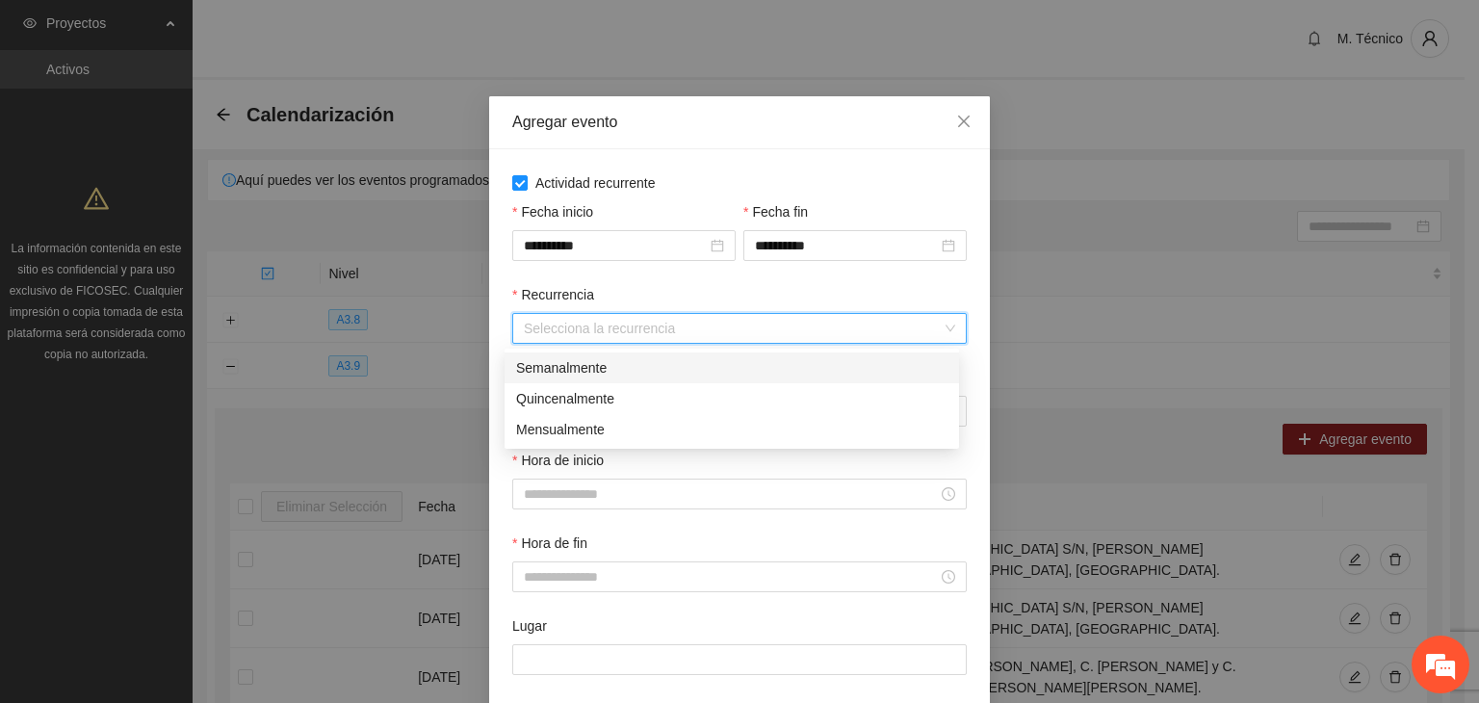
click at [562, 374] on div "Semanalmente" at bounding box center [731, 367] width 431 height 21
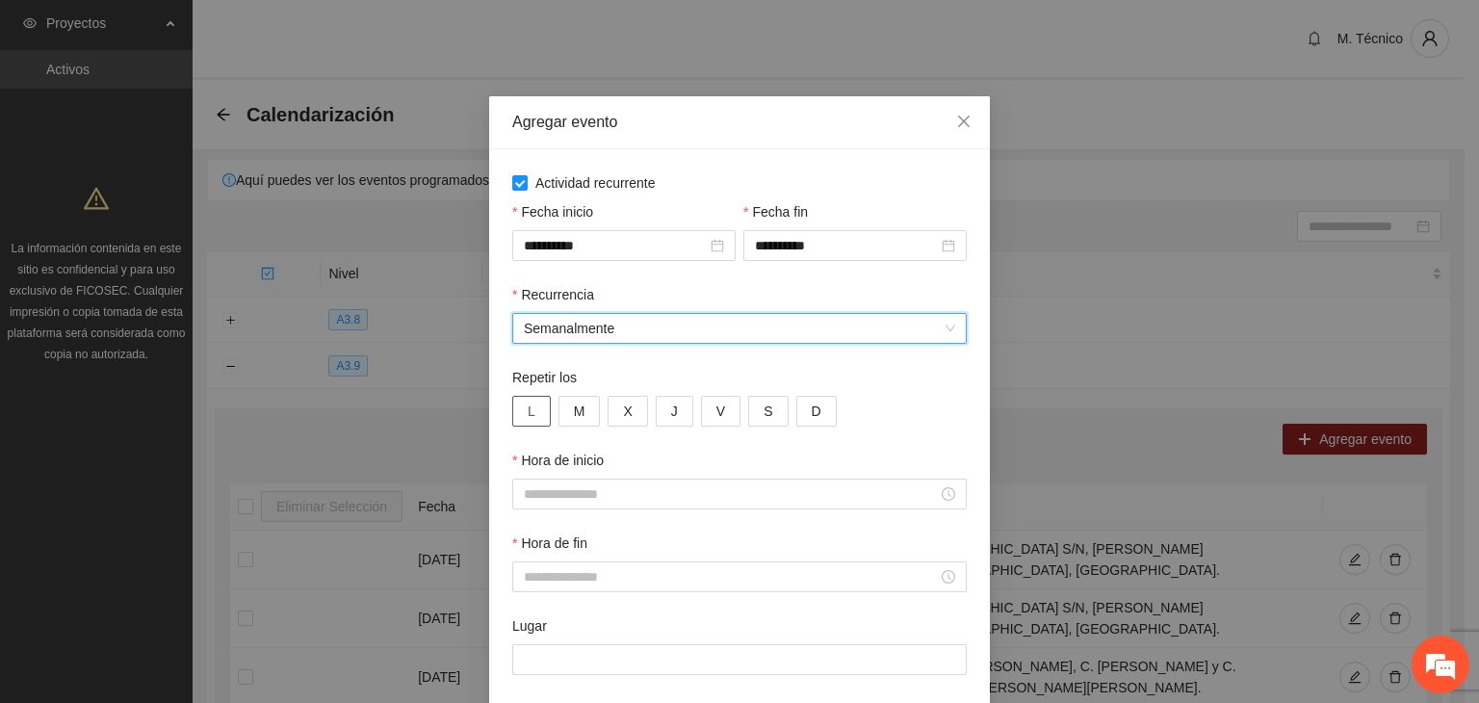
drag, startPoint x: 525, startPoint y: 424, endPoint x: 546, endPoint y: 416, distance: 22.5
click at [535, 421] on button "L" at bounding box center [531, 411] width 39 height 31
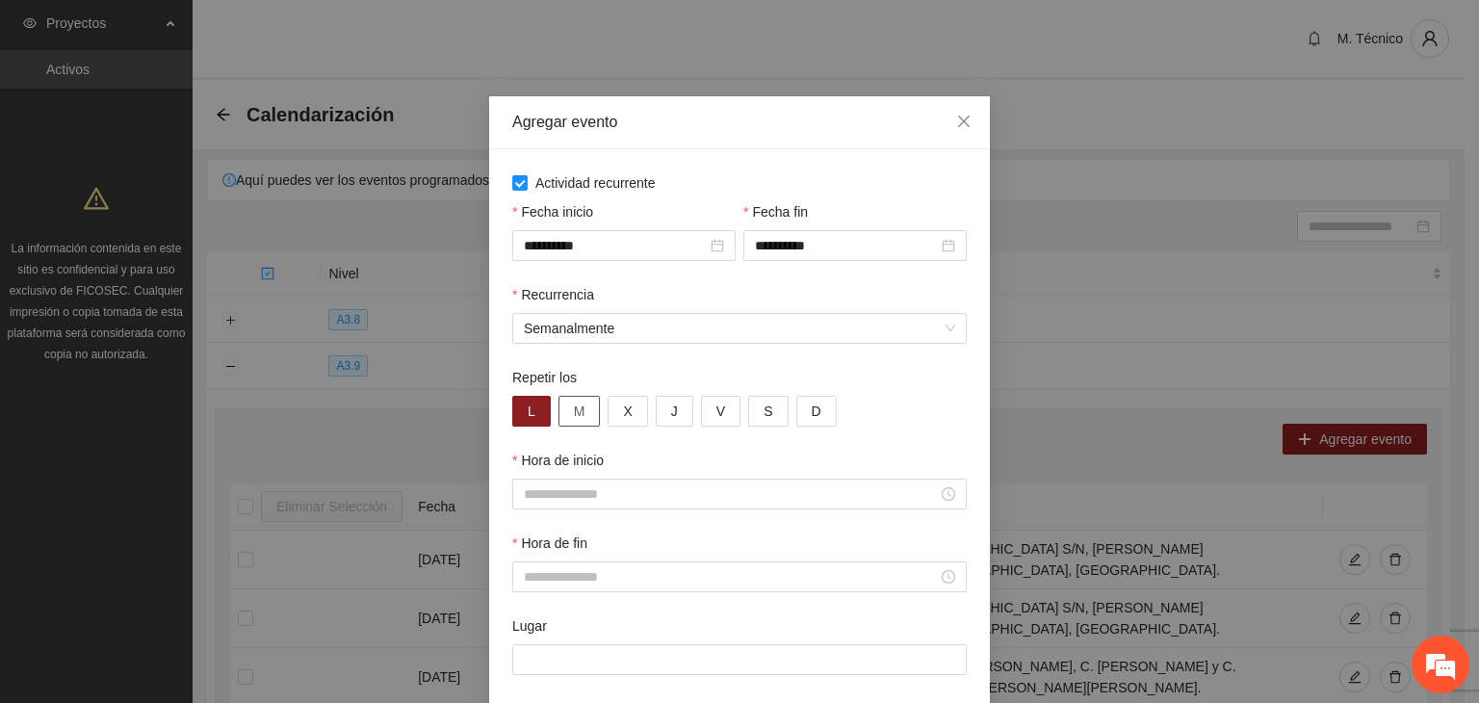
click at [547, 415] on div "L M X J V S D" at bounding box center [739, 411] width 455 height 31
click at [559, 417] on button "M" at bounding box center [580, 411] width 42 height 31
click at [601, 493] on input "Hora de inicio" at bounding box center [731, 493] width 414 height 21
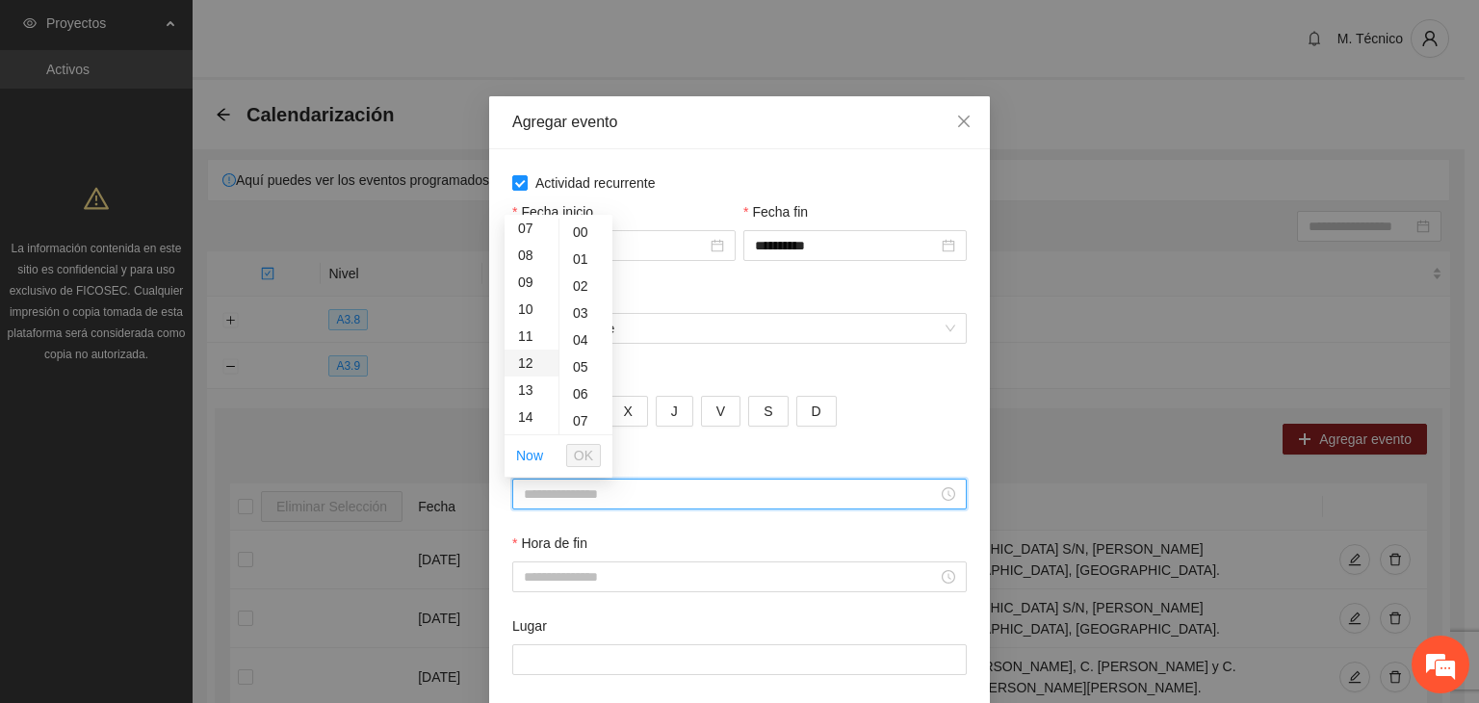
click at [531, 363] on div "12" at bounding box center [532, 363] width 54 height 27
type input "*****"
click at [577, 455] on span "OK" at bounding box center [583, 455] width 19 height 21
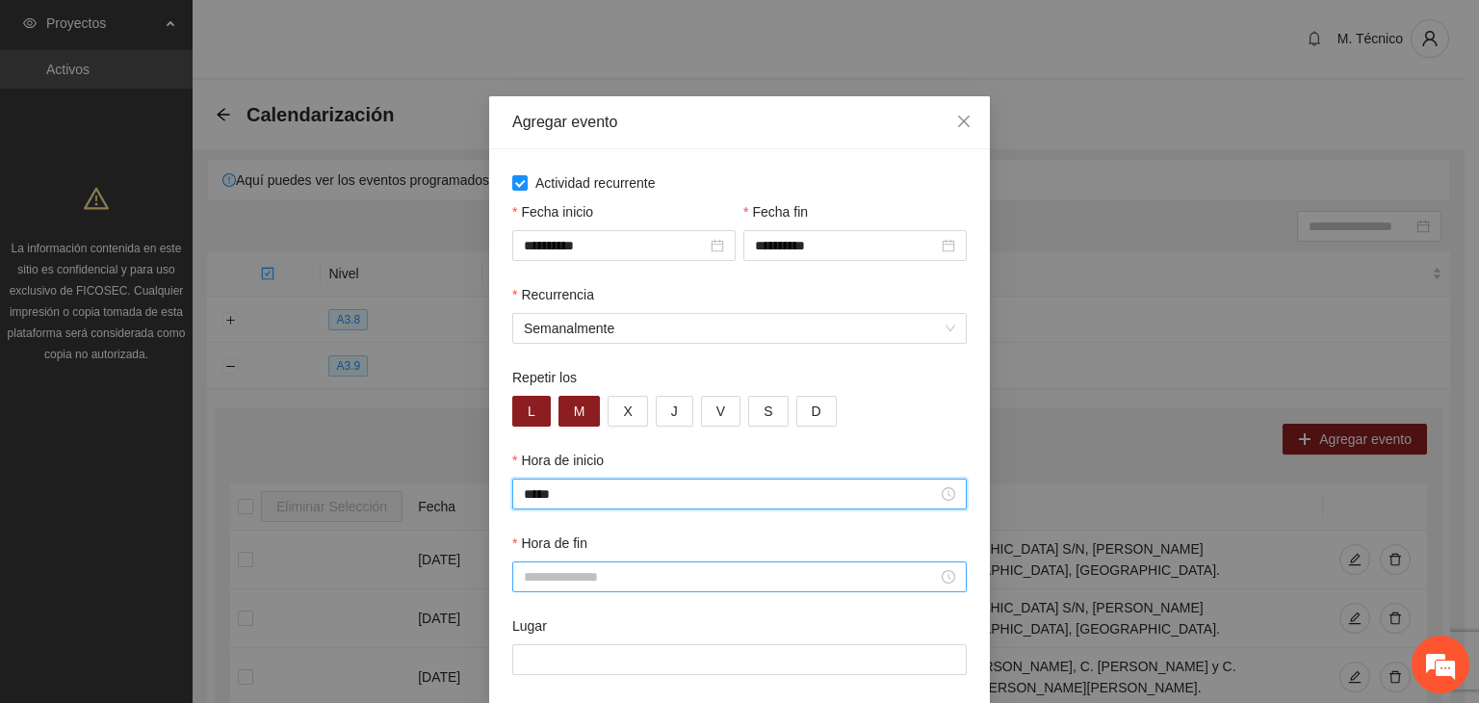
click at [569, 583] on input "Hora de fin" at bounding box center [731, 576] width 414 height 21
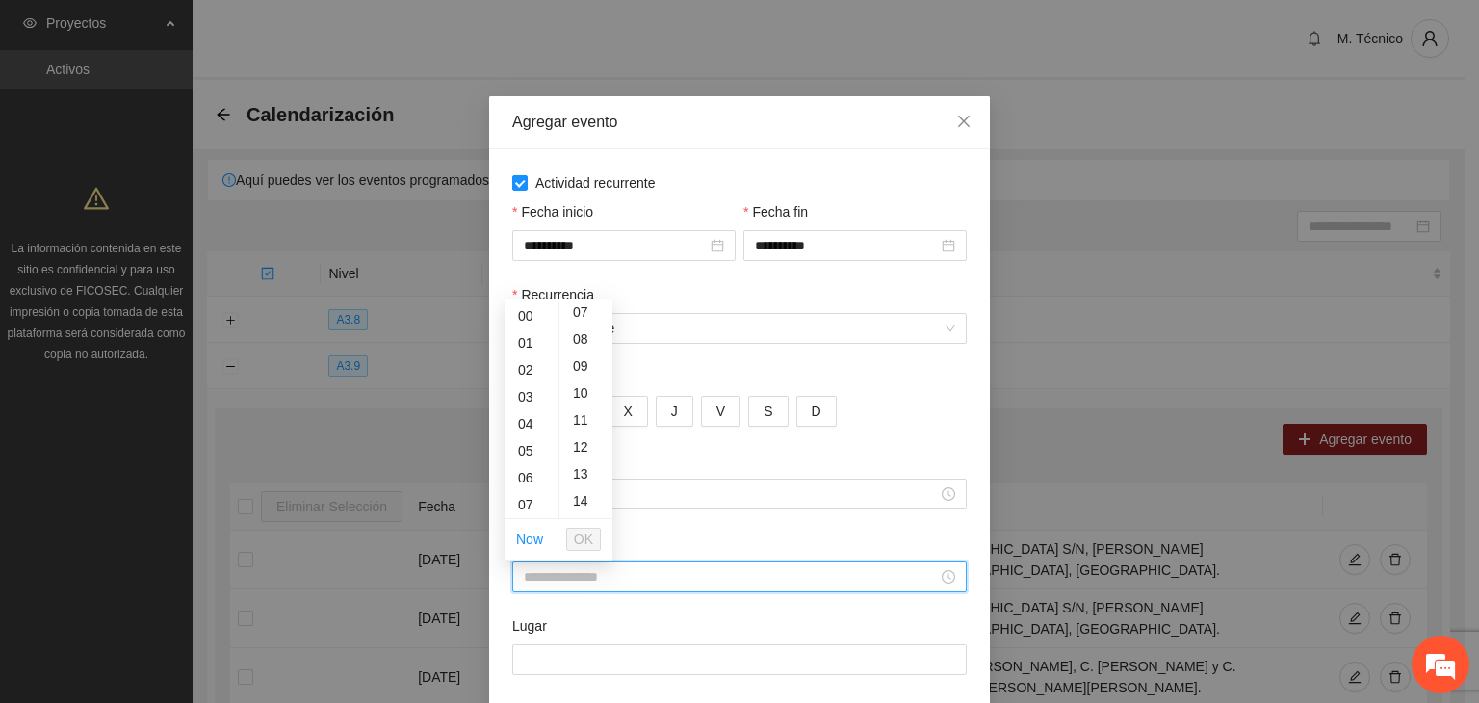
drag, startPoint x: 580, startPoint y: 473, endPoint x: 587, endPoint y: 523, distance: 50.7
click at [580, 472] on div "13" at bounding box center [585, 473] width 53 height 27
click at [524, 478] on div "13" at bounding box center [532, 473] width 54 height 27
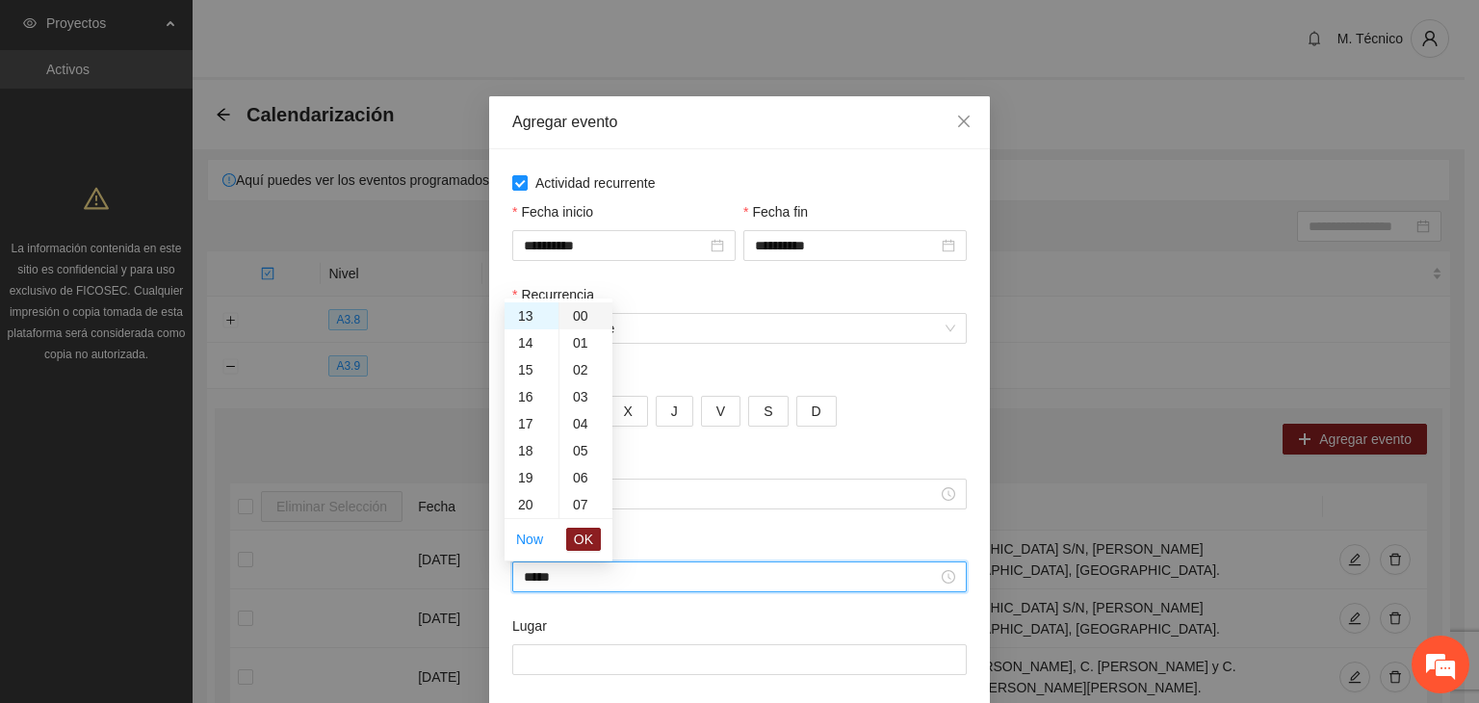
click at [578, 317] on div "00" at bounding box center [585, 315] width 53 height 27
type input "*****"
click at [586, 542] on span "OK" at bounding box center [583, 539] width 19 height 21
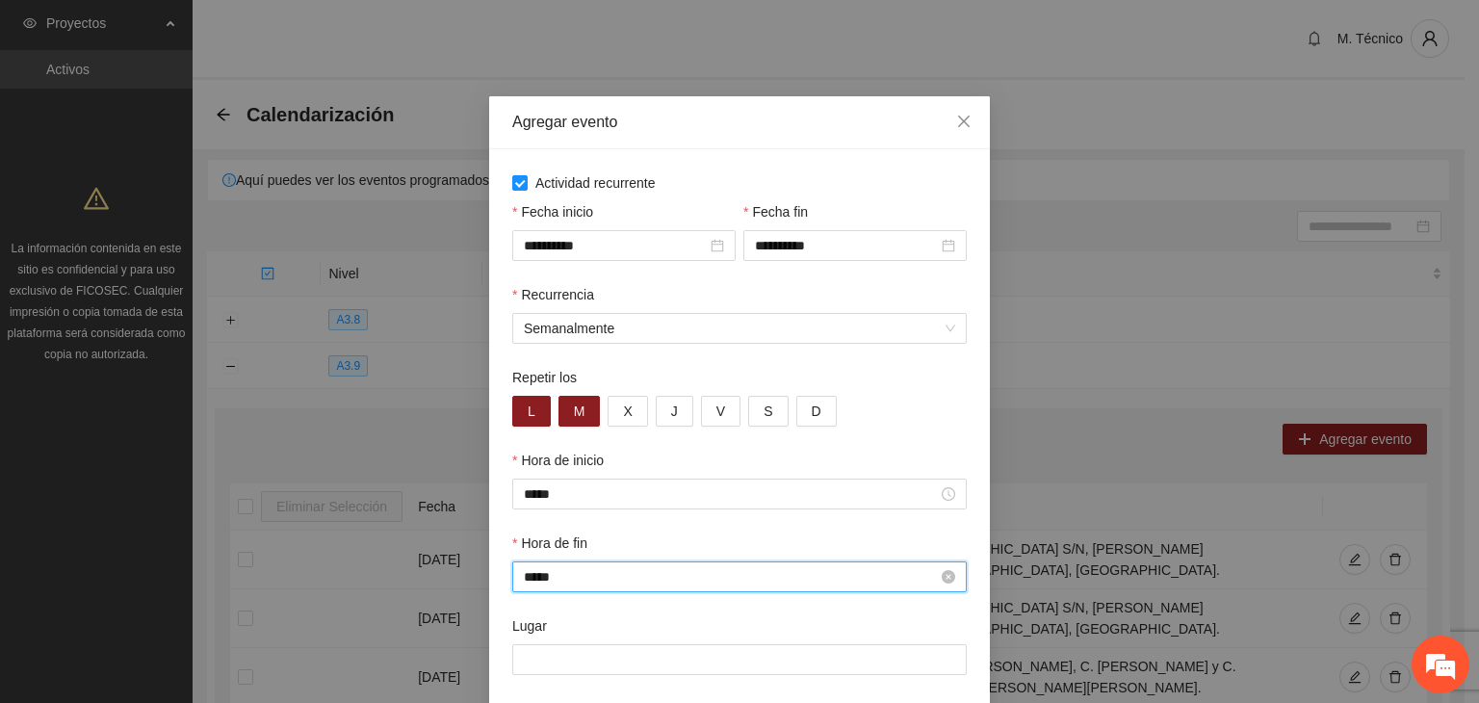
scroll to position [95, 0]
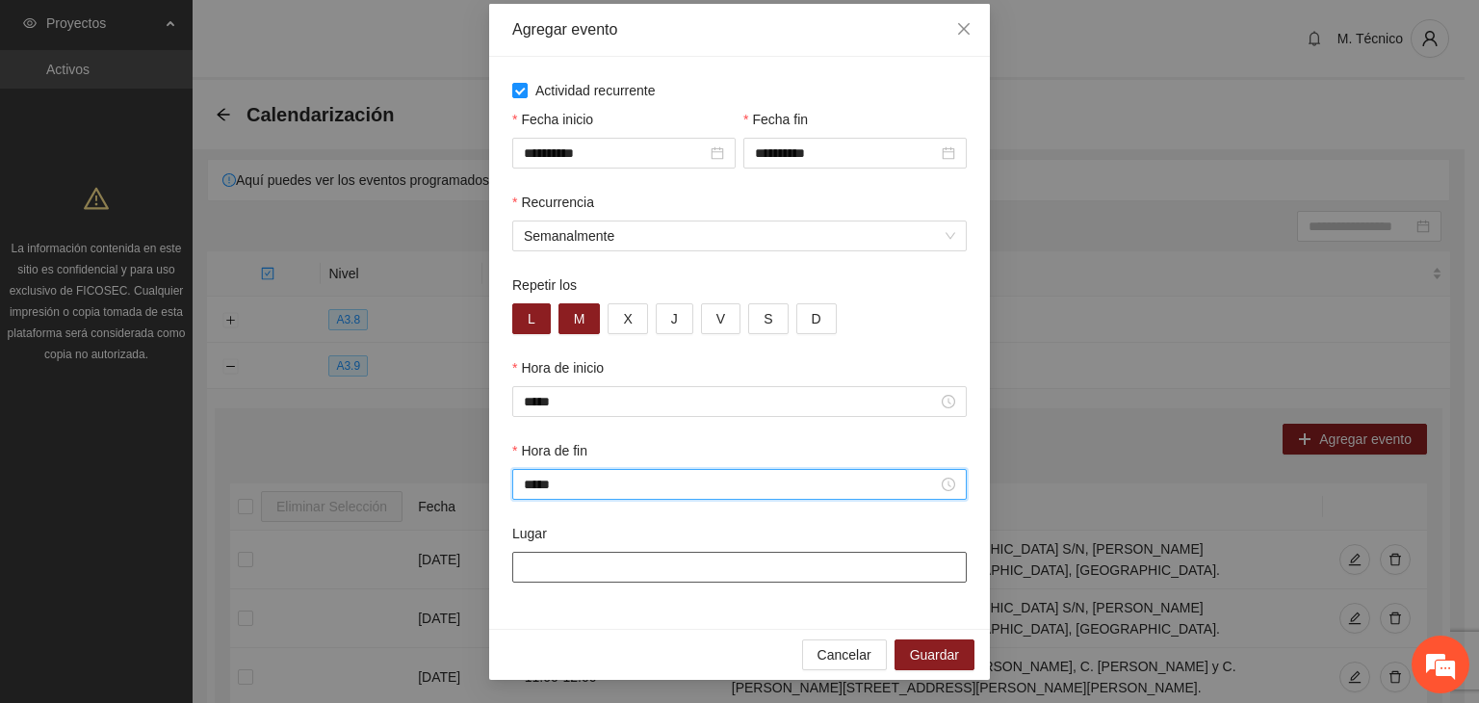
drag, startPoint x: 554, startPoint y: 551, endPoint x: 547, endPoint y: 560, distance: 11.8
click at [551, 552] on div at bounding box center [739, 567] width 455 height 31
click at [555, 567] on input "Lugar" at bounding box center [739, 567] width 455 height 31
type input "**********"
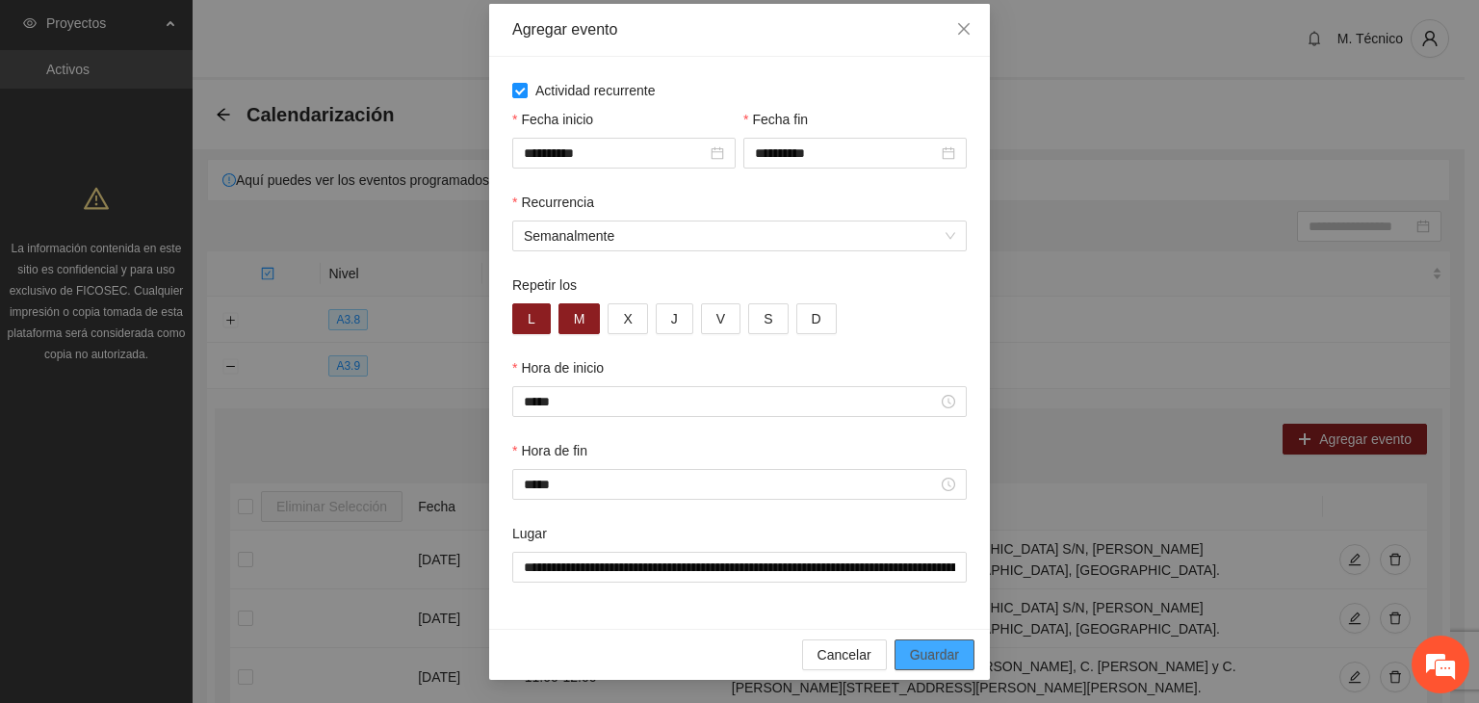
click at [901, 656] on button "Guardar" at bounding box center [935, 654] width 80 height 31
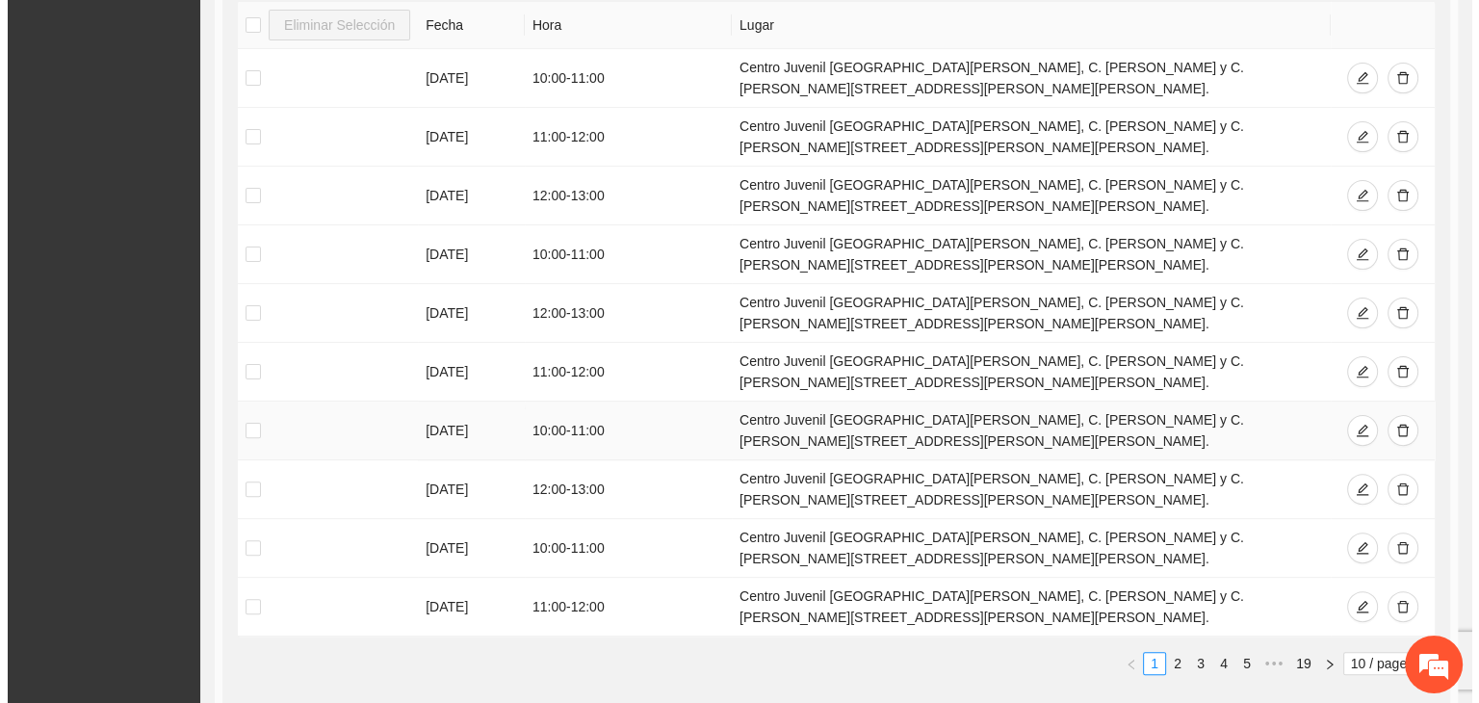
scroll to position [0, 0]
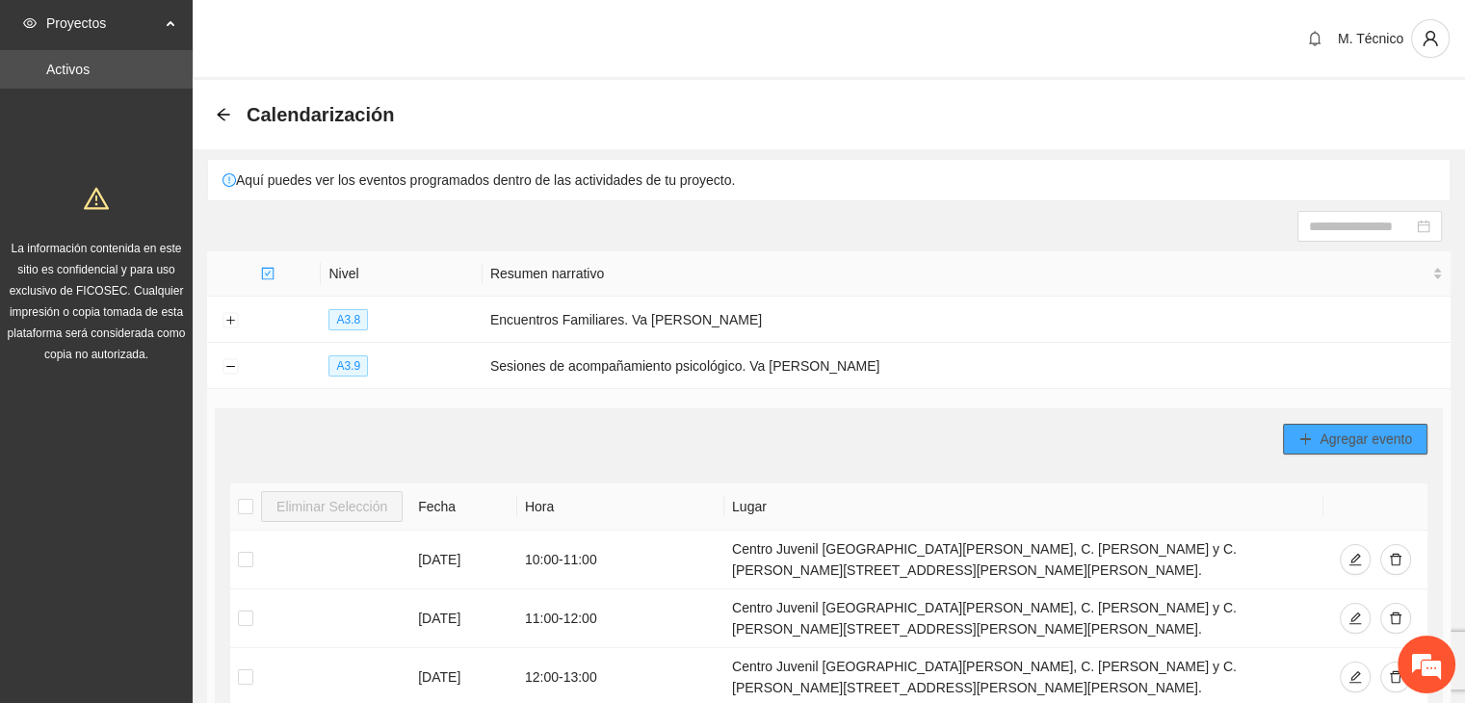
click at [1298, 435] on icon "plus" at bounding box center [1304, 438] width 13 height 13
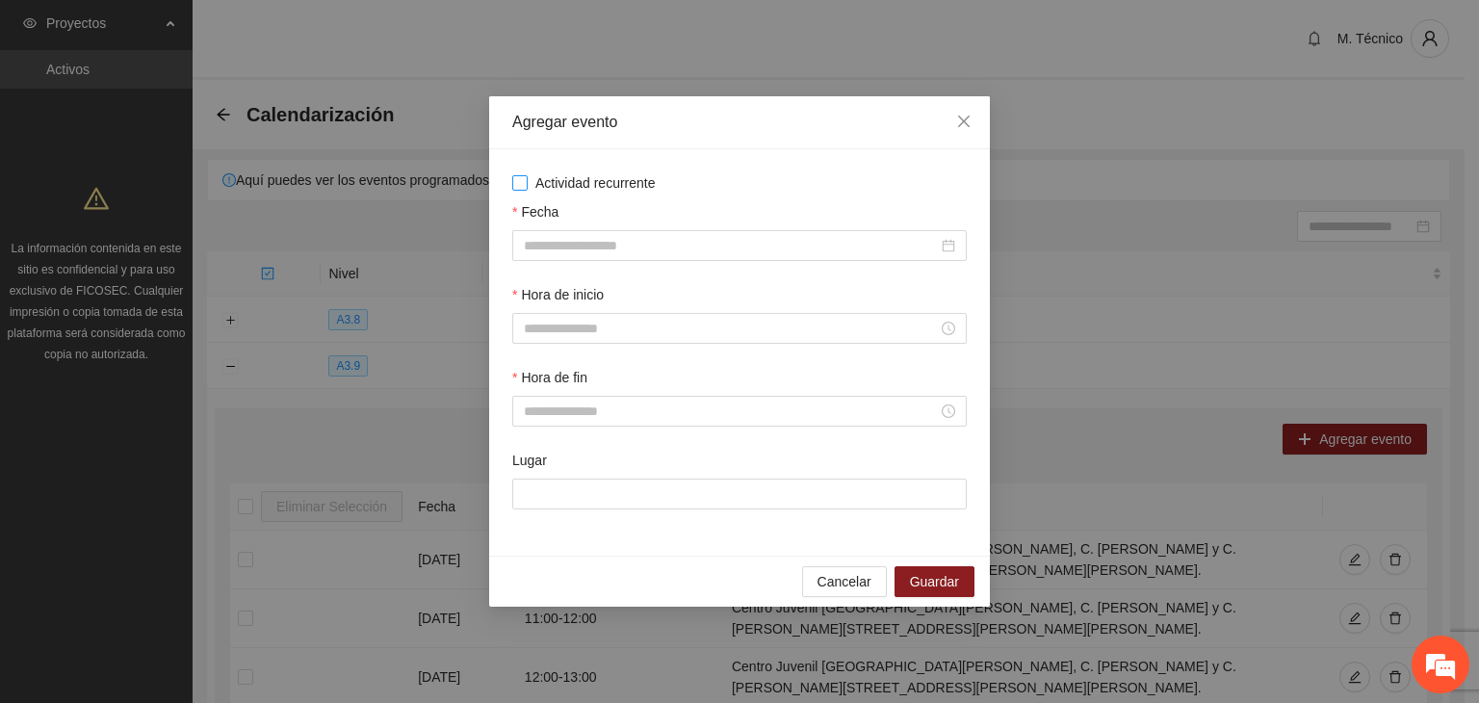
click at [599, 191] on span "Actividad recurrente" at bounding box center [596, 182] width 136 height 21
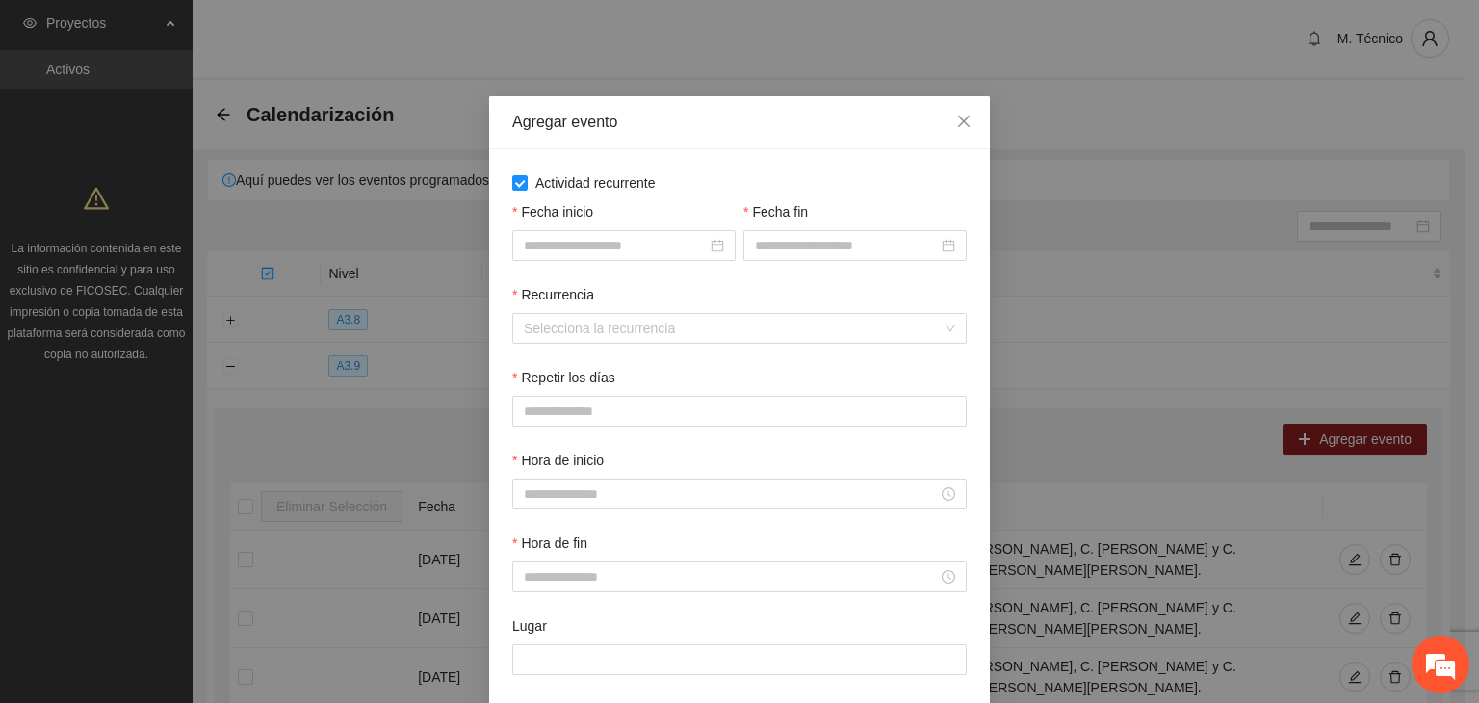
click at [583, 222] on label "Fecha inicio" at bounding box center [552, 211] width 81 height 21
click at [583, 235] on input "Fecha inicio" at bounding box center [615, 245] width 183 height 21
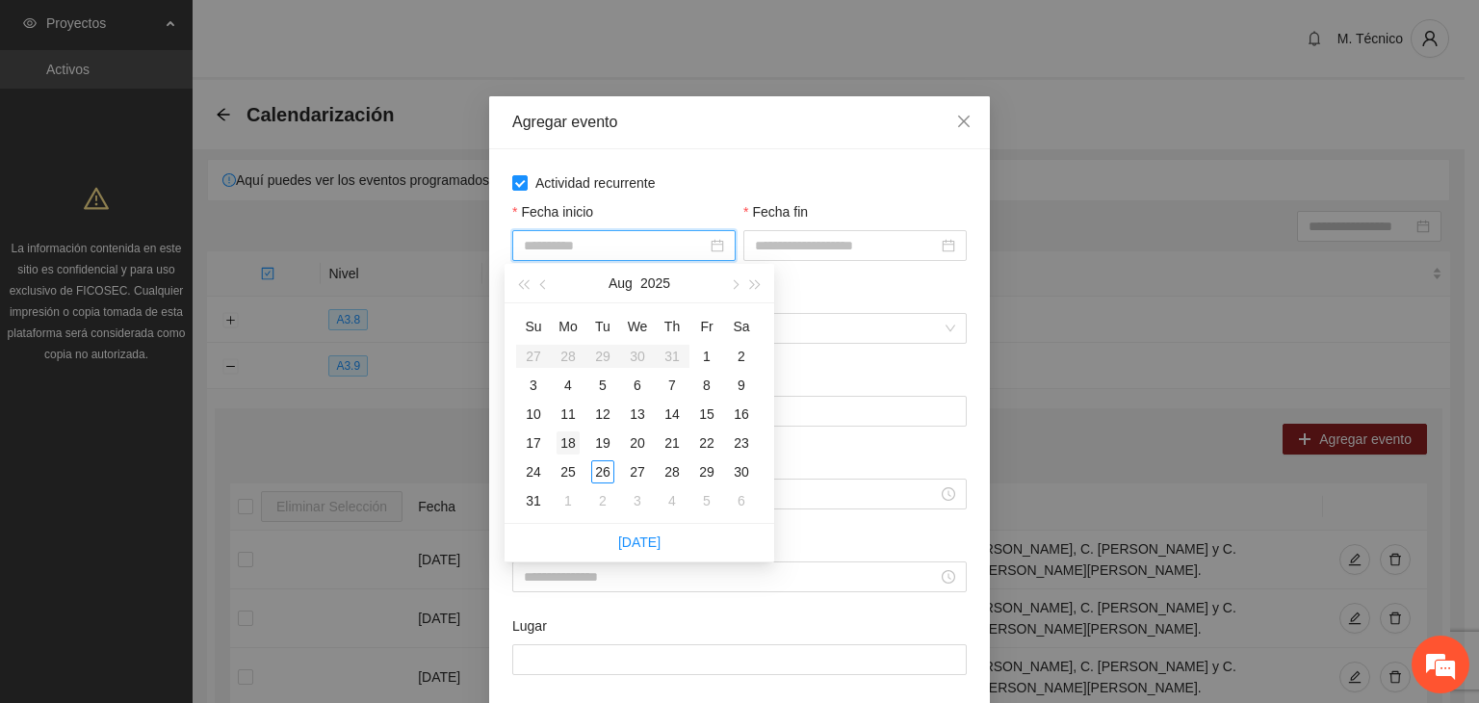
type input "**********"
click at [566, 440] on div "18" at bounding box center [568, 442] width 23 height 23
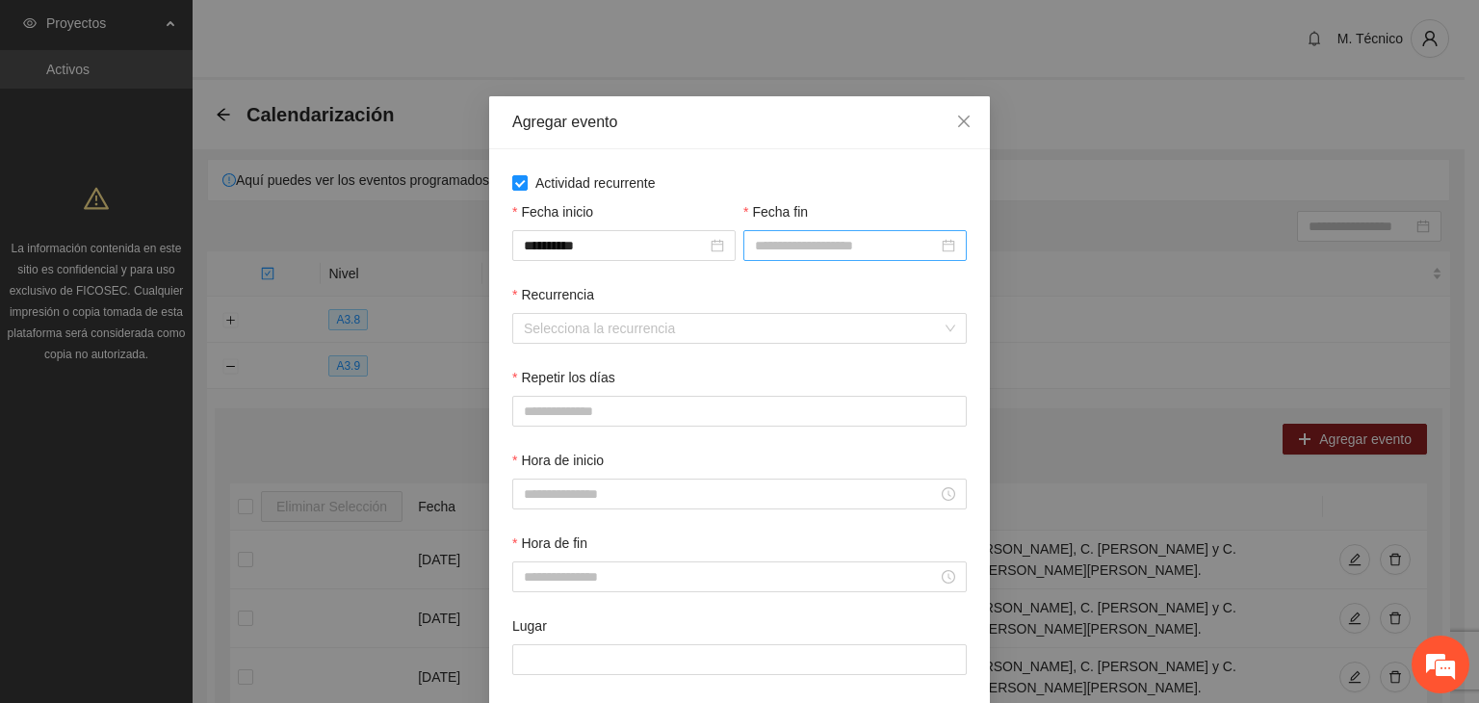
drag, startPoint x: 872, startPoint y: 225, endPoint x: 847, endPoint y: 252, distance: 36.8
click at [868, 231] on div "Fecha fin" at bounding box center [854, 231] width 223 height 60
click at [844, 255] on input "Fecha fin" at bounding box center [846, 245] width 183 height 21
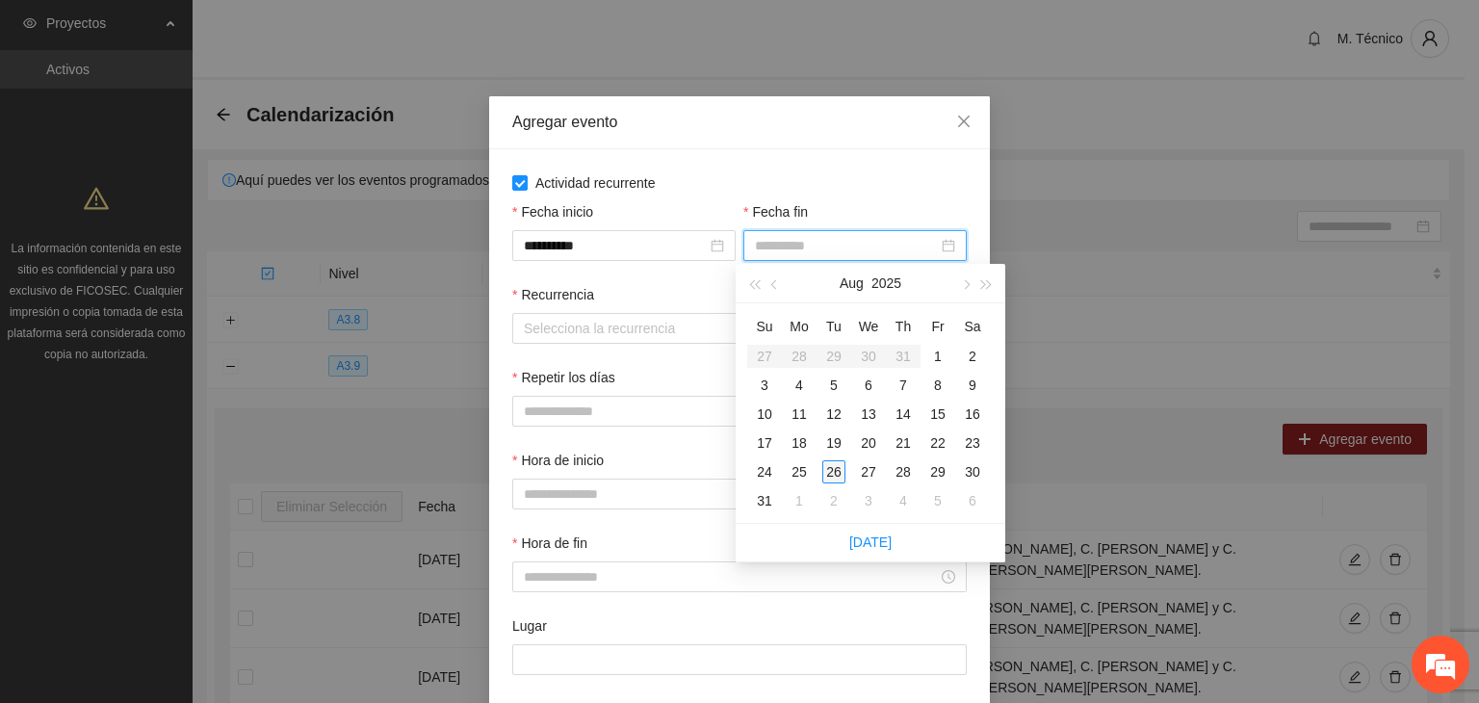
type input "**********"
click at [828, 472] on div "26" at bounding box center [833, 471] width 23 height 23
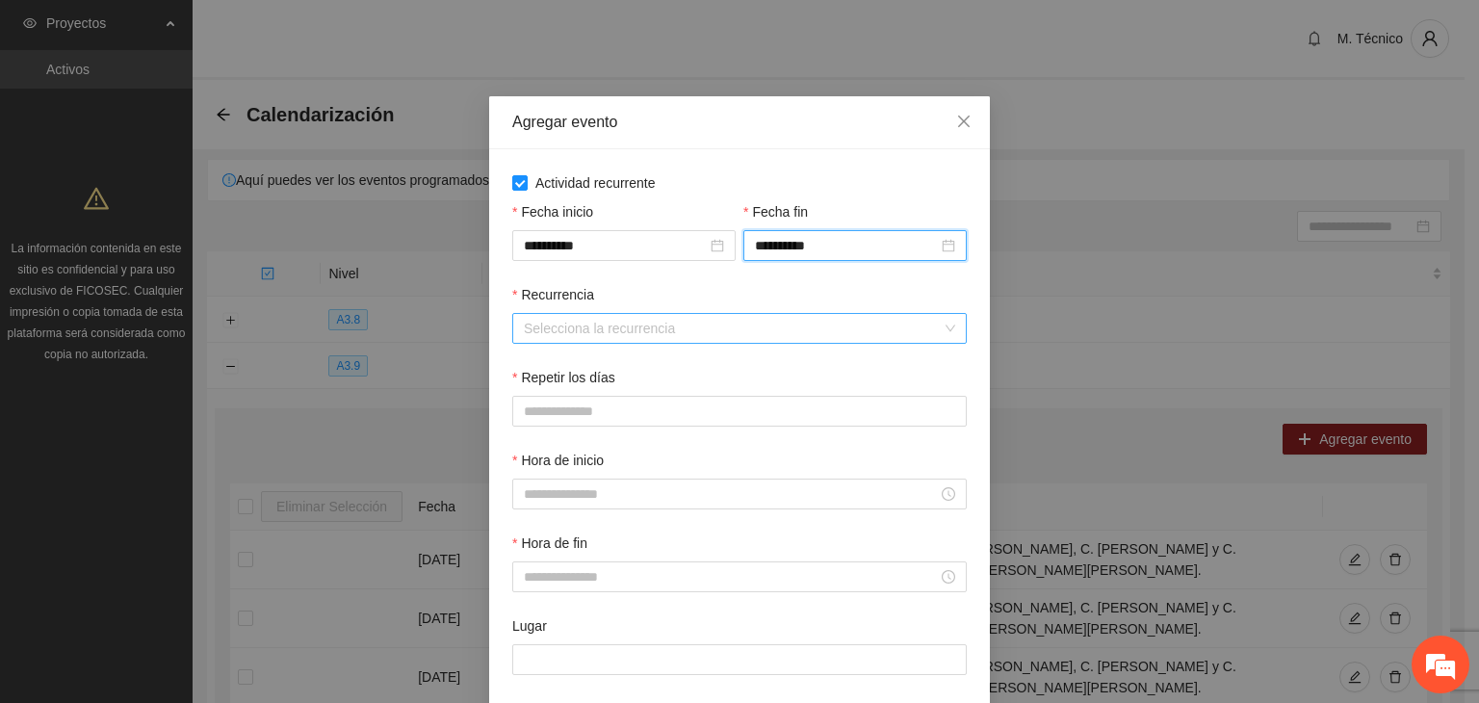
click at [602, 340] on input "Recurrencia" at bounding box center [733, 328] width 418 height 29
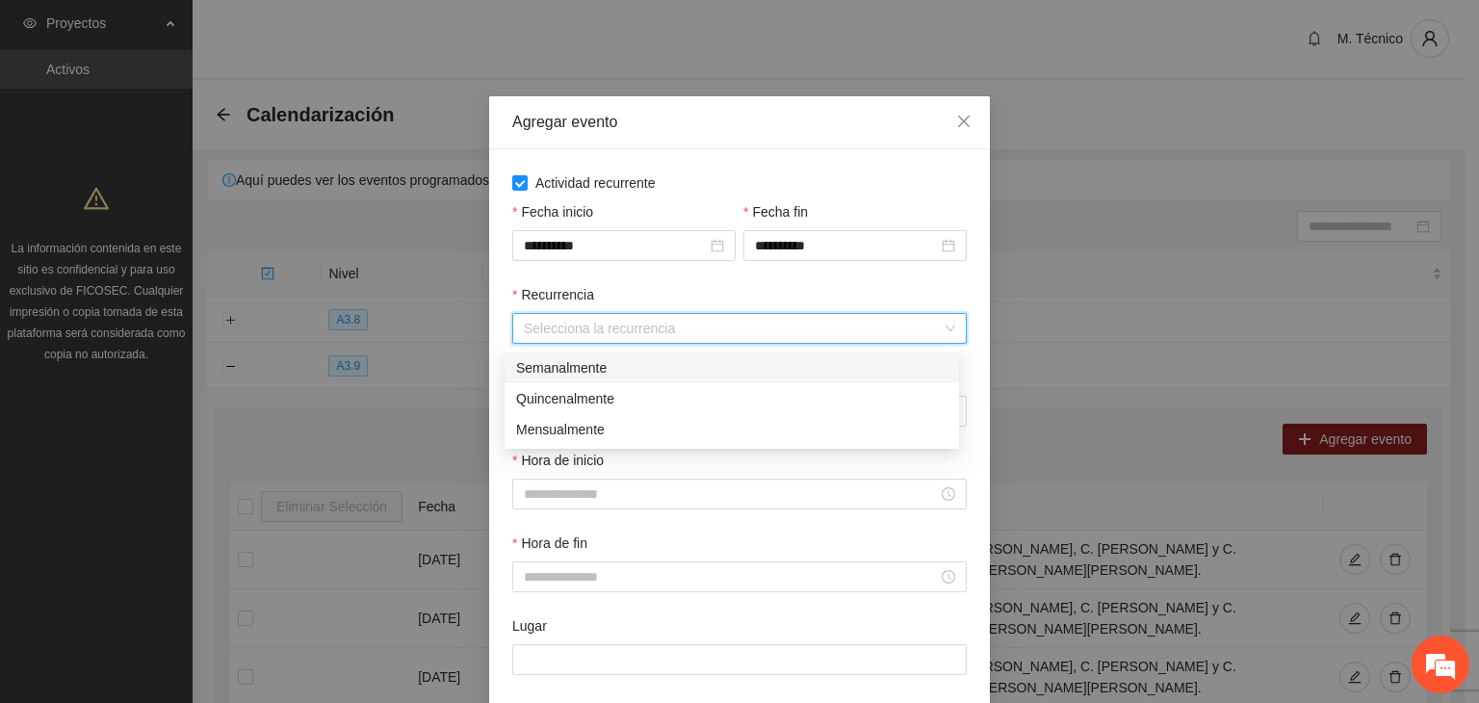
click at [582, 361] on div "Semanalmente" at bounding box center [731, 367] width 431 height 21
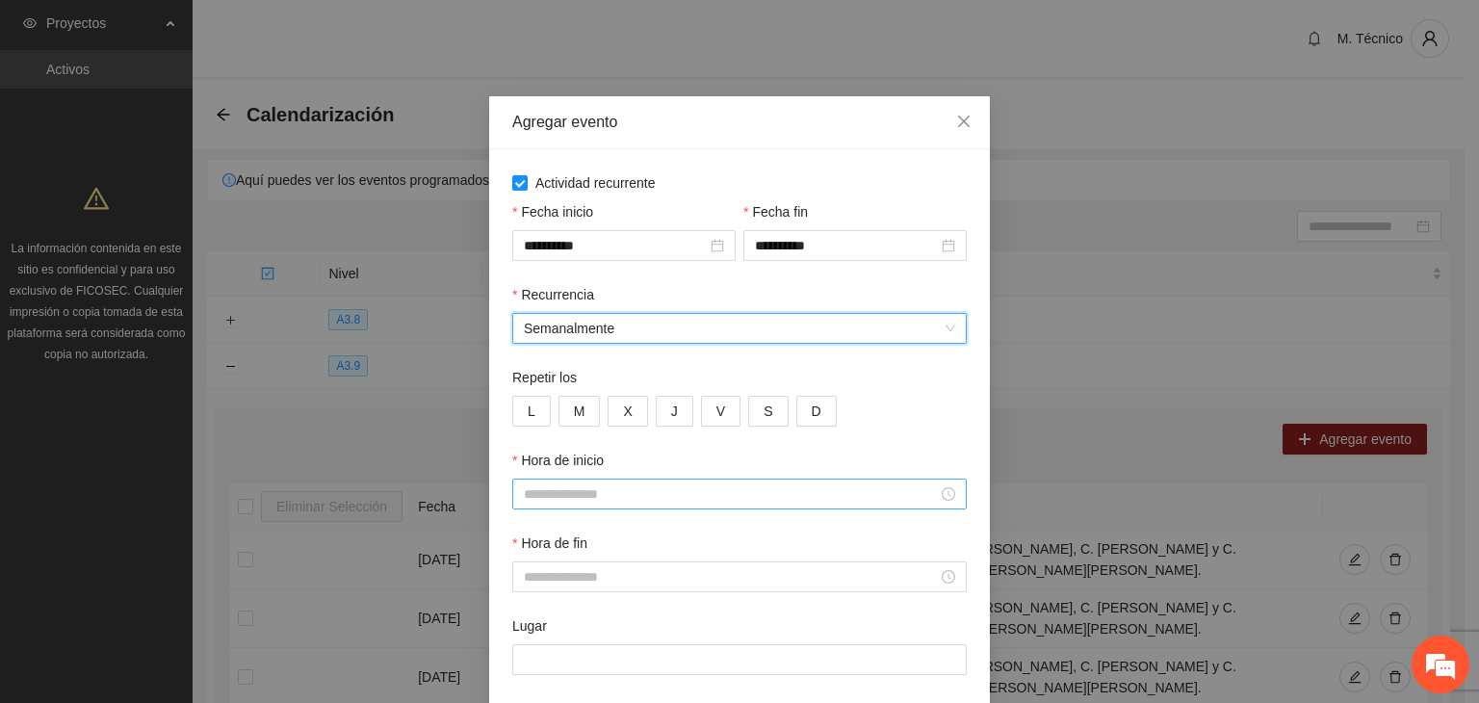
click at [539, 495] on input "Hora de inicio" at bounding box center [731, 493] width 414 height 21
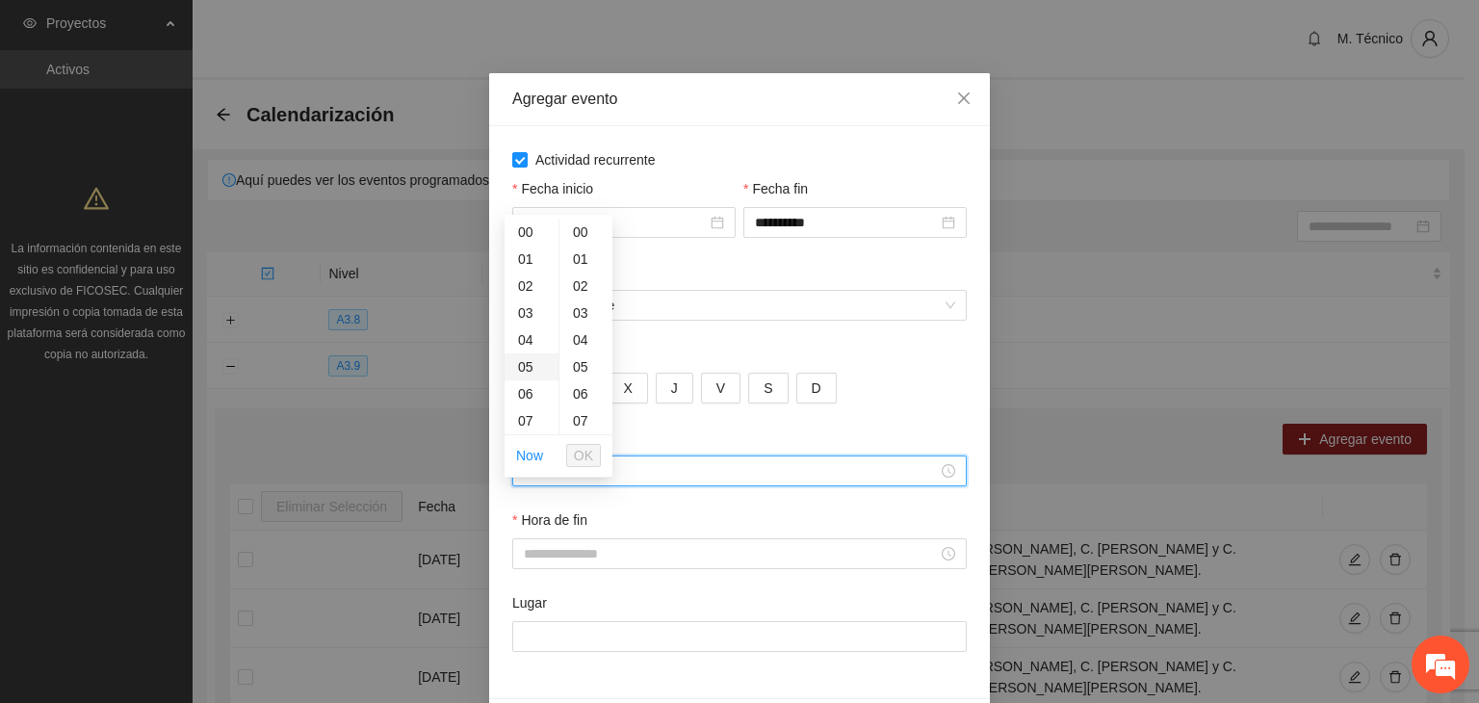
scroll to position [95, 0]
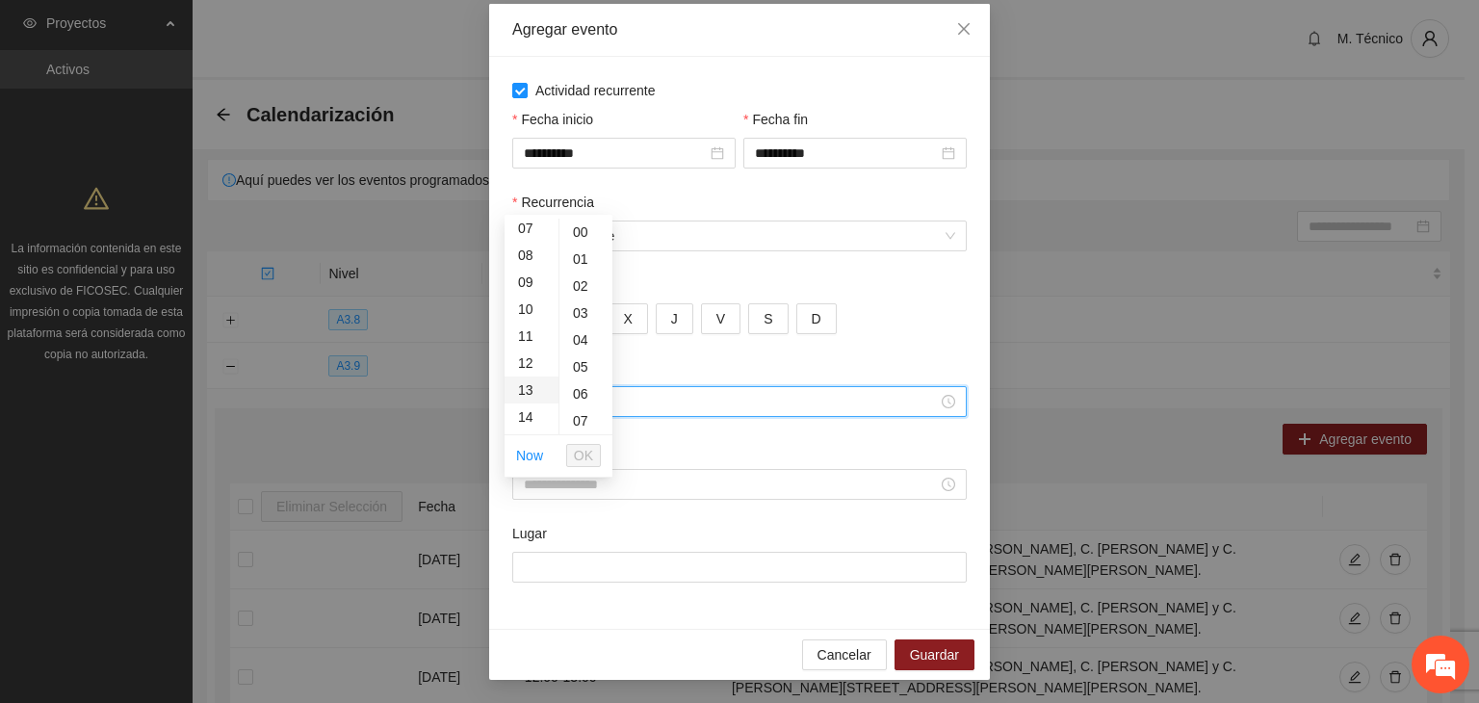
click at [527, 384] on div "13" at bounding box center [532, 390] width 54 height 27
type input "*****"
click at [574, 451] on span "OK" at bounding box center [583, 455] width 19 height 21
click at [557, 486] on input "Hora de fin" at bounding box center [731, 484] width 414 height 21
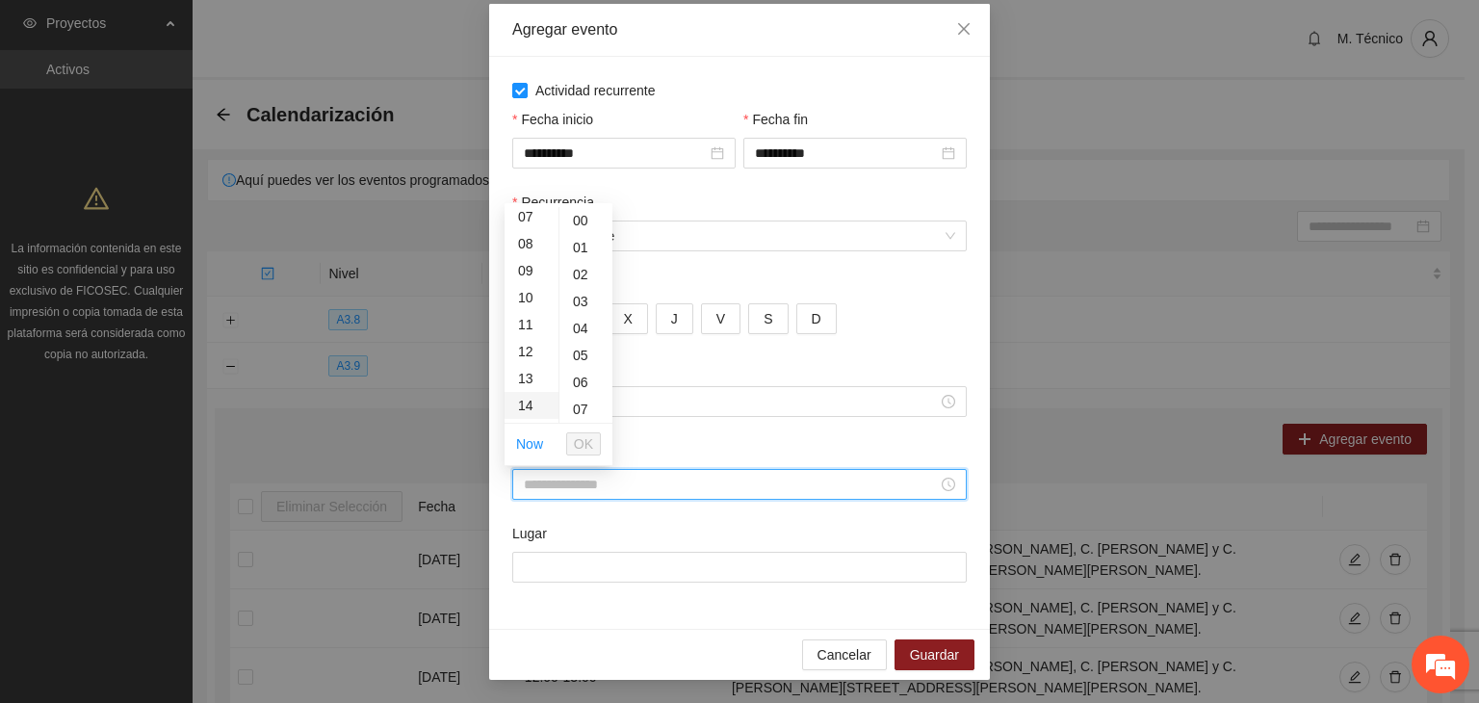
click at [528, 404] on div "14" at bounding box center [532, 405] width 54 height 27
type input "*****"
click at [585, 437] on span "OK" at bounding box center [583, 443] width 19 height 21
click at [578, 561] on input "Lugar" at bounding box center [739, 567] width 455 height 31
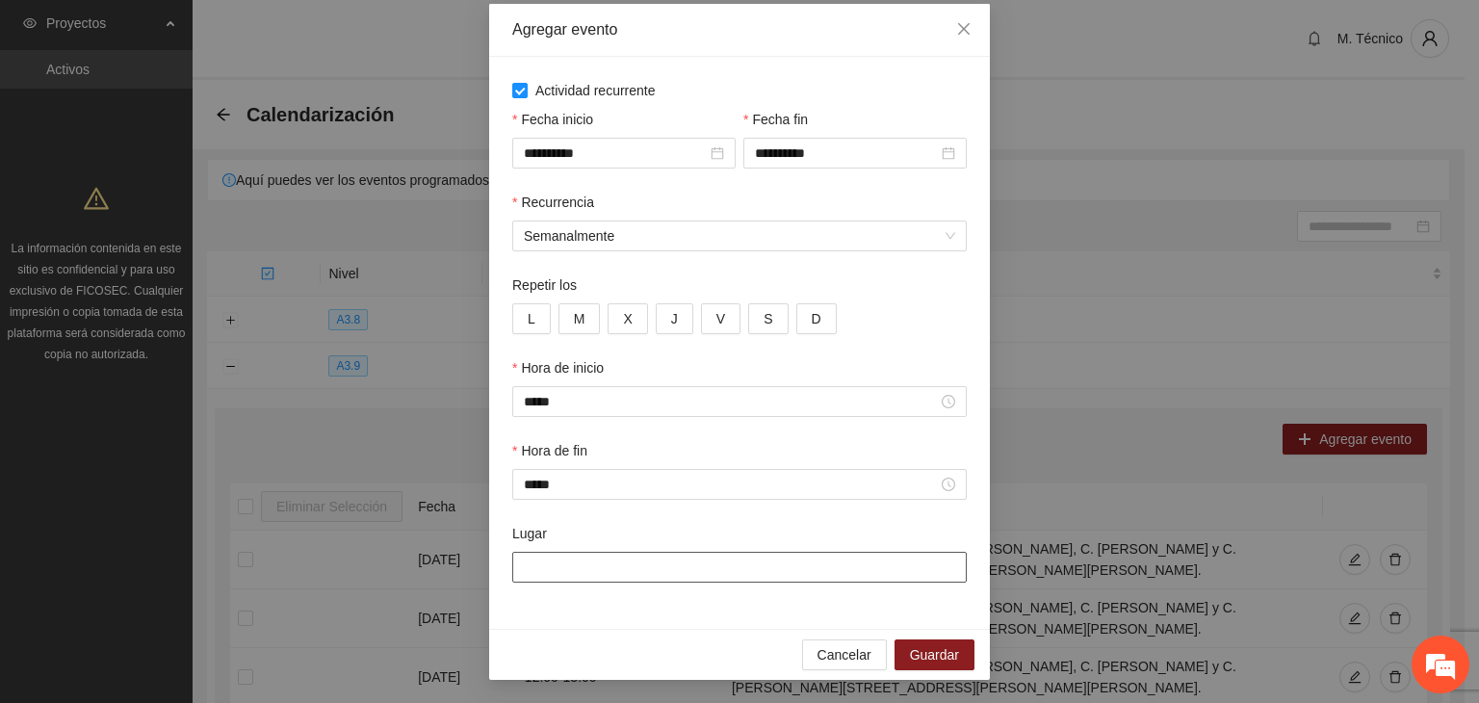
type input "**********"
drag, startPoint x: 526, startPoint y: 316, endPoint x: 545, endPoint y: 318, distance: 19.4
click at [528, 315] on button "L" at bounding box center [531, 318] width 39 height 31
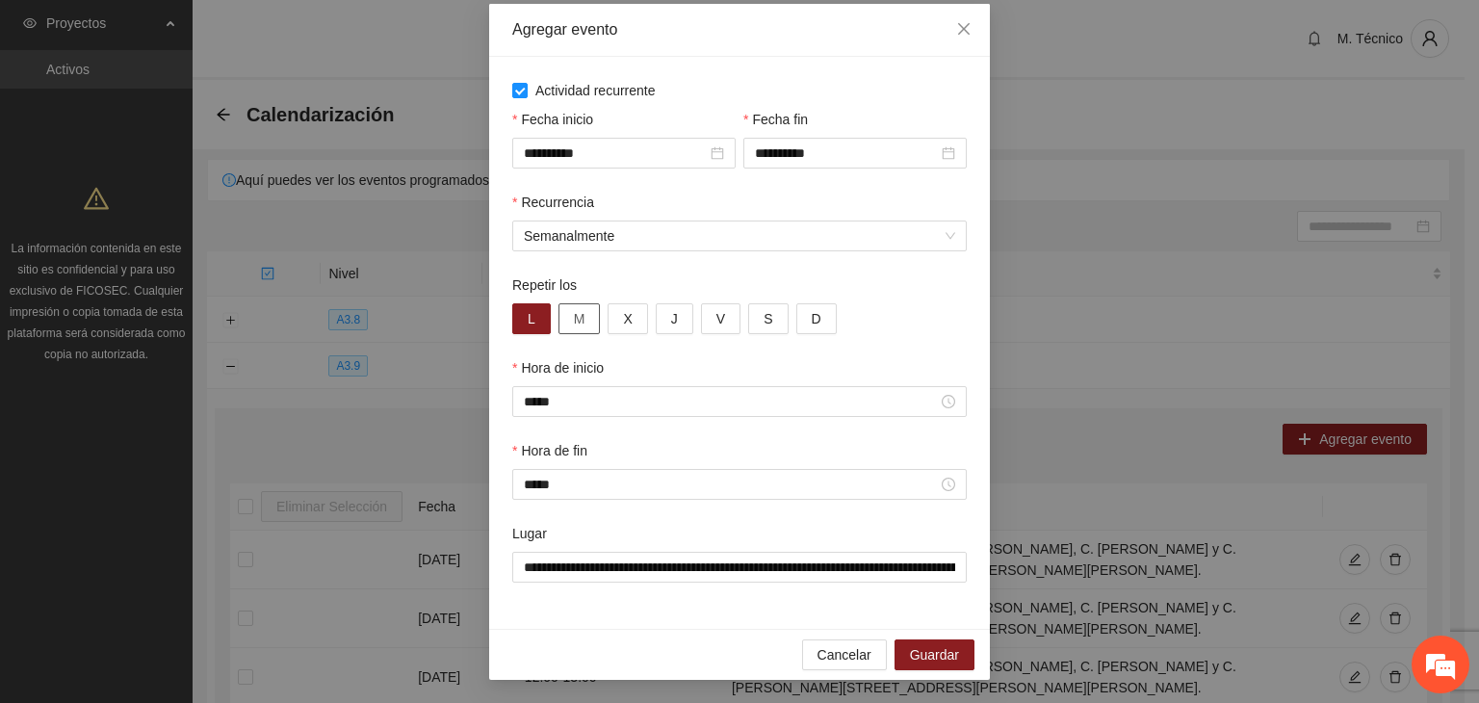
click at [559, 323] on button "M" at bounding box center [580, 318] width 42 height 31
click at [913, 652] on span "Guardar" at bounding box center [934, 654] width 49 height 21
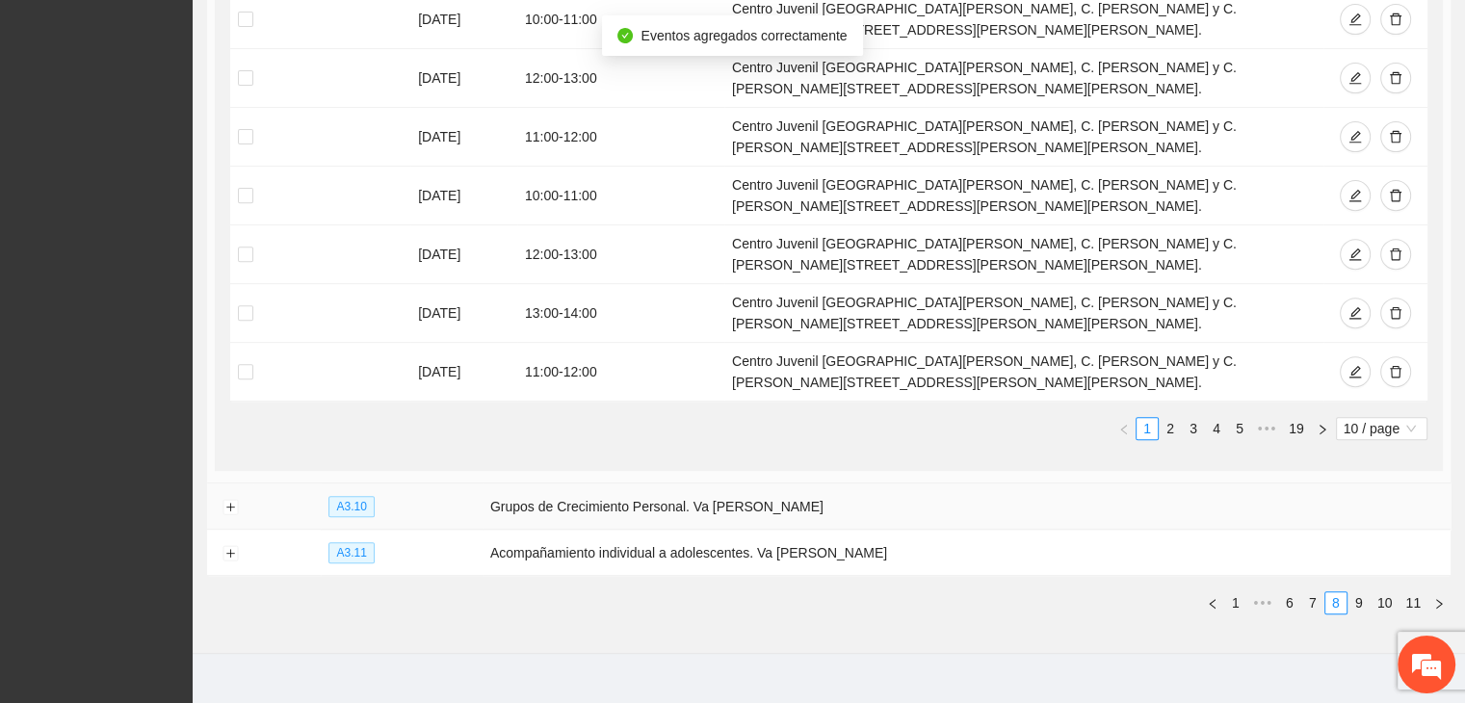
scroll to position [740, 0]
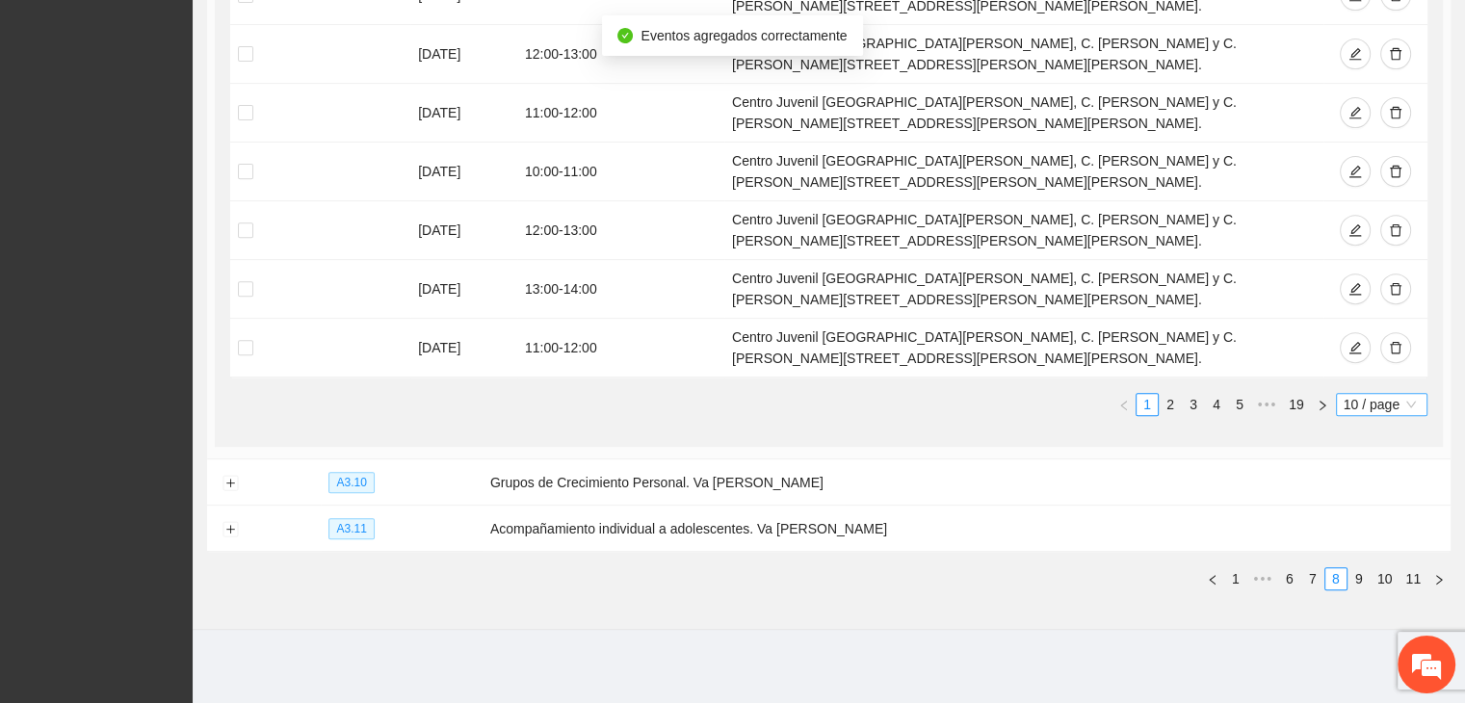
click at [1365, 398] on span "10 / page" at bounding box center [1381, 404] width 76 height 21
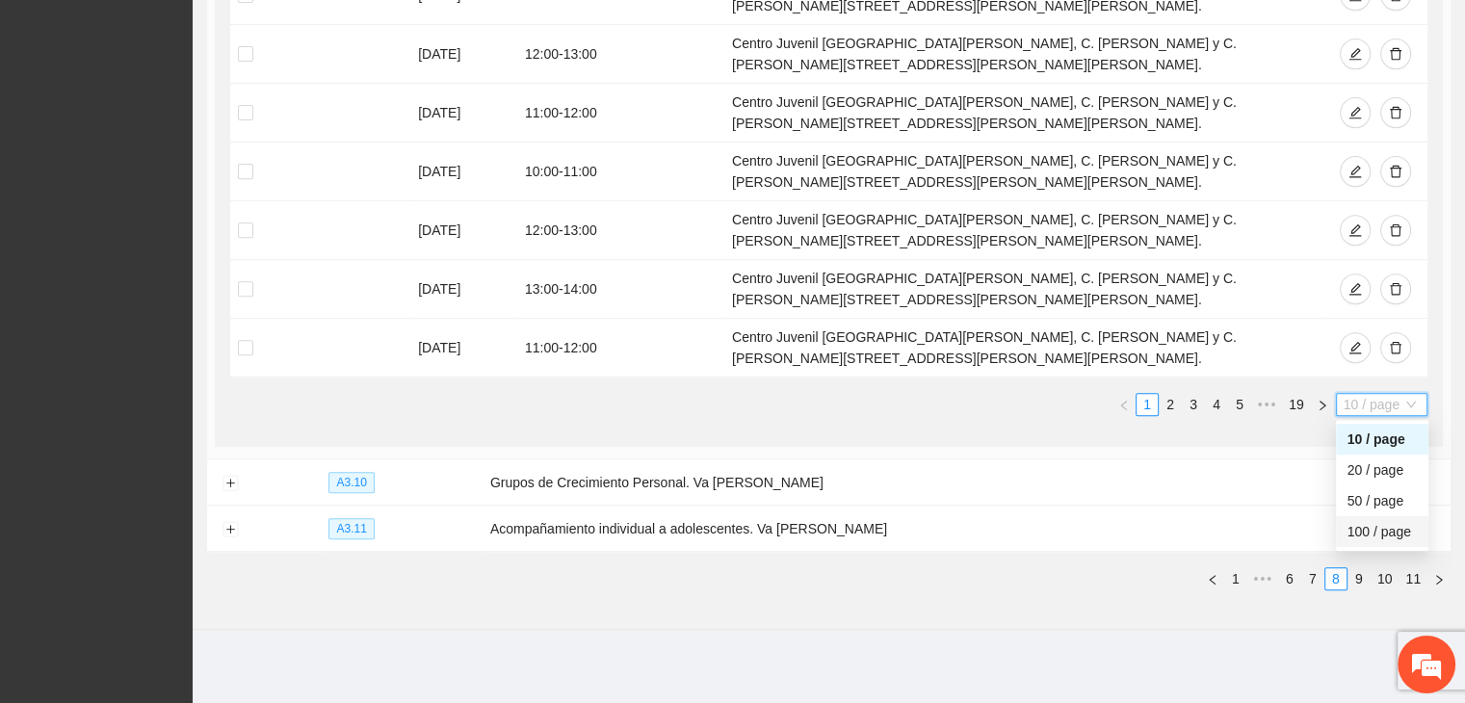
click at [1350, 533] on div "100 / page" at bounding box center [1381, 531] width 69 height 21
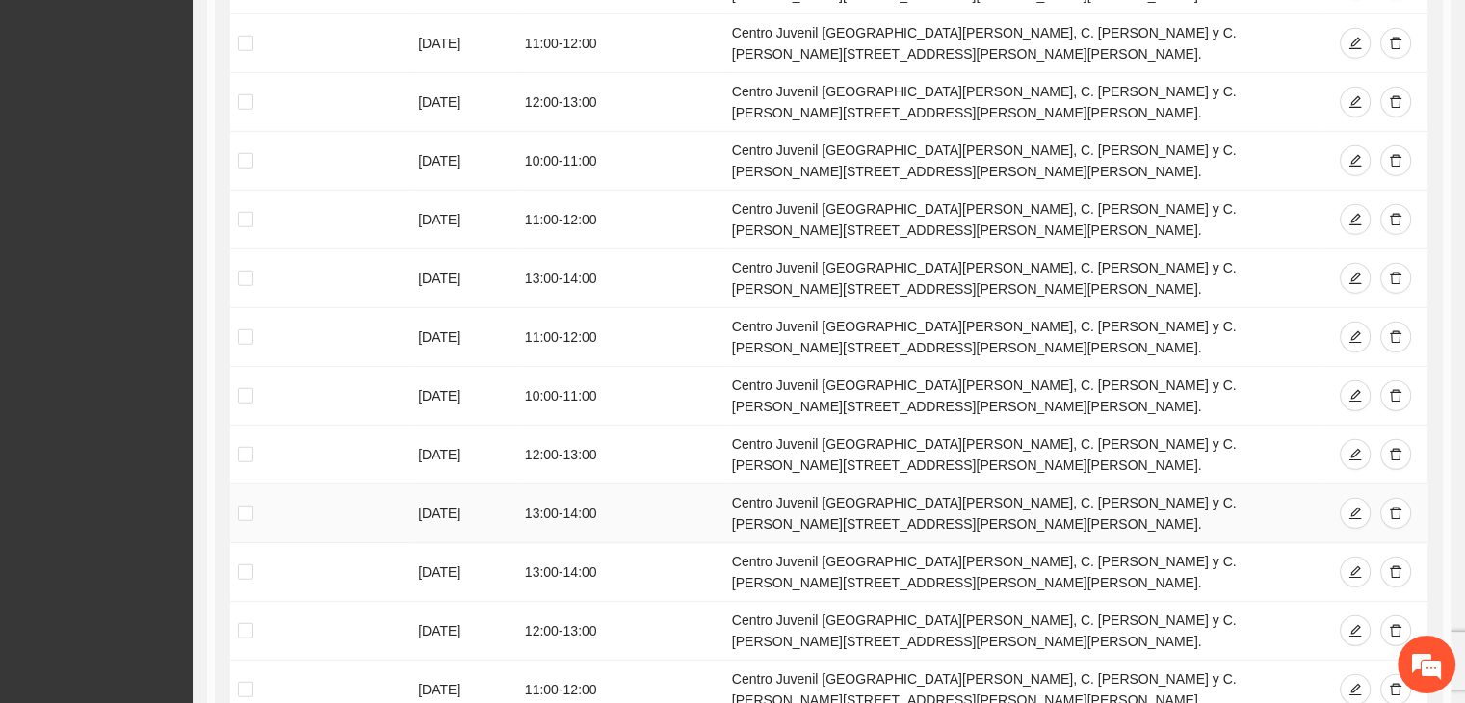
scroll to position [5748, 0]
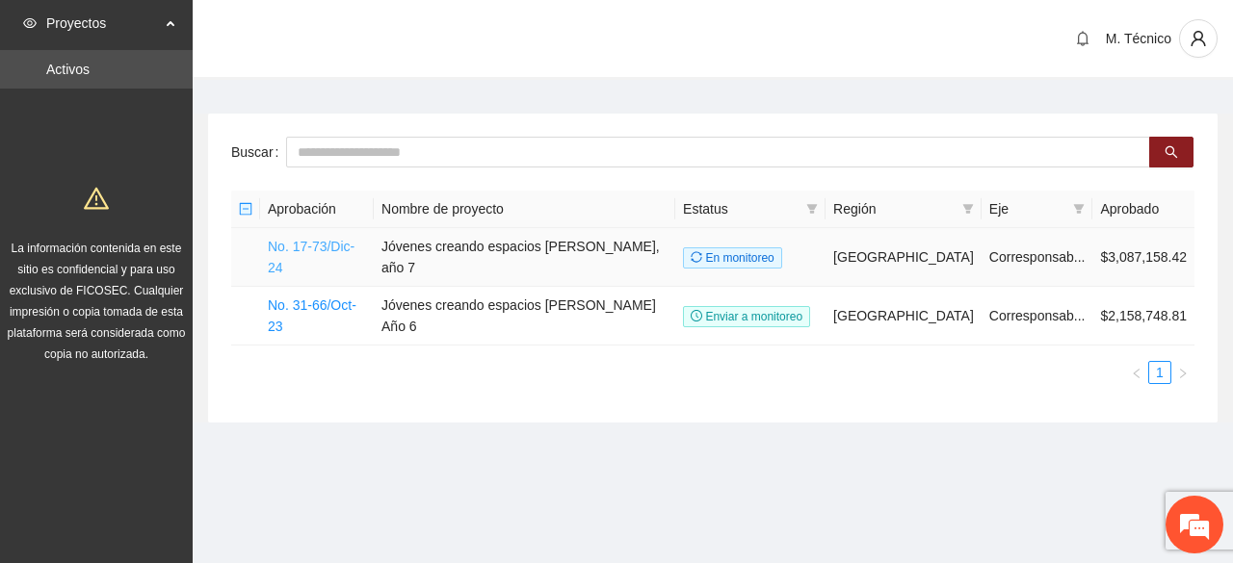
click at [333, 247] on link "No. 17-73/Dic-24" at bounding box center [311, 257] width 87 height 37
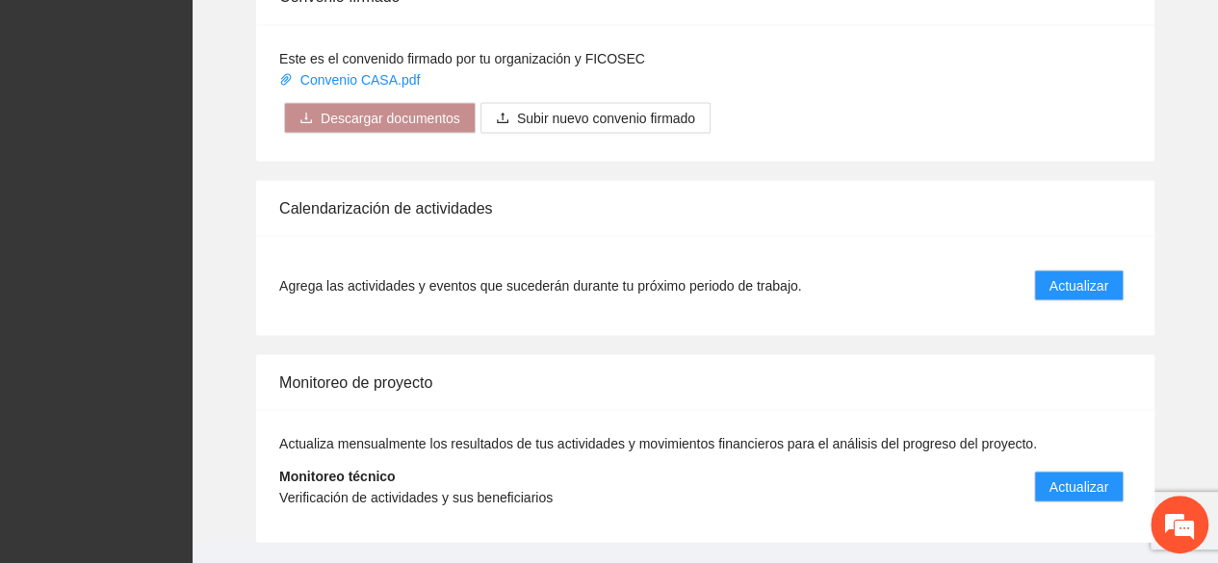
scroll to position [1833, 0]
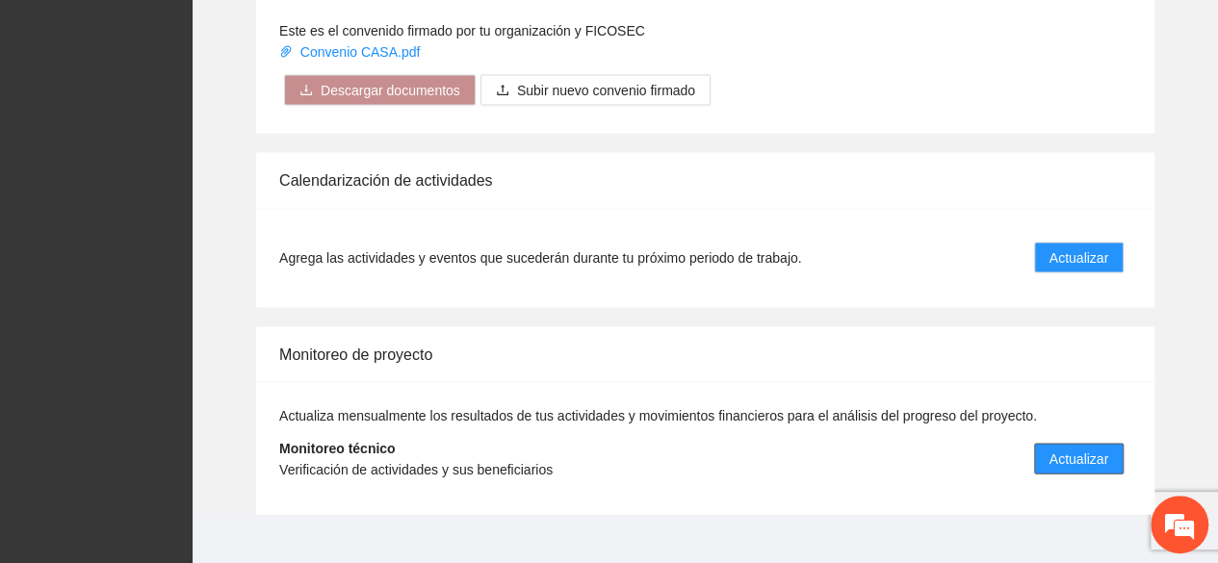
click at [1051, 449] on span "Actualizar" at bounding box center [1079, 459] width 59 height 21
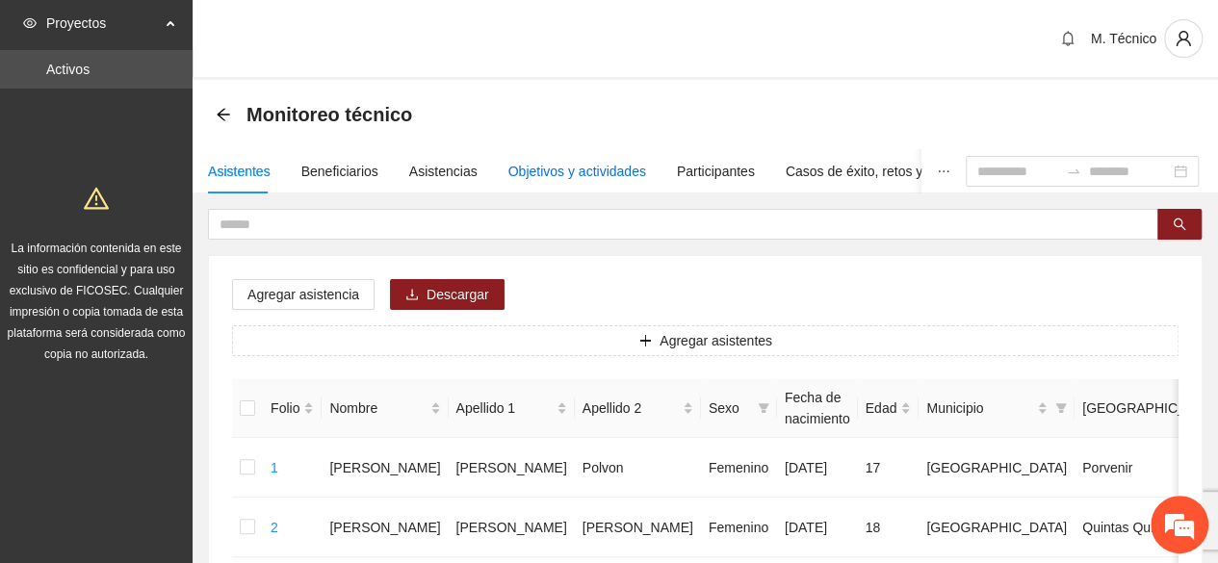
click at [553, 174] on div "Objetivos y actividades" at bounding box center [577, 171] width 138 height 21
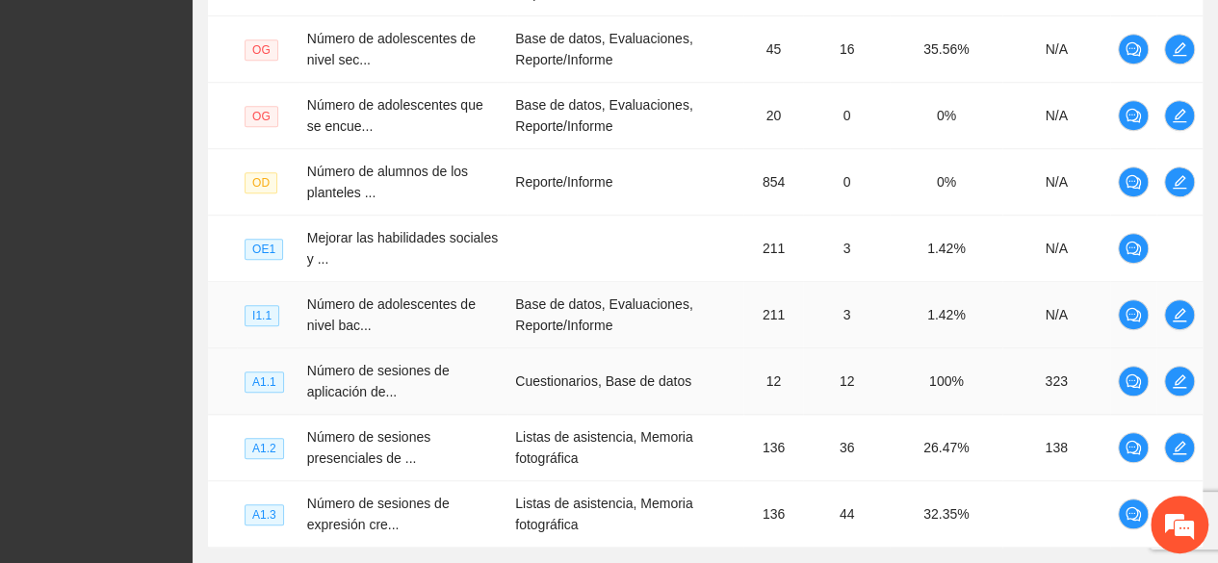
scroll to position [674, 0]
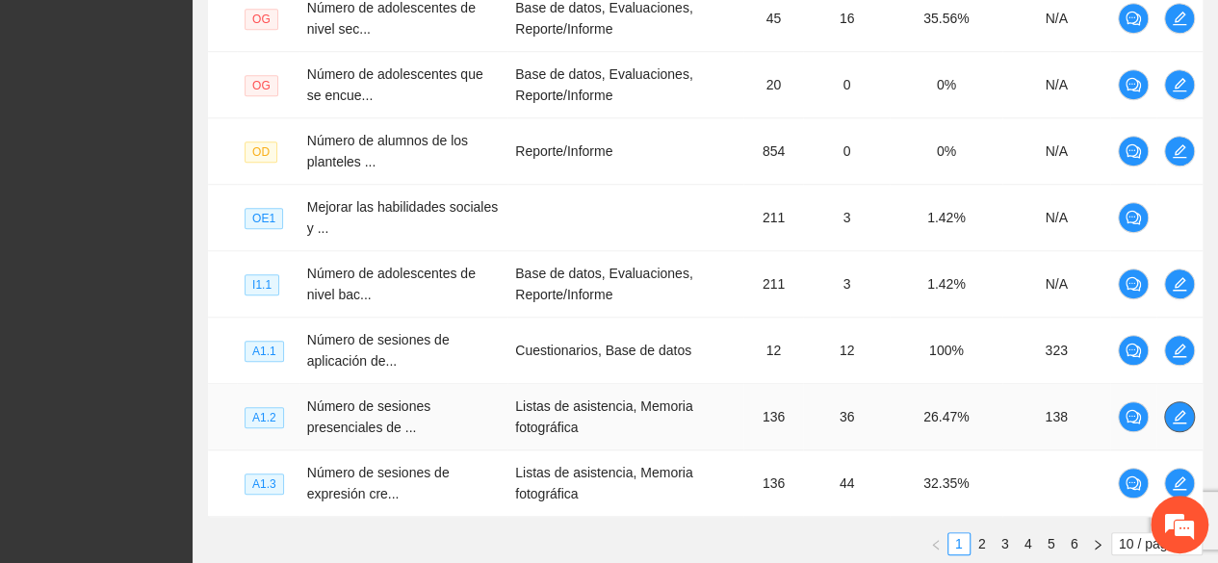
click at [1182, 410] on icon "edit" at bounding box center [1179, 416] width 15 height 15
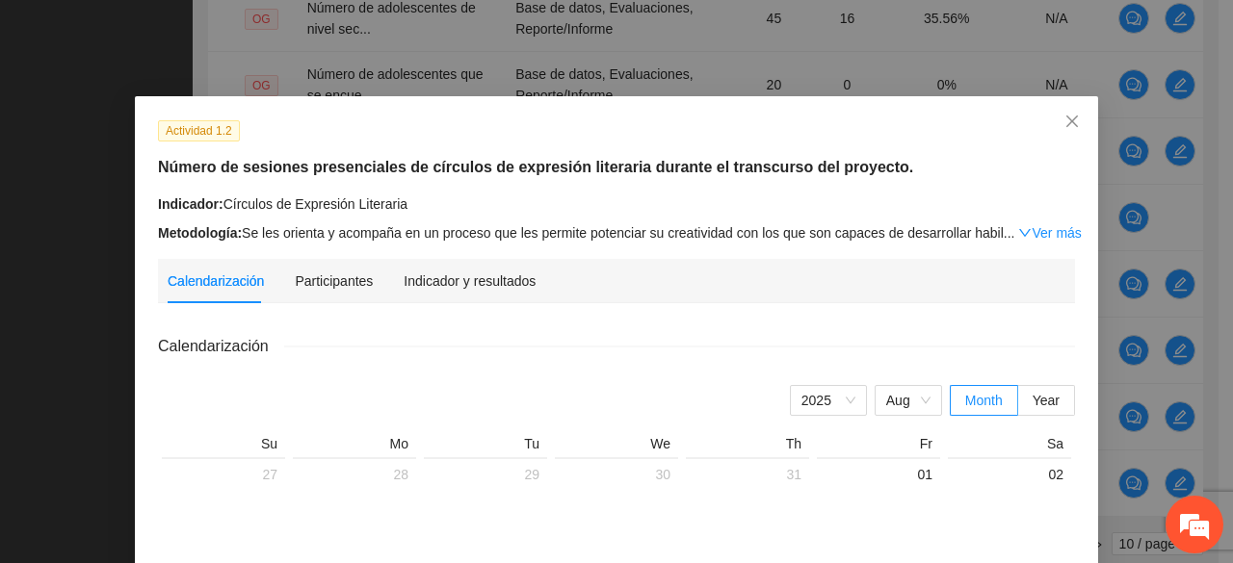
click at [1030, 234] on link "Ver más" at bounding box center [1049, 232] width 63 height 15
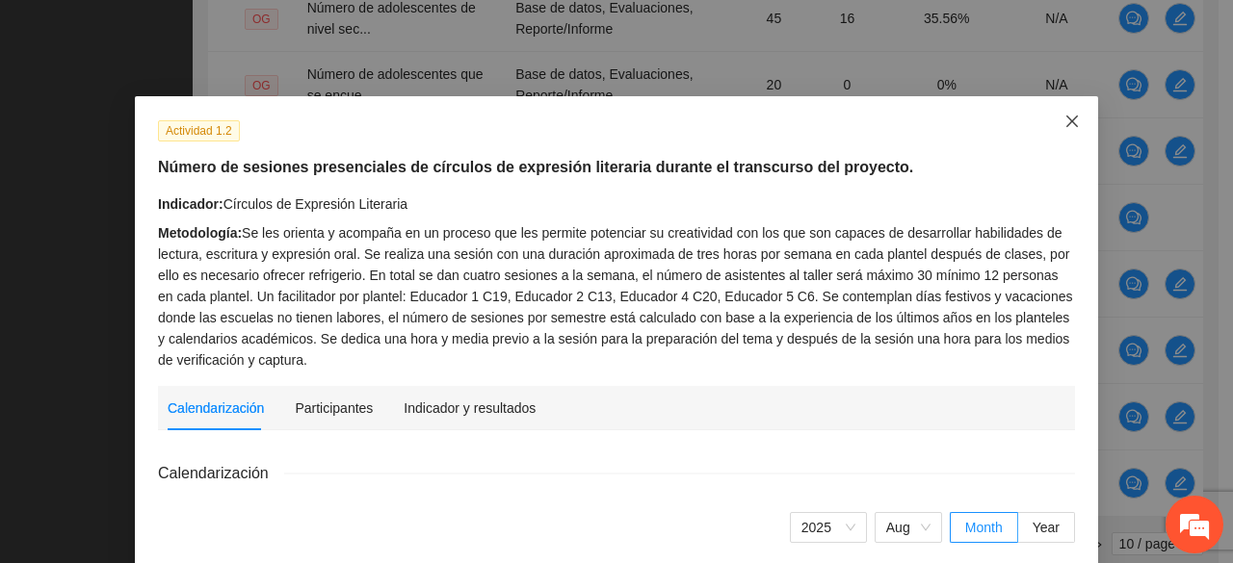
click at [1075, 113] on span "Close" at bounding box center [1072, 122] width 52 height 52
